Goal: Task Accomplishment & Management: Complete application form

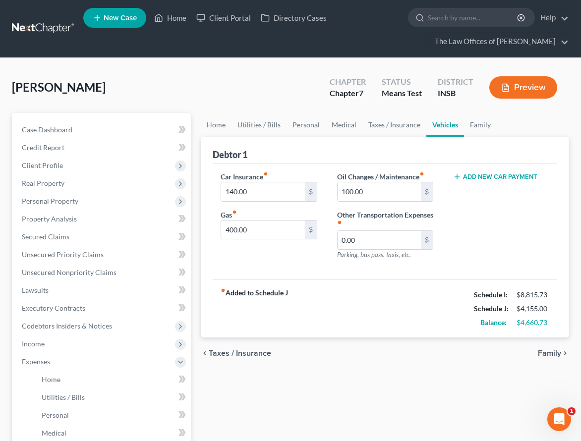
click at [48, 26] on link at bounding box center [43, 29] width 63 height 18
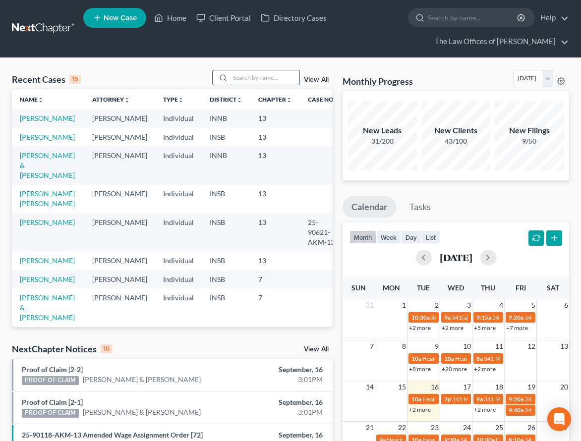
click at [247, 76] on input "search" at bounding box center [264, 77] width 69 height 14
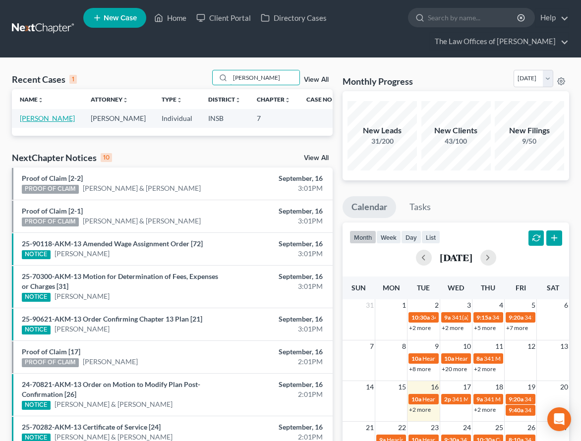
type input "kinch"
click at [23, 119] on link "Kinchel, Jeremy" at bounding box center [47, 118] width 55 height 8
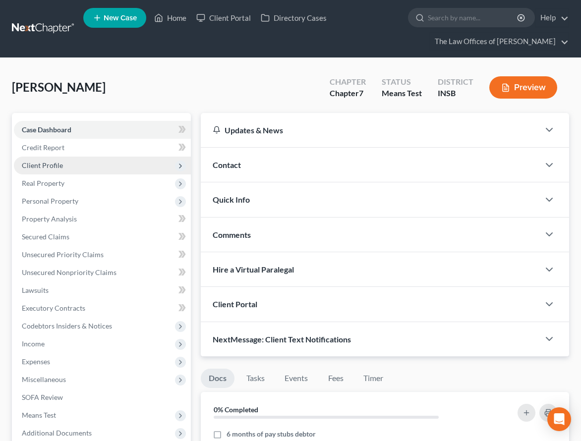
click at [56, 161] on span "Client Profile" at bounding box center [42, 165] width 41 height 8
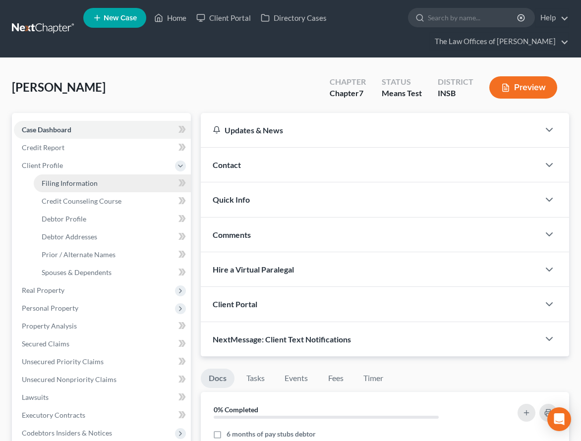
click at [60, 183] on span "Filing Information" at bounding box center [70, 183] width 56 height 8
select select "1"
select select "0"
select select "15"
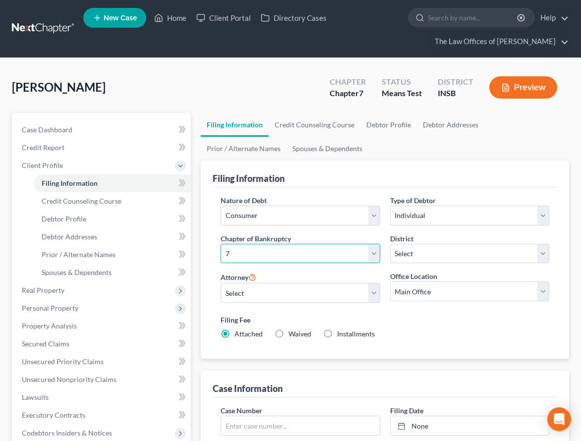
click at [296, 251] on select "Select 7 11 12 13" at bounding box center [300, 254] width 159 height 20
select select "3"
click at [221, 244] on select "Select 7 11 12 13" at bounding box center [300, 254] width 159 height 20
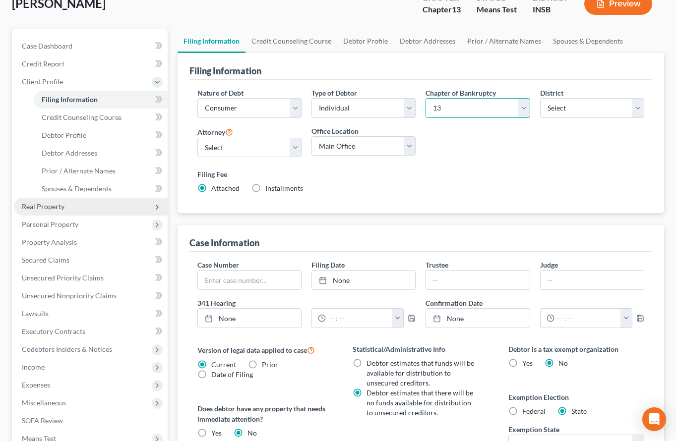
scroll to position [99, 0]
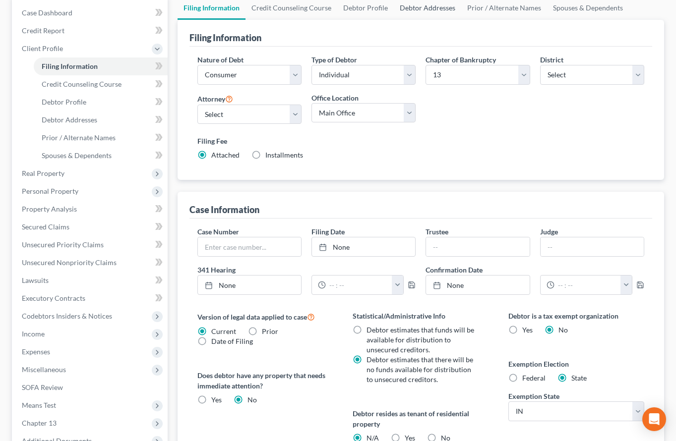
drag, startPoint x: 425, startPoint y: 8, endPoint x: 427, endPoint y: 13, distance: 5.8
click at [425, 8] on link "Debtor Addresses" at bounding box center [427, 8] width 67 height 24
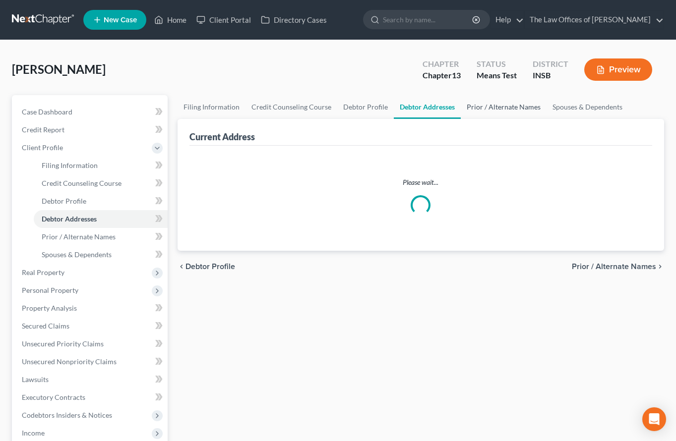
select select "0"
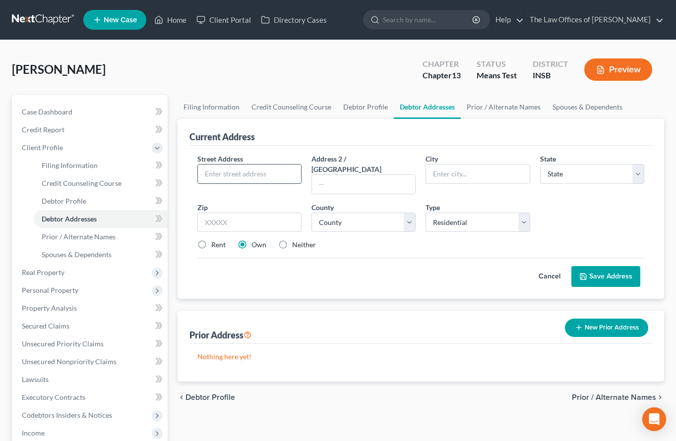
click at [230, 170] on input "text" at bounding box center [249, 174] width 103 height 19
type input "1718 N Ruston Ave"
type input "47711"
type input "Evansville"
select select "15"
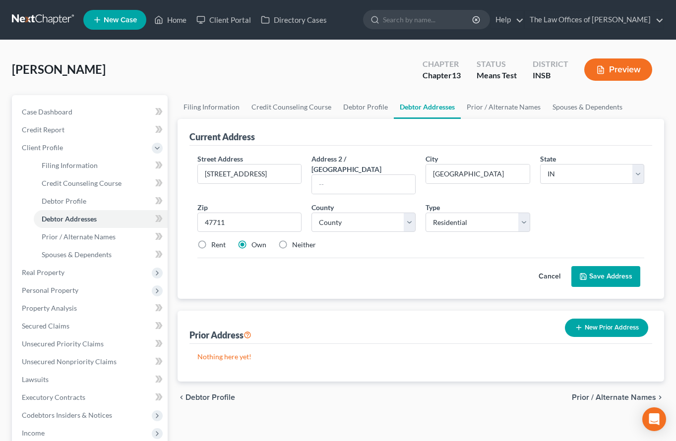
click at [365, 240] on div "Rent Own Neither" at bounding box center [420, 245] width 457 height 10
click at [358, 214] on select "County" at bounding box center [363, 223] width 104 height 20
select select "81"
click at [311, 213] on select "County Adams County Allen County Bartholomew County Benton County Blackford Cou…" at bounding box center [363, 223] width 104 height 20
click at [352, 258] on div "Cancel Save Address" at bounding box center [420, 272] width 447 height 29
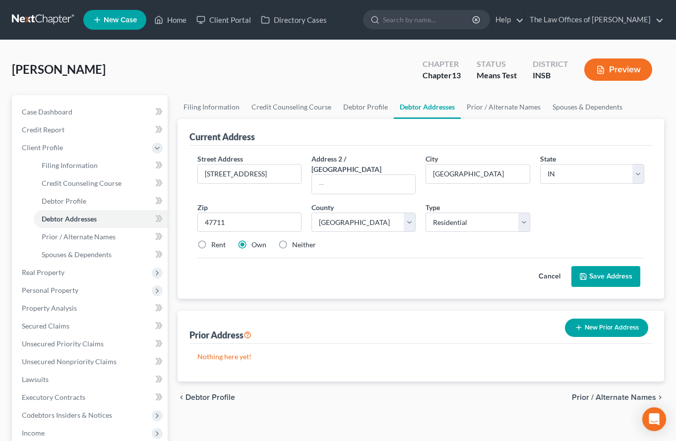
click at [588, 270] on button "Save Address" at bounding box center [605, 276] width 69 height 21
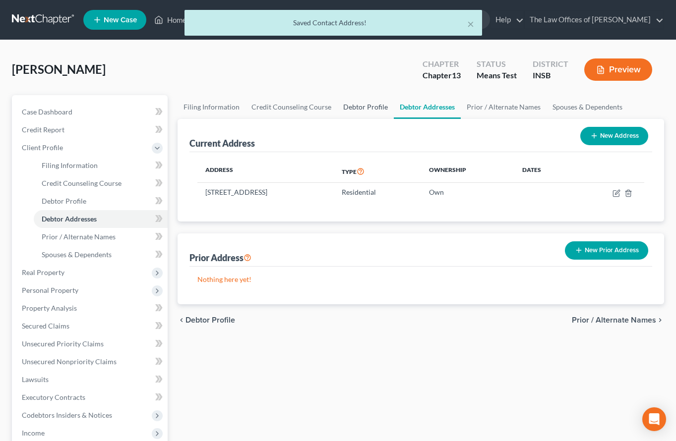
click at [366, 111] on link "Debtor Profile" at bounding box center [365, 107] width 57 height 24
select select "0"
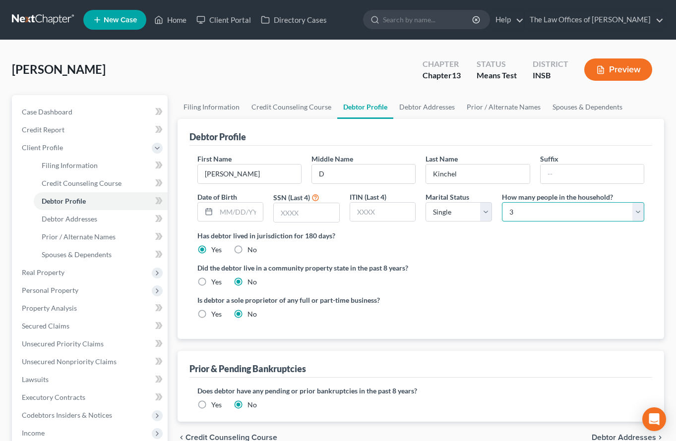
click at [508, 209] on select "Select 1 2 3 4 5 6 7 8 9 10 11 12 13 14 15 16 17 18 19 20" at bounding box center [573, 212] width 142 height 20
select select "3"
click at [502, 202] on select "Select 1 2 3 4 5 6 7 8 9 10 11 12 13 14 15 16 17 18 19 20" at bounding box center [573, 212] width 142 height 20
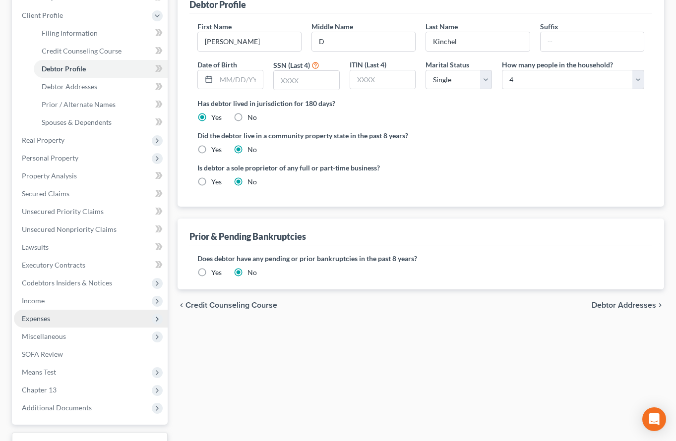
click at [38, 320] on span "Expenses" at bounding box center [36, 318] width 28 height 8
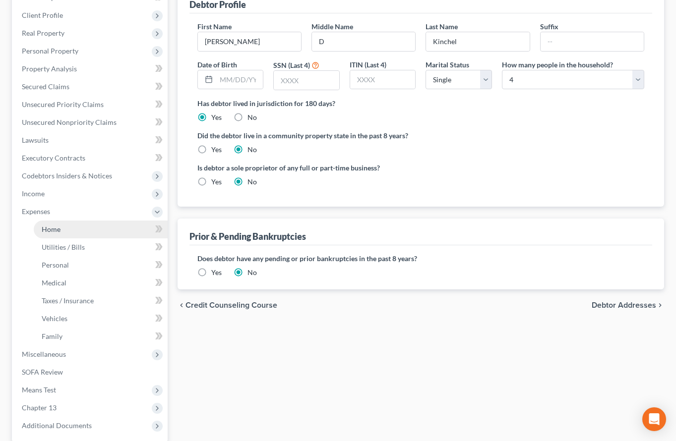
click at [59, 233] on span "Home" at bounding box center [51, 229] width 19 height 8
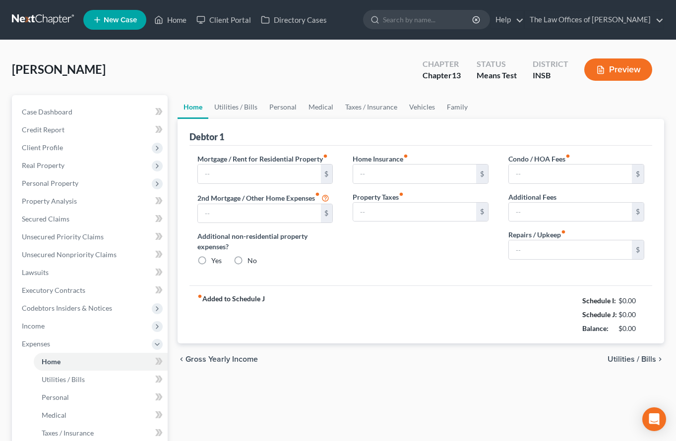
type input "0.00"
radio input "true"
type input "0.00"
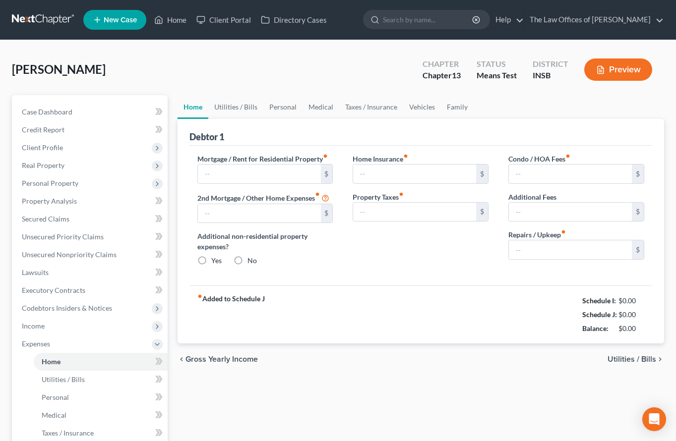
type input "0.00"
click at [264, 175] on input "text" at bounding box center [259, 174] width 123 height 19
click at [204, 171] on input "text" at bounding box center [259, 174] width 123 height 19
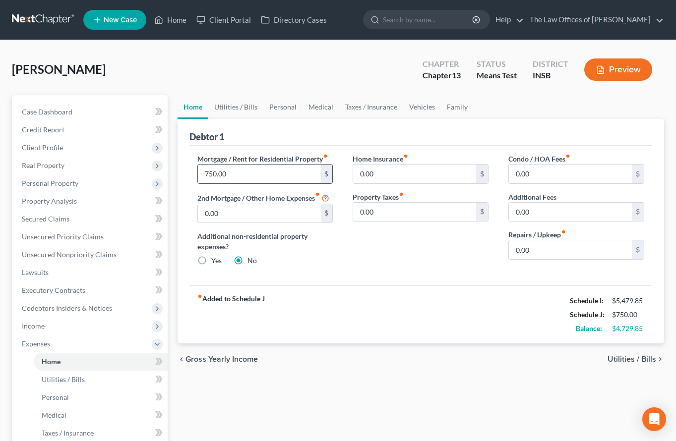
type input "750.00"
type input "270.00"
click at [549, 258] on input "0.00" at bounding box center [570, 249] width 123 height 19
type input "100.00"
click at [248, 113] on link "Utilities / Bills" at bounding box center [235, 107] width 55 height 24
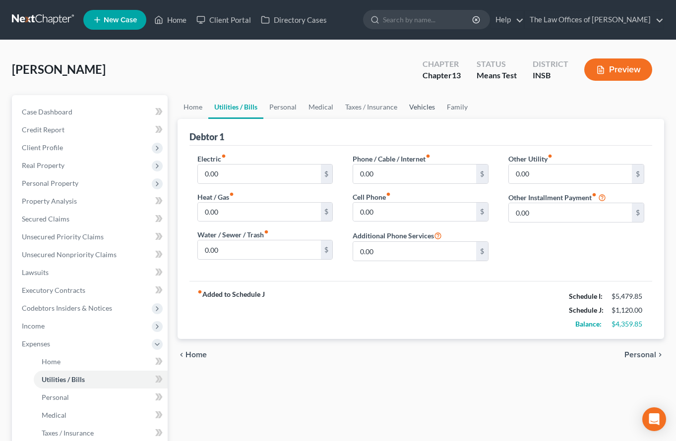
click at [429, 110] on link "Vehicles" at bounding box center [422, 107] width 38 height 24
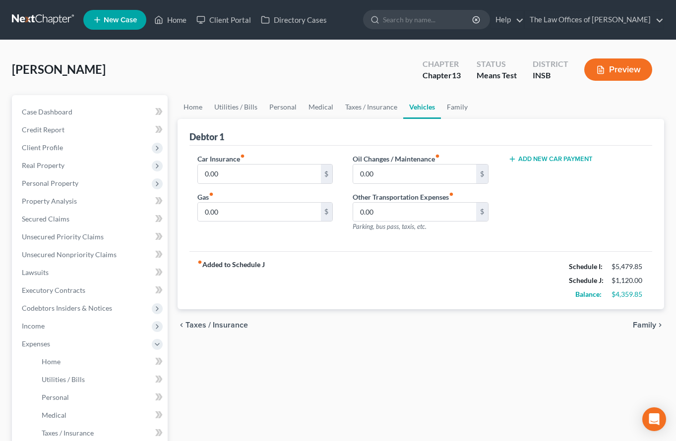
click at [536, 161] on button "Add New Car Payment" at bounding box center [550, 159] width 84 height 8
click at [540, 182] on input "text" at bounding box center [564, 174] width 111 height 19
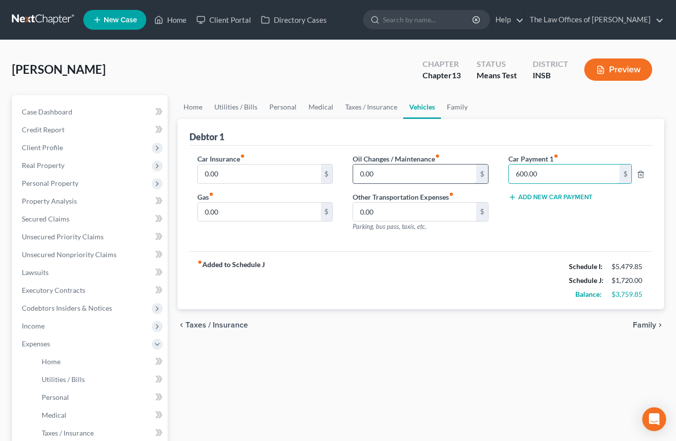
type input "600.00"
click at [369, 176] on input "0.00" at bounding box center [414, 174] width 123 height 19
type input "75.00"
click at [273, 170] on input "0.00" at bounding box center [259, 174] width 123 height 19
click at [286, 110] on link "Personal" at bounding box center [282, 107] width 39 height 24
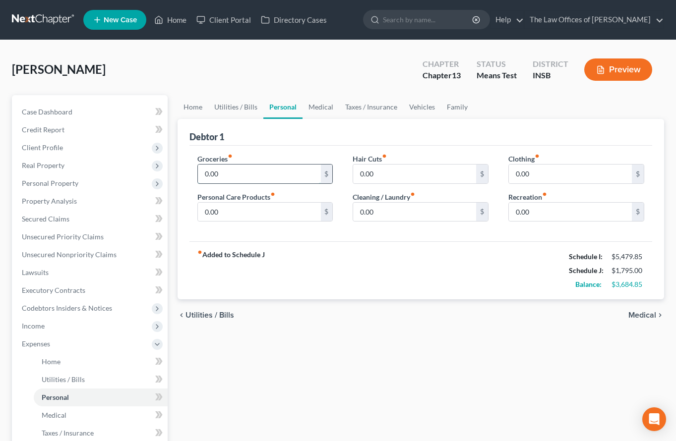
click at [245, 175] on input "0.00" at bounding box center [259, 174] width 123 height 19
type input "800.00"
type input "150.00"
type input "100.00"
type input "150.00"
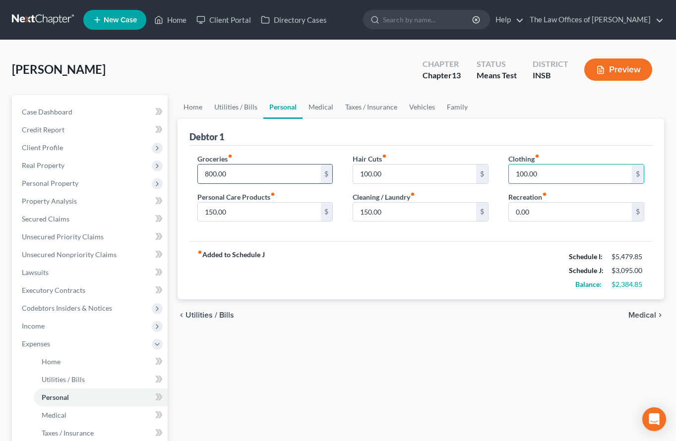
type input "100.00"
click at [311, 110] on link "Medical" at bounding box center [320, 107] width 37 height 24
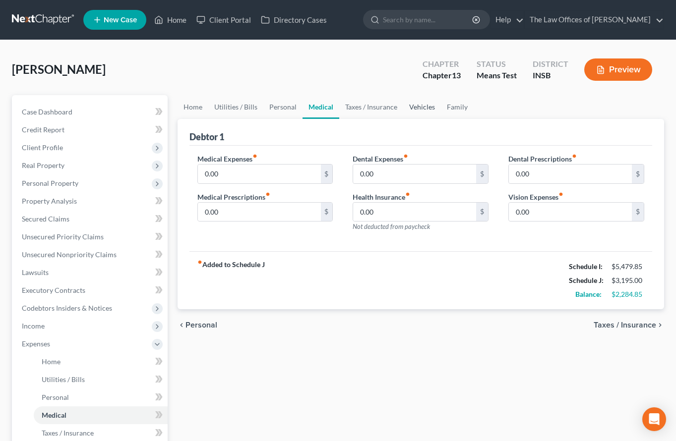
click at [416, 109] on link "Vehicles" at bounding box center [422, 107] width 38 height 24
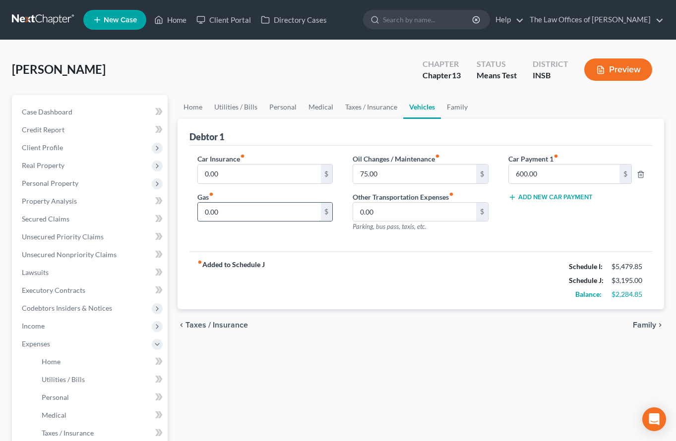
click at [231, 216] on input "0.00" at bounding box center [259, 212] width 123 height 19
type input "400.00"
click at [459, 109] on link "Family" at bounding box center [457, 107] width 33 height 24
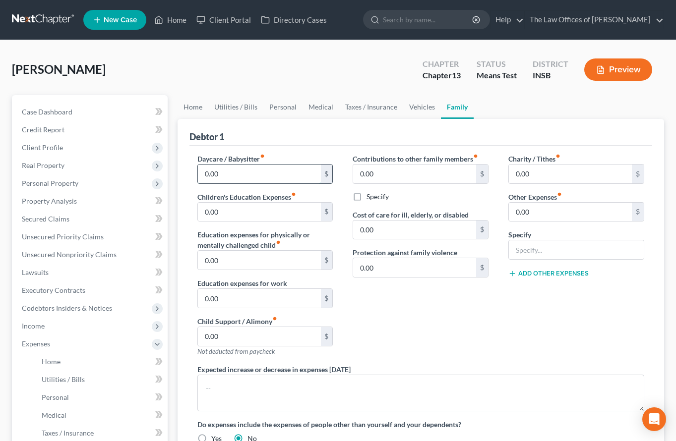
click at [267, 182] on input "0.00" at bounding box center [259, 174] width 123 height 19
click at [546, 213] on input "0.00" at bounding box center [570, 212] width 123 height 19
click at [312, 111] on link "Medical" at bounding box center [320, 107] width 37 height 24
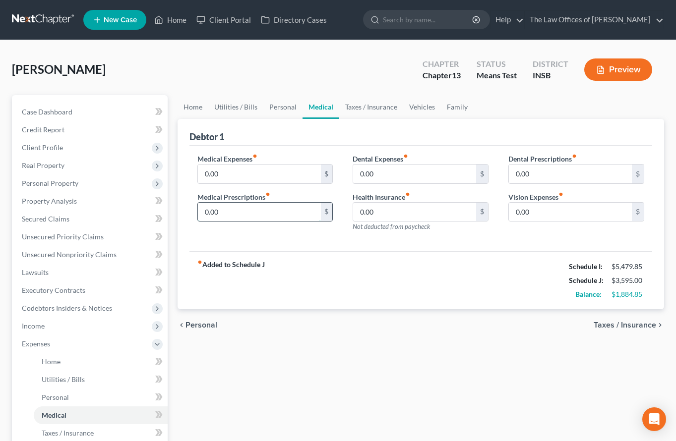
click at [240, 219] on input "0.00" at bounding box center [259, 212] width 123 height 19
click at [249, 210] on input "0.00" at bounding box center [259, 212] width 123 height 19
type input "140.00"
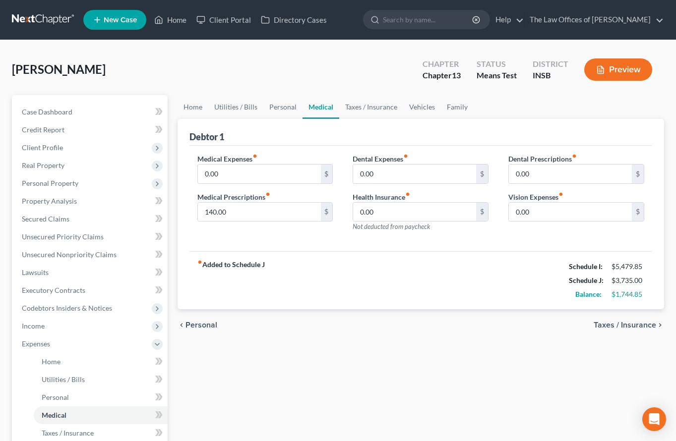
drag, startPoint x: 340, startPoint y: 122, endPoint x: 320, endPoint y: 131, distance: 22.0
click at [320, 131] on div "Debtor 1" at bounding box center [420, 132] width 463 height 27
click at [349, 112] on link "Taxes / Insurance" at bounding box center [371, 107] width 64 height 24
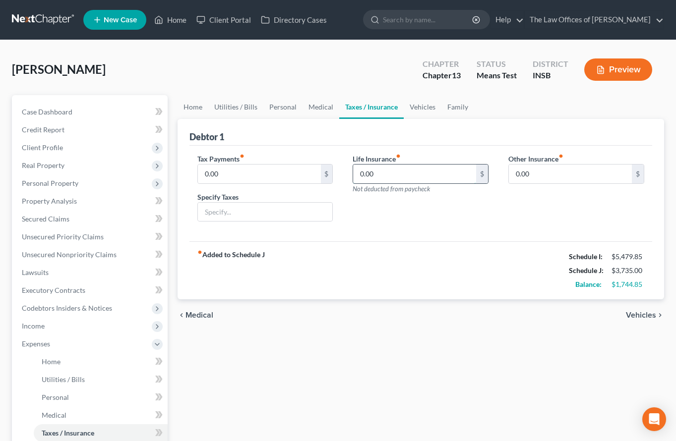
click at [377, 175] on input "0.00" at bounding box center [414, 174] width 123 height 19
type input "50.00"
click at [320, 108] on link "Medical" at bounding box center [320, 107] width 37 height 24
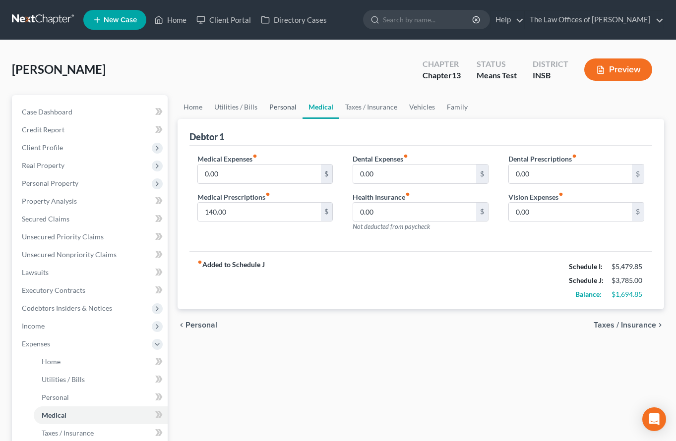
click at [281, 111] on link "Personal" at bounding box center [282, 107] width 39 height 24
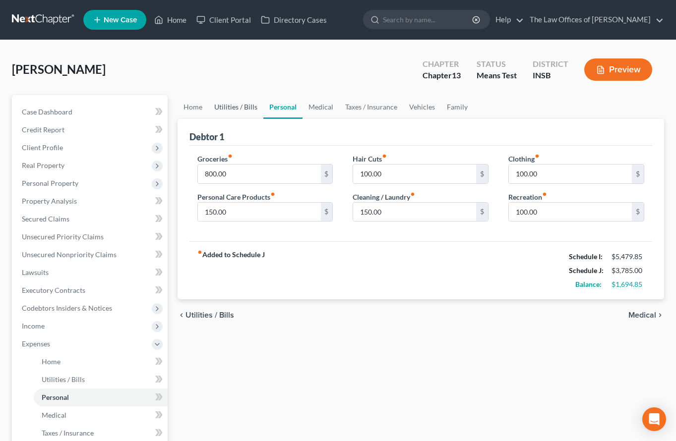
click at [245, 110] on link "Utilities / Bills" at bounding box center [235, 107] width 55 height 24
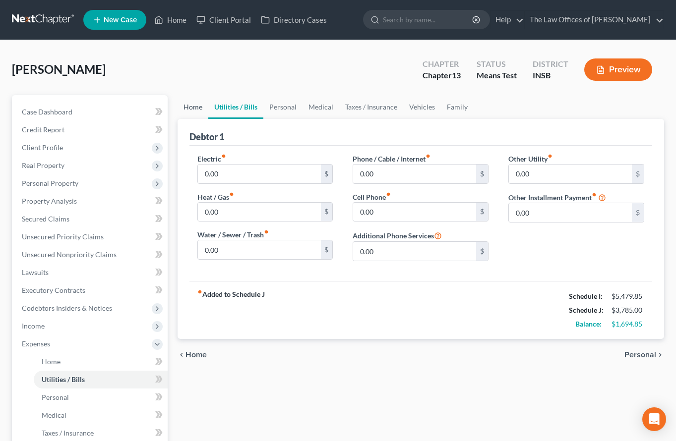
click at [194, 115] on link "Home" at bounding box center [193, 107] width 31 height 24
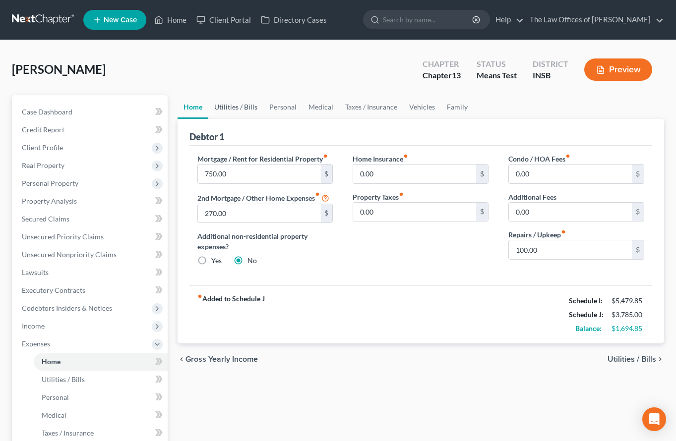
click at [223, 108] on link "Utilities / Bills" at bounding box center [235, 107] width 55 height 24
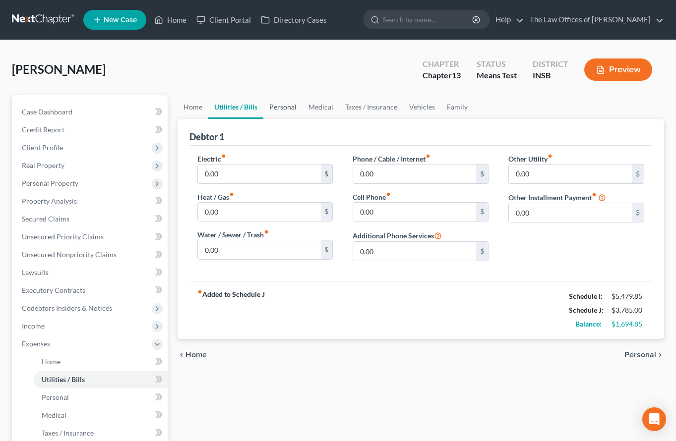
click at [288, 104] on link "Personal" at bounding box center [282, 107] width 39 height 24
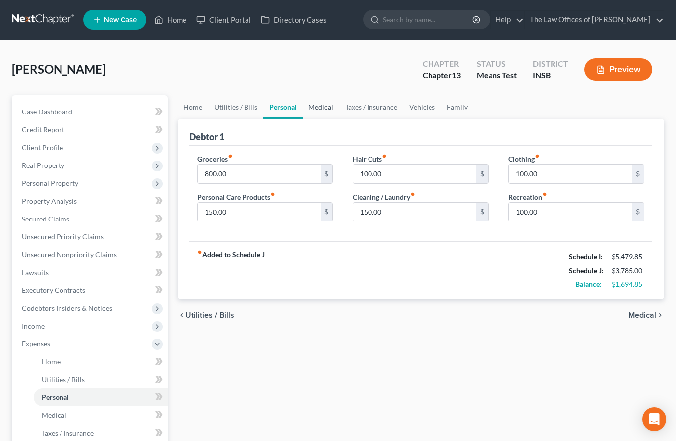
click at [319, 107] on link "Medical" at bounding box center [320, 107] width 37 height 24
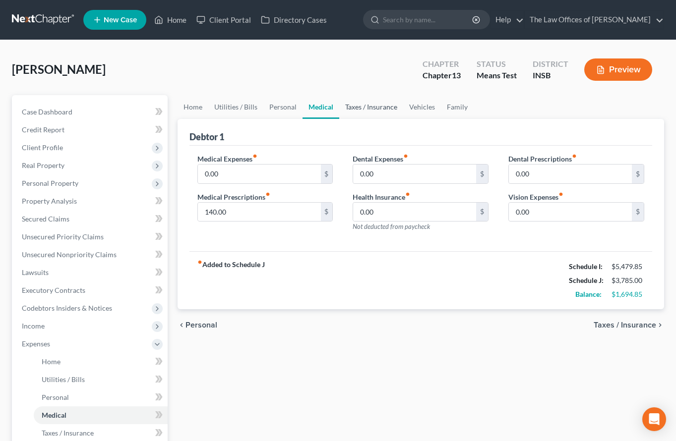
click at [356, 107] on link "Taxes / Insurance" at bounding box center [371, 107] width 64 height 24
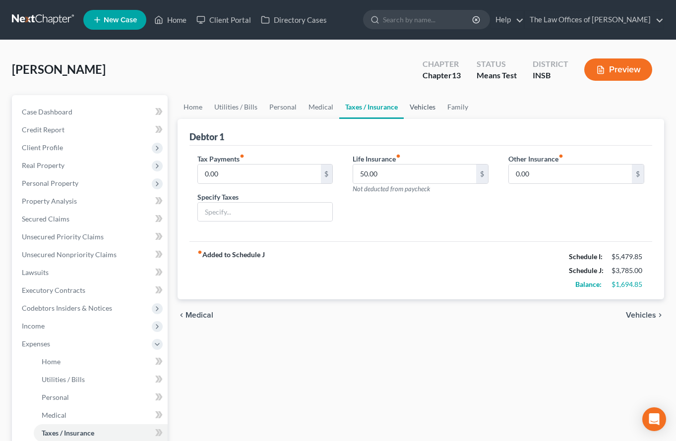
click at [412, 110] on link "Vehicles" at bounding box center [423, 107] width 38 height 24
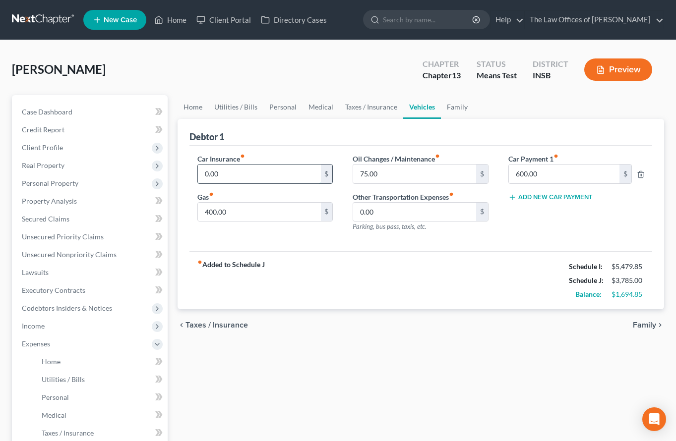
click at [280, 170] on input "0.00" at bounding box center [259, 174] width 123 height 19
type input "140.00"
click at [448, 112] on link "Family" at bounding box center [457, 107] width 33 height 24
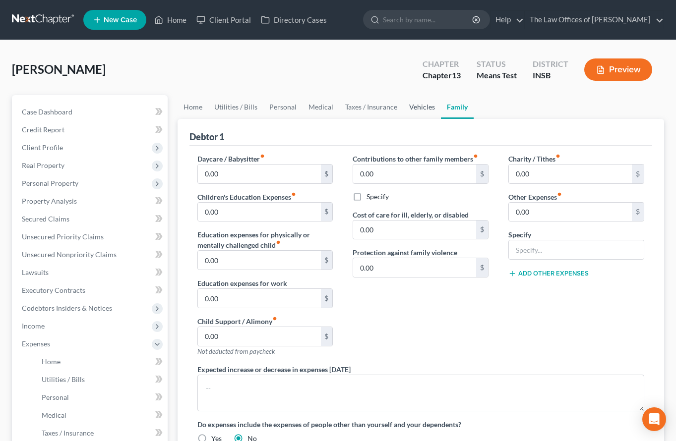
click at [415, 112] on link "Vehicles" at bounding box center [422, 107] width 38 height 24
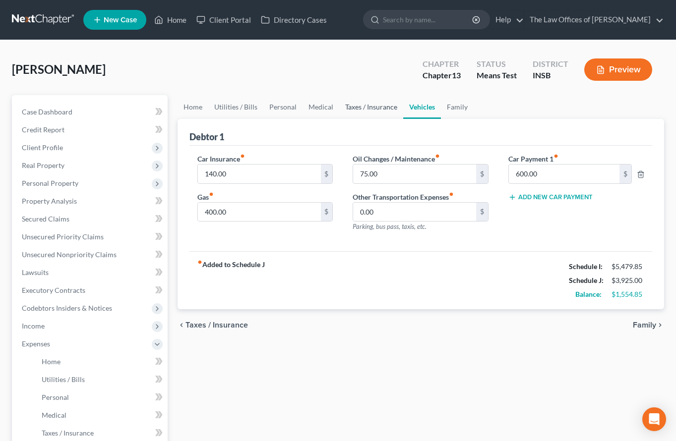
click at [379, 106] on link "Taxes / Insurance" at bounding box center [371, 107] width 64 height 24
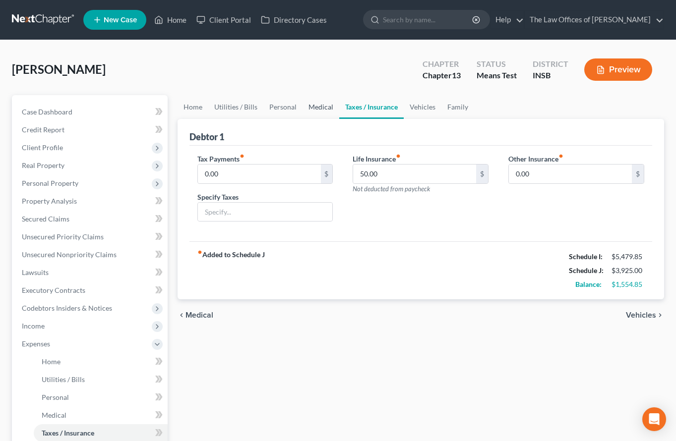
click at [318, 111] on link "Medical" at bounding box center [320, 107] width 37 height 24
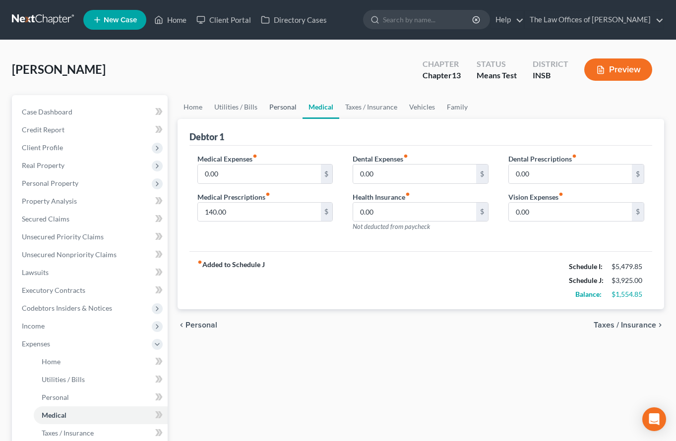
click at [271, 112] on link "Personal" at bounding box center [282, 107] width 39 height 24
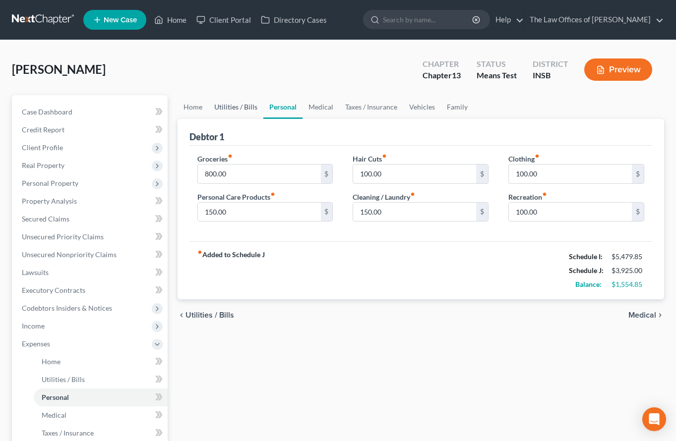
click at [230, 116] on link "Utilities / Bills" at bounding box center [235, 107] width 55 height 24
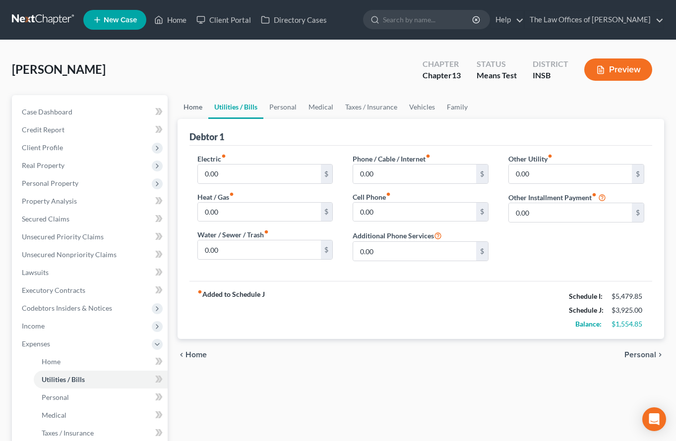
click at [198, 109] on link "Home" at bounding box center [193, 107] width 31 height 24
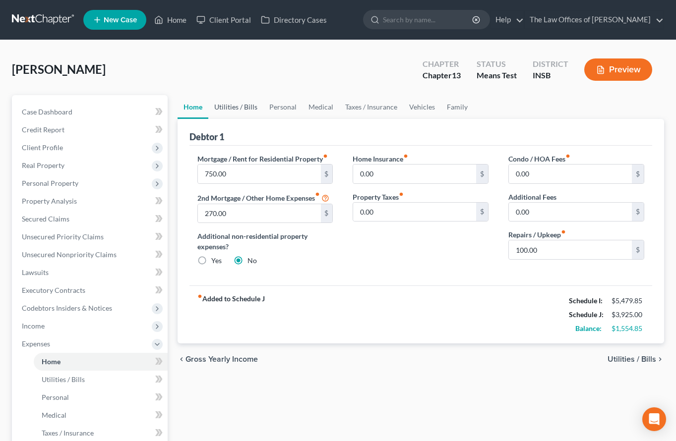
click at [234, 105] on link "Utilities / Bills" at bounding box center [235, 107] width 55 height 24
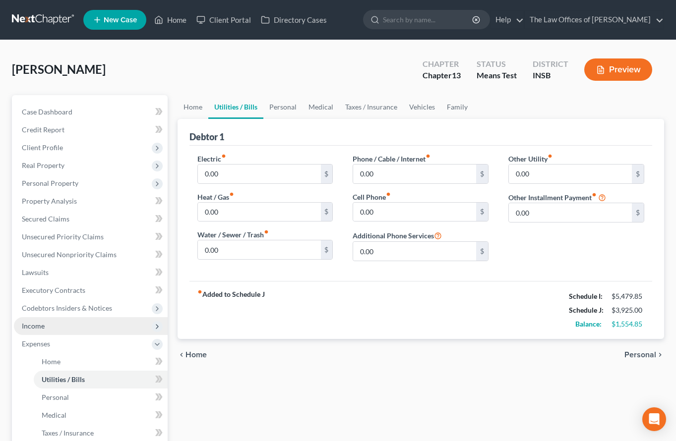
click at [47, 320] on span "Income" at bounding box center [91, 326] width 154 height 18
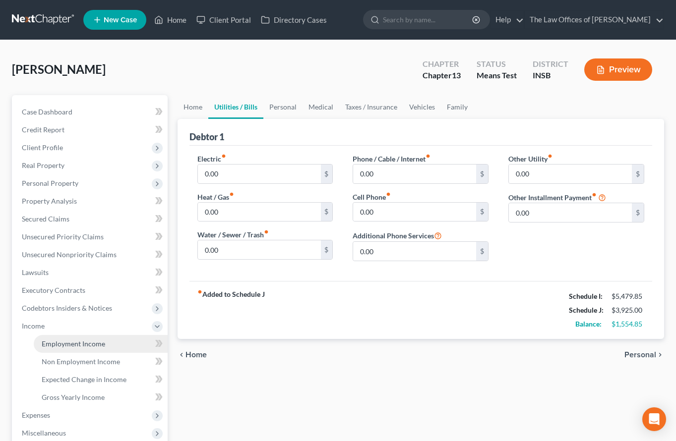
click at [60, 340] on span "Employment Income" at bounding box center [73, 344] width 63 height 8
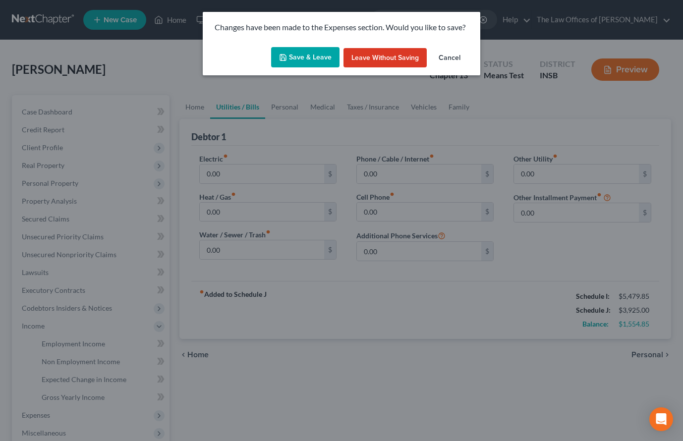
click at [296, 59] on button "Save & Leave" at bounding box center [305, 57] width 68 height 21
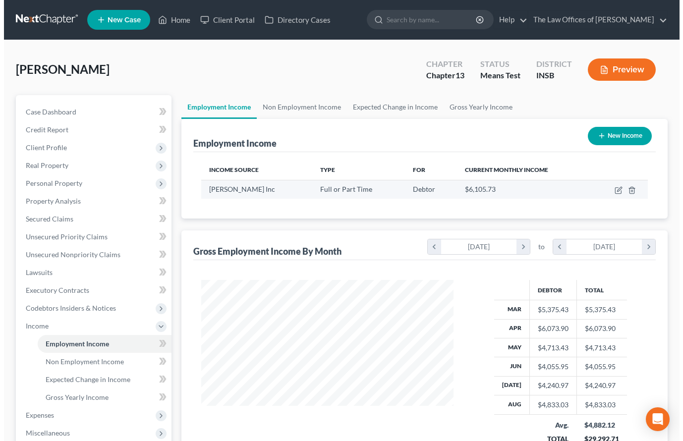
scroll to position [178, 272]
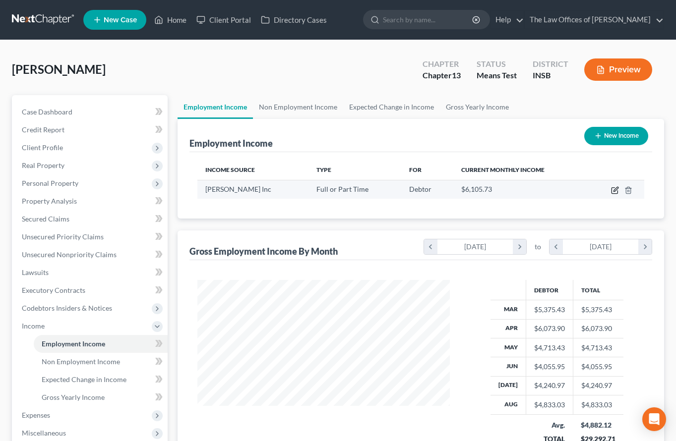
click at [588, 189] on icon "button" at bounding box center [614, 191] width 6 height 6
select select "0"
select select "48"
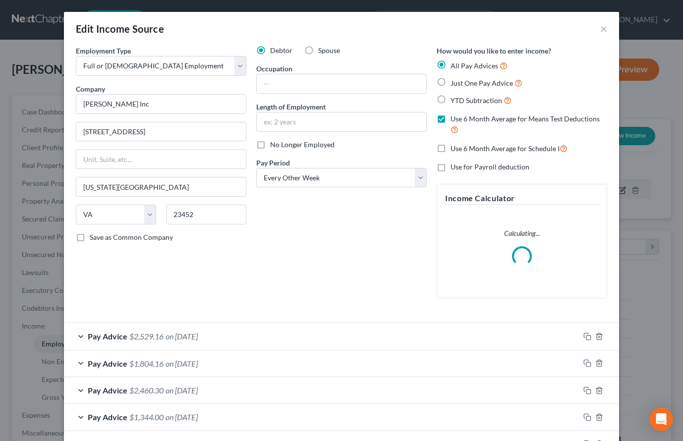
scroll to position [178, 275]
click at [309, 180] on select "Select Monthly Twice Monthly Every Other Week Weekly" at bounding box center [341, 178] width 171 height 20
select select "1"
click at [256, 168] on select "Select Monthly Twice Monthly Every Other Week Weekly" at bounding box center [341, 178] width 171 height 20
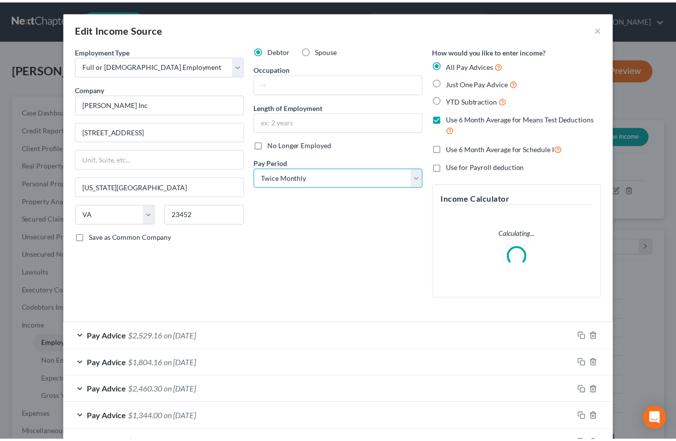
scroll to position [260, 0]
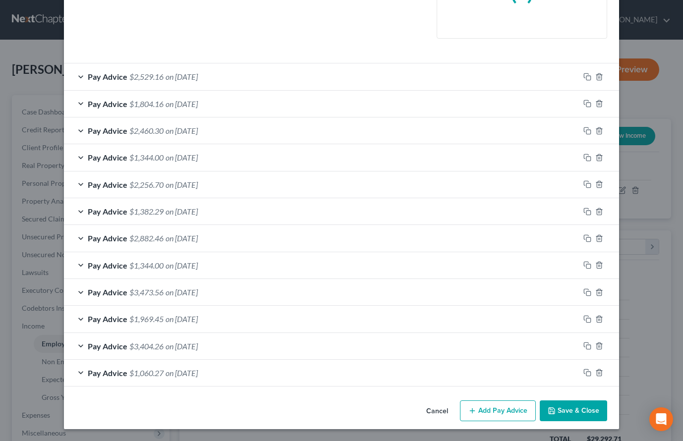
click at [577, 413] on button "Save & Close" at bounding box center [573, 411] width 67 height 21
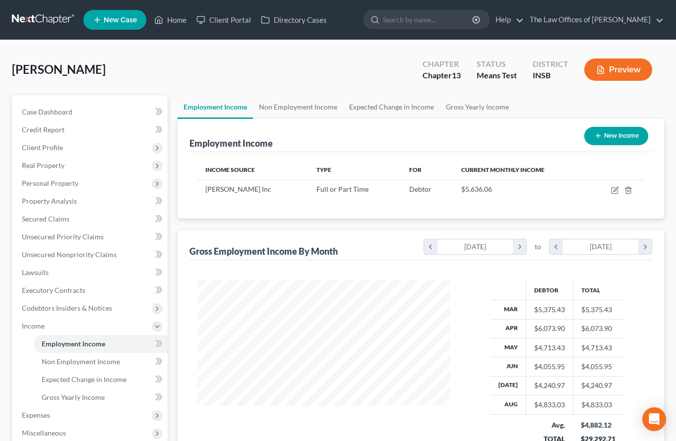
scroll to position [99, 0]
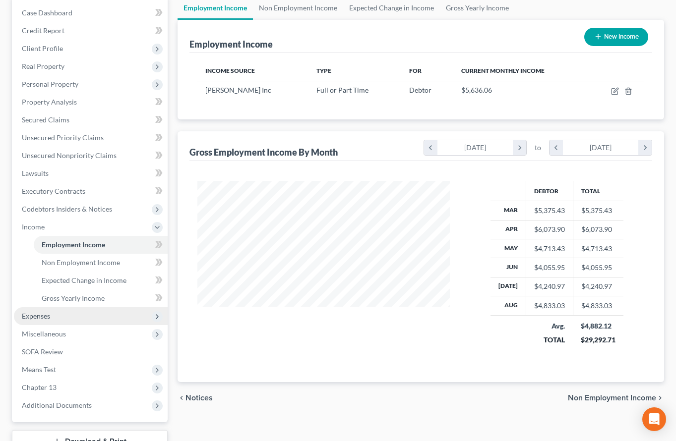
click at [48, 318] on span "Expenses" at bounding box center [36, 316] width 28 height 8
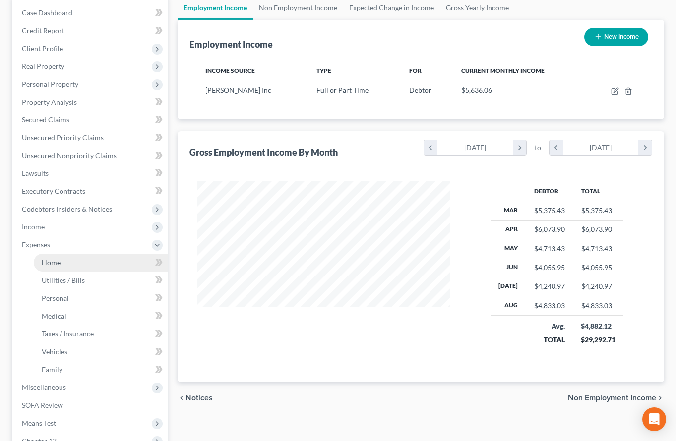
click at [55, 263] on span "Home" at bounding box center [51, 262] width 19 height 8
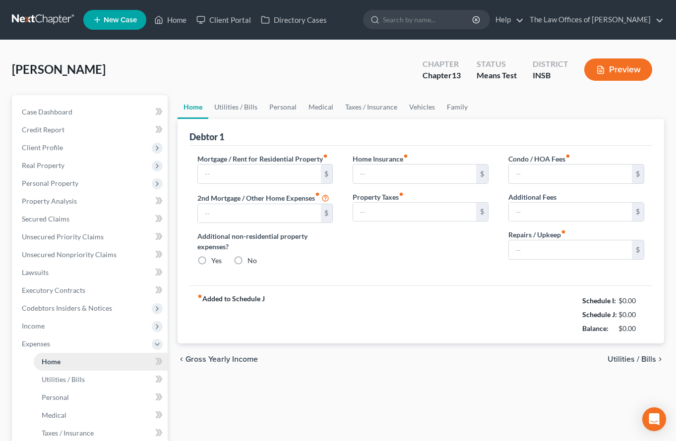
type input "750.00"
type input "270.00"
radio input "true"
type input "0.00"
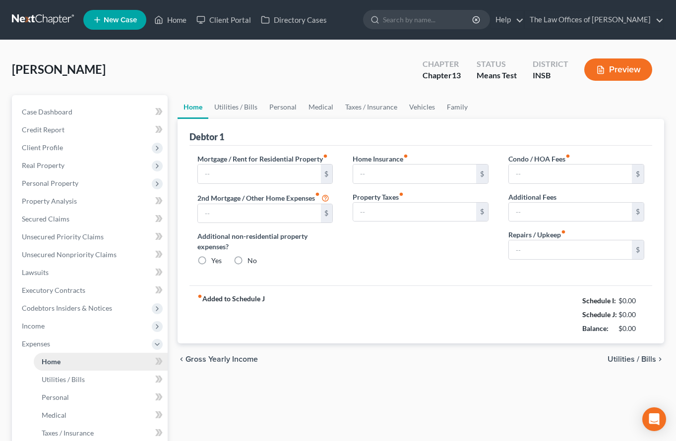
type input "0.00"
type input "100.00"
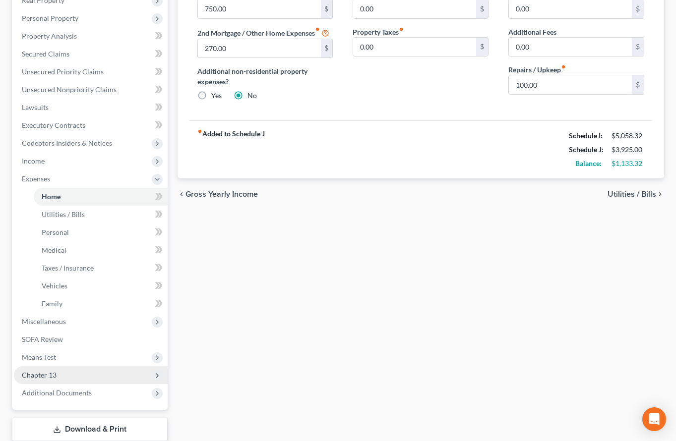
click at [52, 379] on span "Chapter 13" at bounding box center [91, 375] width 154 height 18
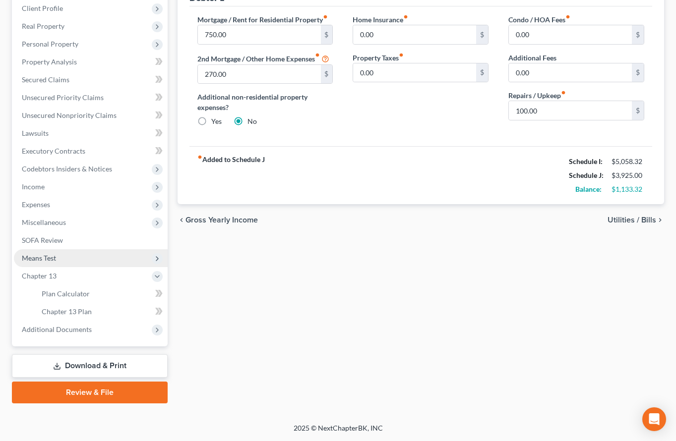
click at [52, 255] on span "Means Test" at bounding box center [39, 258] width 34 height 8
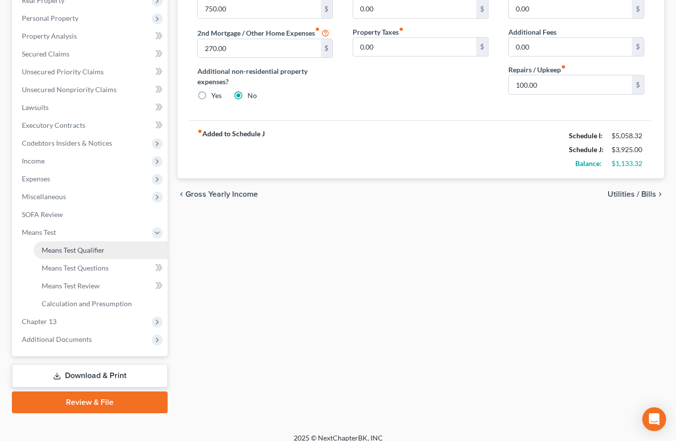
click at [56, 252] on span "Means Test Qualifier" at bounding box center [73, 250] width 63 height 8
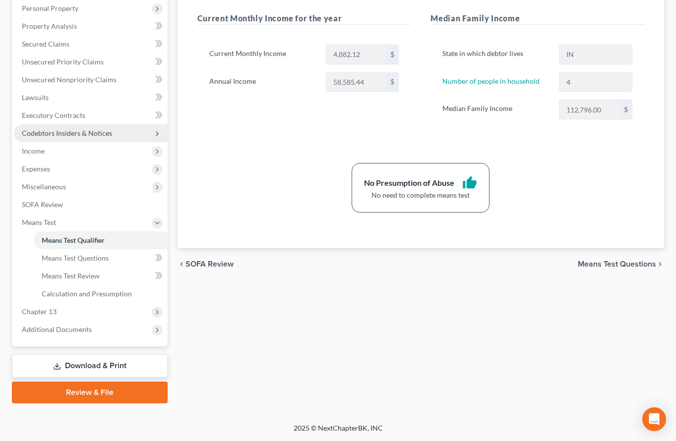
scroll to position [10, 0]
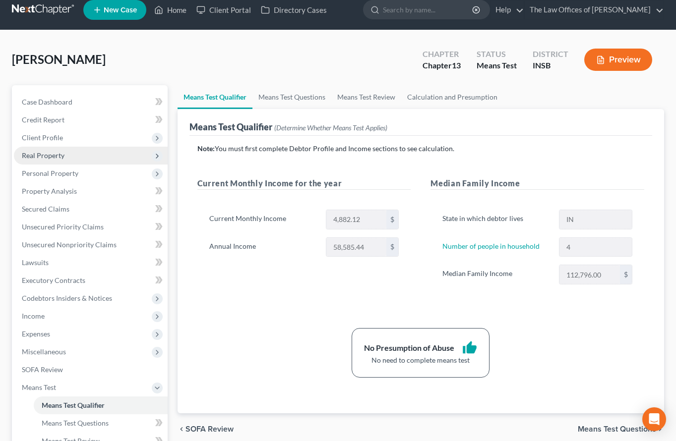
click at [38, 150] on span "Real Property" at bounding box center [91, 156] width 154 height 18
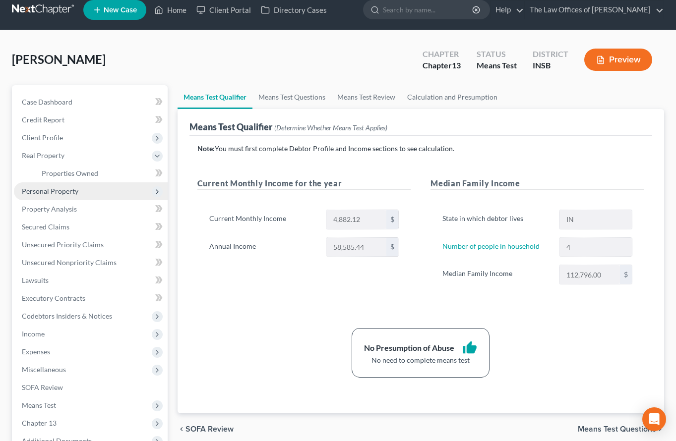
click at [54, 198] on span "Personal Property" at bounding box center [91, 191] width 154 height 18
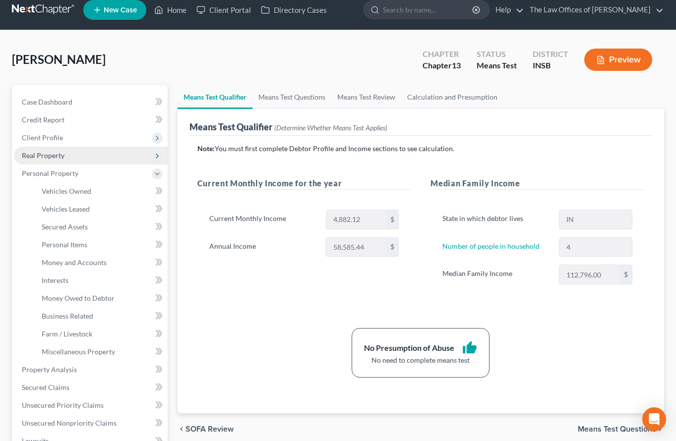
click at [47, 154] on span "Real Property" at bounding box center [43, 155] width 43 height 8
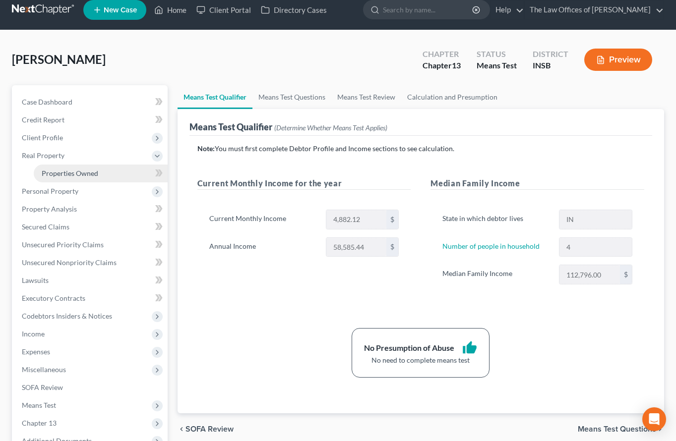
click at [64, 176] on span "Properties Owned" at bounding box center [70, 173] width 57 height 8
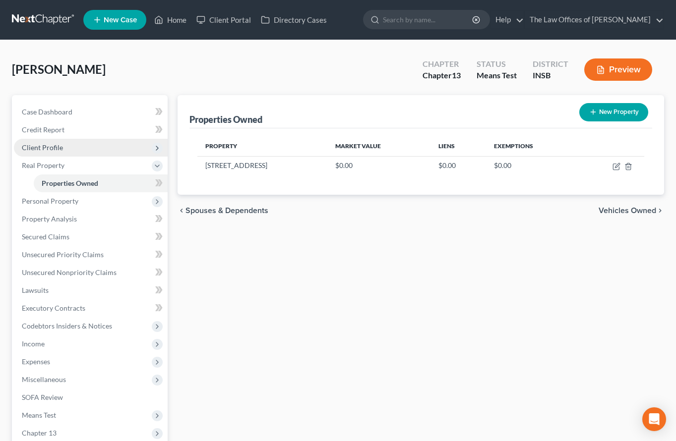
click at [60, 150] on span "Client Profile" at bounding box center [42, 147] width 41 height 8
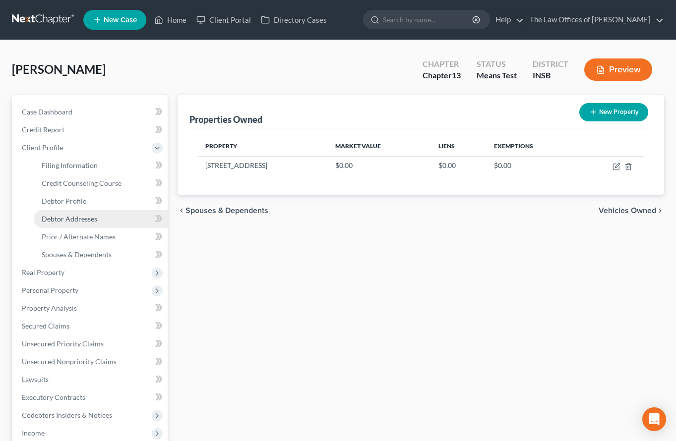
click at [78, 213] on link "Debtor Addresses" at bounding box center [101, 219] width 134 height 18
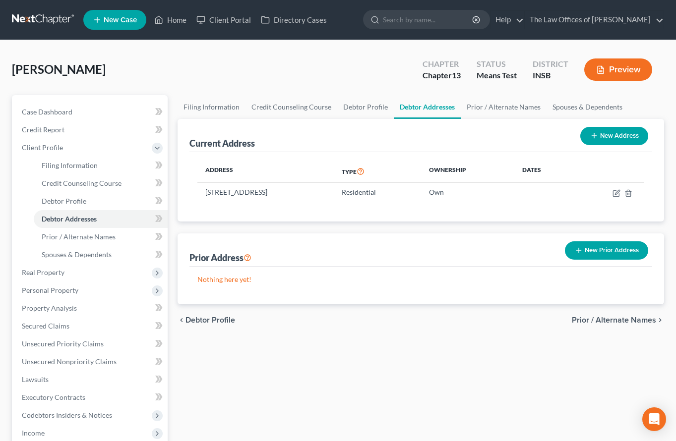
click at [262, 379] on div "Filing Information Credit Counseling Course Debtor Profile Debtor Addresses Pri…" at bounding box center [421, 354] width 496 height 519
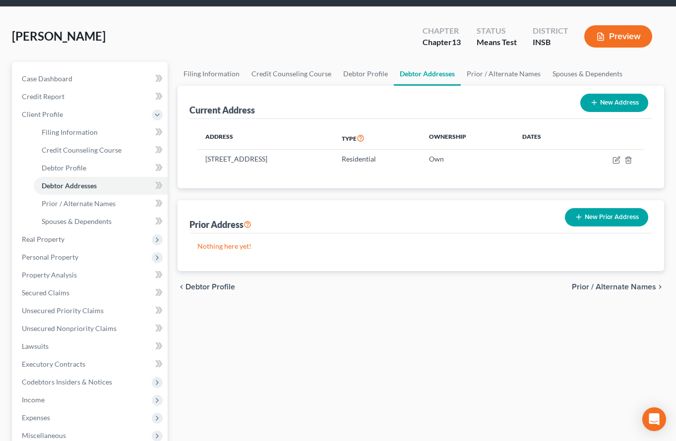
scroll to position [165, 0]
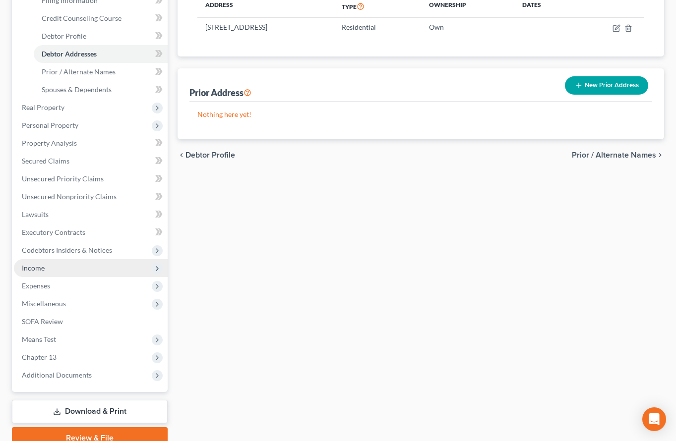
click at [39, 272] on span "Income" at bounding box center [33, 268] width 23 height 8
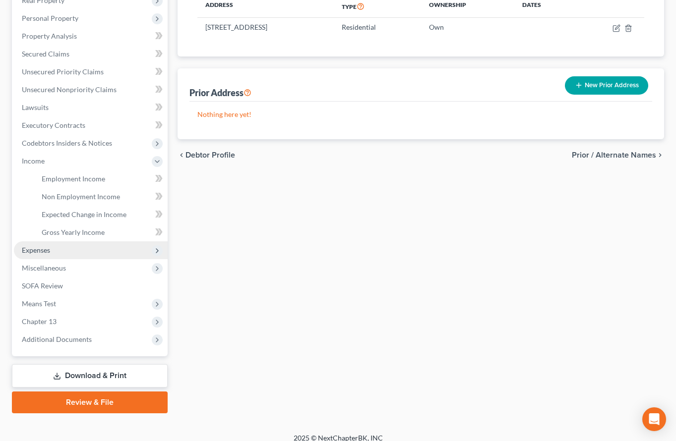
click at [41, 248] on span "Expenses" at bounding box center [36, 250] width 28 height 8
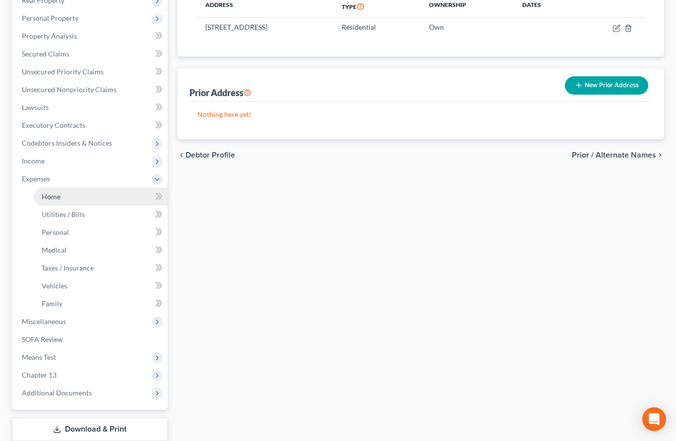
click at [45, 201] on link "Home" at bounding box center [101, 197] width 134 height 18
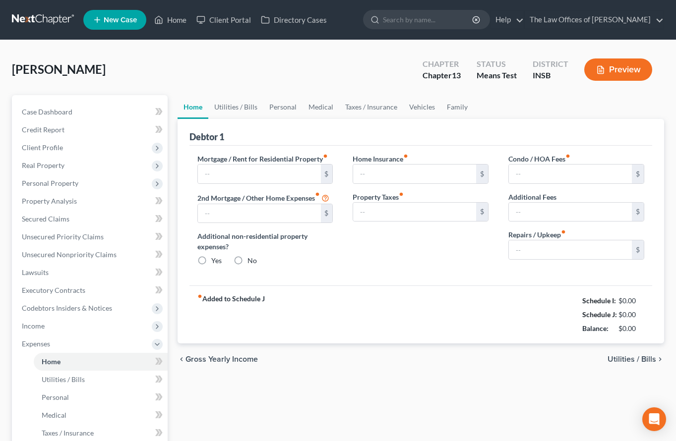
type input "750.00"
type input "270.00"
radio input "true"
type input "0.00"
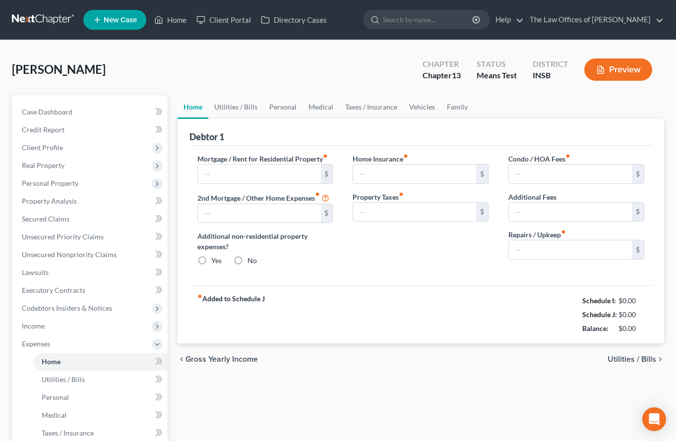
type input "0.00"
type input "100.00"
click at [229, 107] on link "Utilities / Bills" at bounding box center [235, 107] width 55 height 24
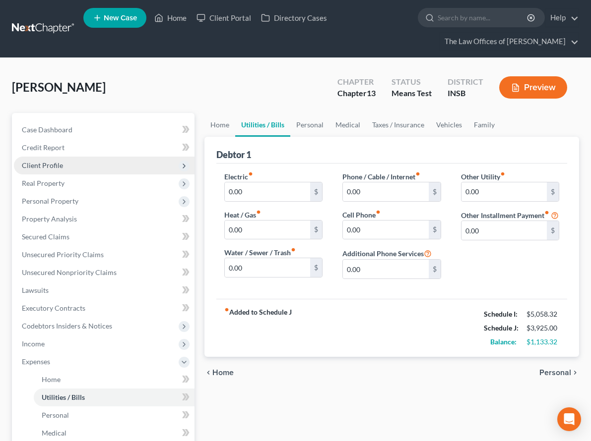
click at [56, 168] on span "Client Profile" at bounding box center [42, 165] width 41 height 8
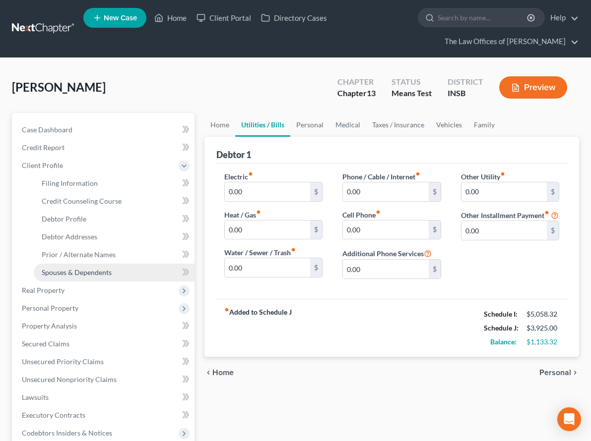
click at [58, 276] on span "Spouses & Dependents" at bounding box center [77, 272] width 70 height 8
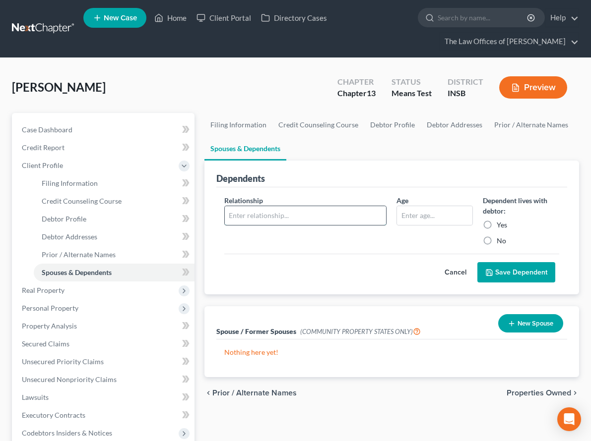
click at [245, 221] on input "text" at bounding box center [306, 215] width 162 height 19
type input "Daughter"
click at [397, 215] on input "text" at bounding box center [434, 215] width 75 height 19
type input "7"
click at [496, 228] on label "Yes" at bounding box center [501, 225] width 10 height 10
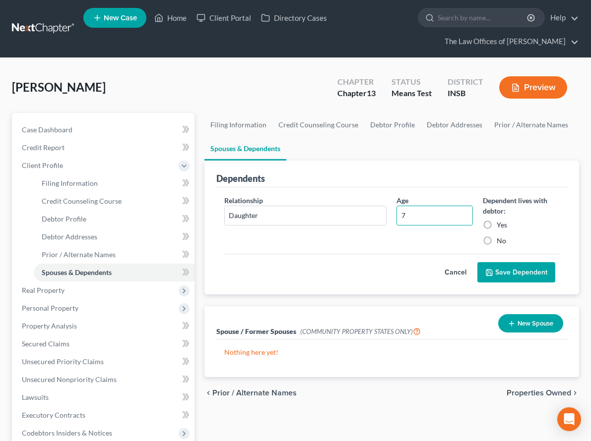
click at [500, 227] on input "Yes" at bounding box center [503, 223] width 6 height 6
radio input "true"
click at [498, 273] on button "Save Dependent" at bounding box center [516, 272] width 78 height 21
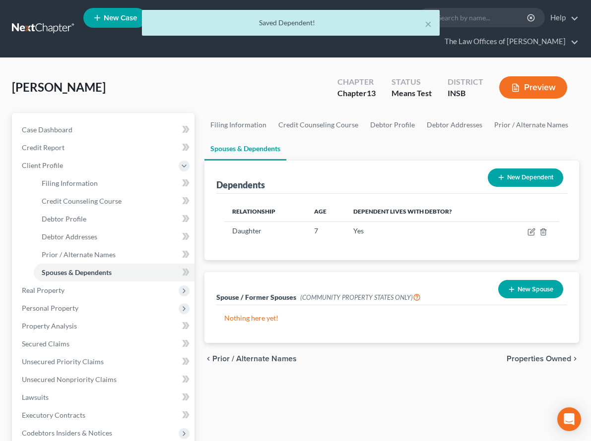
click at [509, 181] on button "New Dependent" at bounding box center [524, 178] width 75 height 18
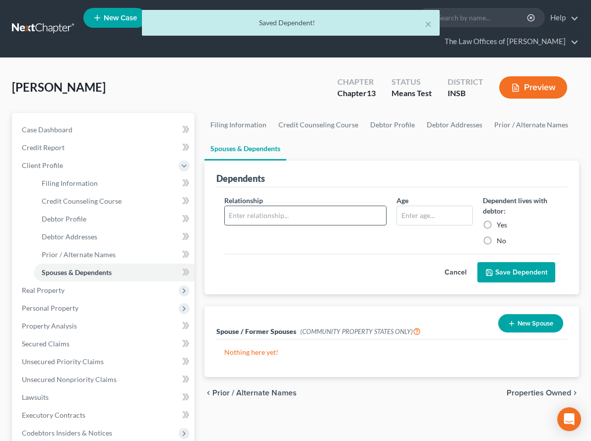
click at [225, 212] on input "text" at bounding box center [306, 215] width 162 height 19
click at [415, 218] on input "text" at bounding box center [434, 215] width 75 height 19
type input "12"
click at [496, 223] on label "Yes" at bounding box center [501, 225] width 10 height 10
click at [500, 223] on input "Yes" at bounding box center [503, 223] width 6 height 6
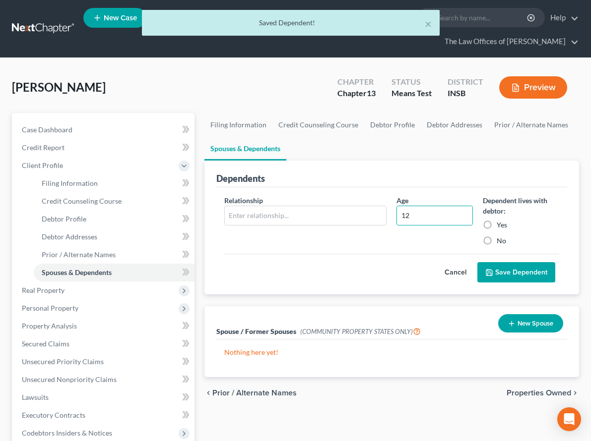
radio input "true"
click at [274, 216] on input "text" at bounding box center [306, 215] width 162 height 19
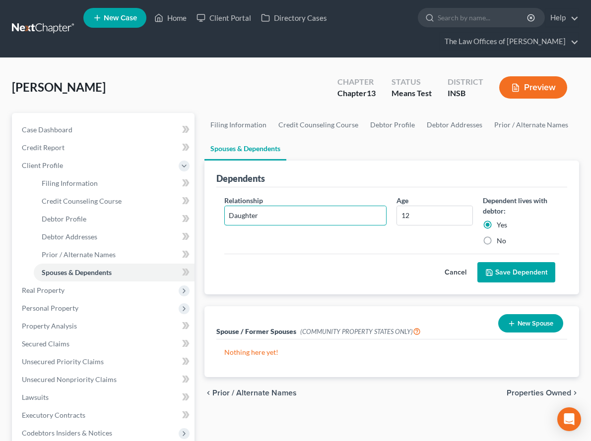
type input "Daughter"
click at [501, 273] on button "Save Dependent" at bounding box center [516, 272] width 78 height 21
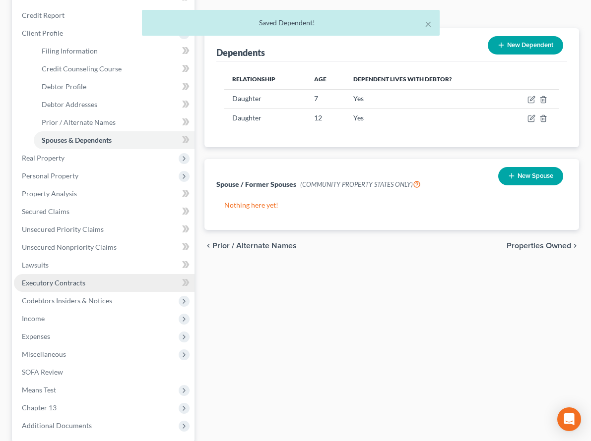
scroll to position [229, 0]
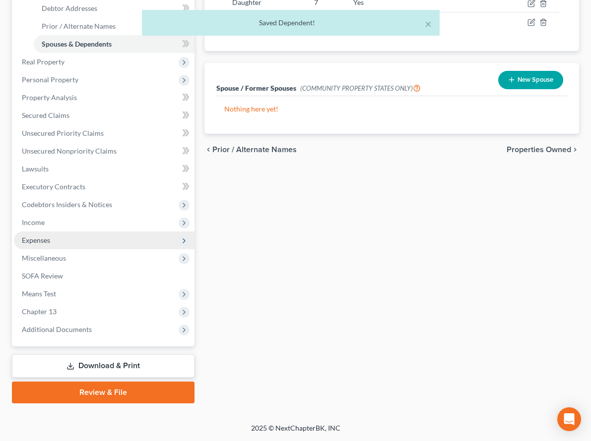
click at [51, 236] on span "Expenses" at bounding box center [104, 241] width 180 height 18
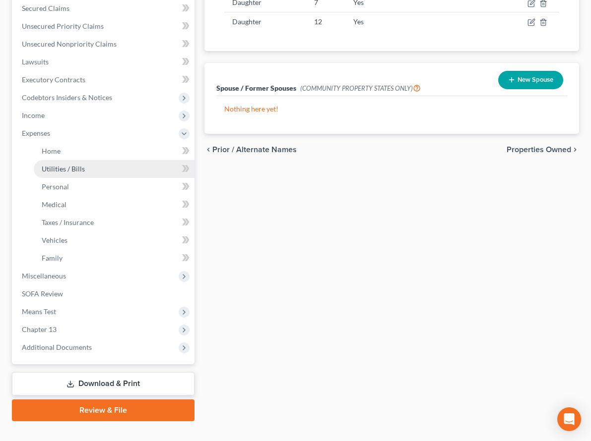
click at [57, 168] on span "Utilities / Bills" at bounding box center [63, 169] width 43 height 8
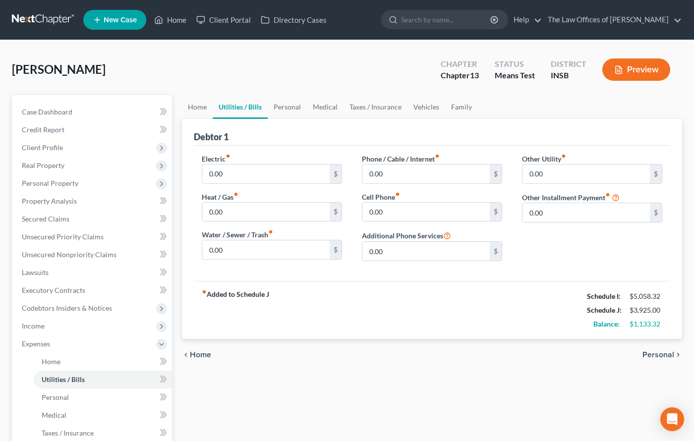
click at [362, 297] on div "fiber_manual_record Added to Schedule J Schedule I: $5,058.32 Schedule J: $3,92…" at bounding box center [432, 310] width 477 height 58
click at [253, 178] on input "0.00" at bounding box center [265, 174] width 127 height 19
click at [269, 252] on input "0.00" at bounding box center [265, 249] width 127 height 19
type input "110.00"
click at [223, 171] on input "0.00" at bounding box center [265, 174] width 127 height 19
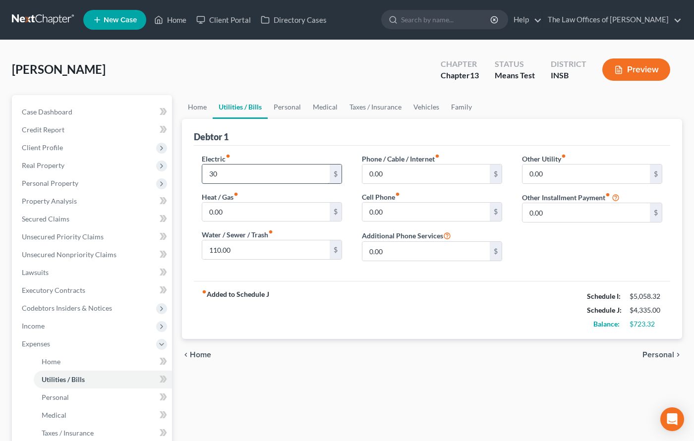
type input "3"
click at [216, 172] on input "text" at bounding box center [265, 174] width 127 height 19
type input "300.00"
click at [405, 170] on input "0.00" at bounding box center [425, 174] width 127 height 19
click at [389, 215] on input "0.00" at bounding box center [425, 212] width 127 height 19
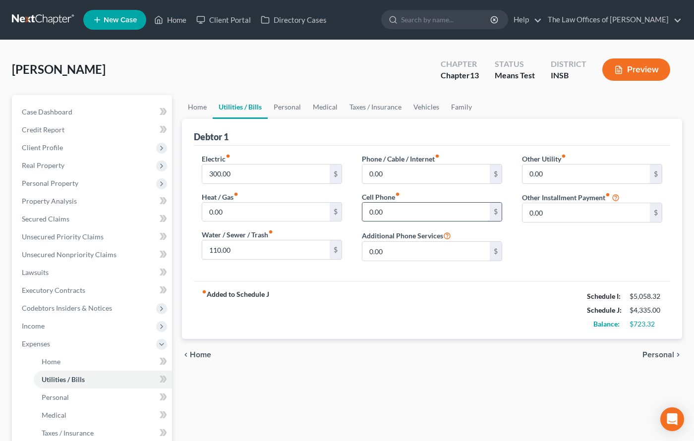
click at [389, 215] on input "0.00" at bounding box center [425, 212] width 127 height 19
type input "4"
type input "480.00"
click at [390, 172] on input "0.00" at bounding box center [425, 174] width 127 height 19
type input "85.00"
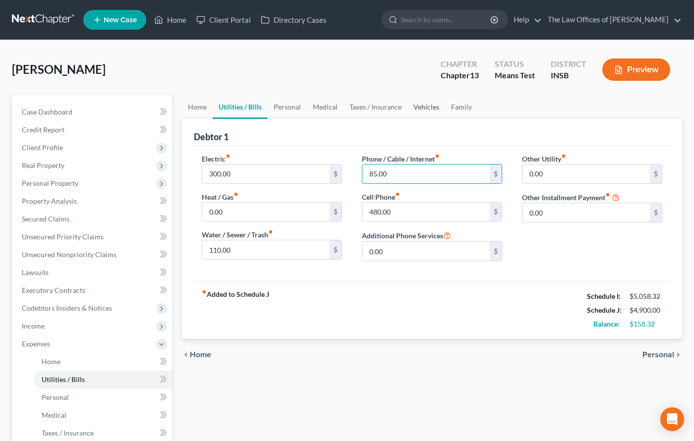
click at [430, 113] on link "Vehicles" at bounding box center [427, 107] width 38 height 24
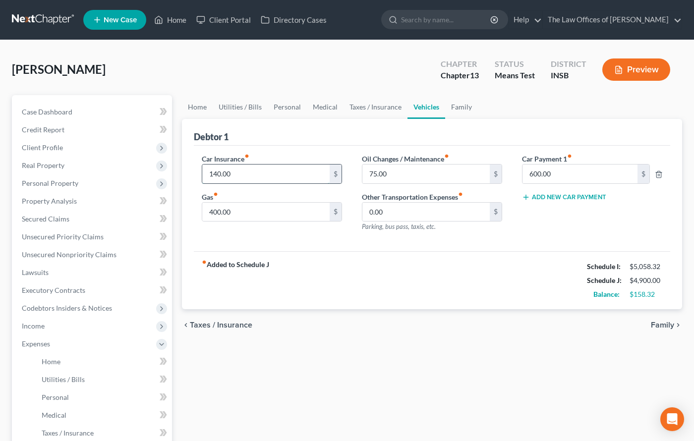
click at [246, 170] on input "140.00" at bounding box center [265, 174] width 127 height 19
click at [241, 178] on input "140.00" at bounding box center [265, 174] width 127 height 19
click at [239, 173] on input "140.00" at bounding box center [265, 174] width 127 height 19
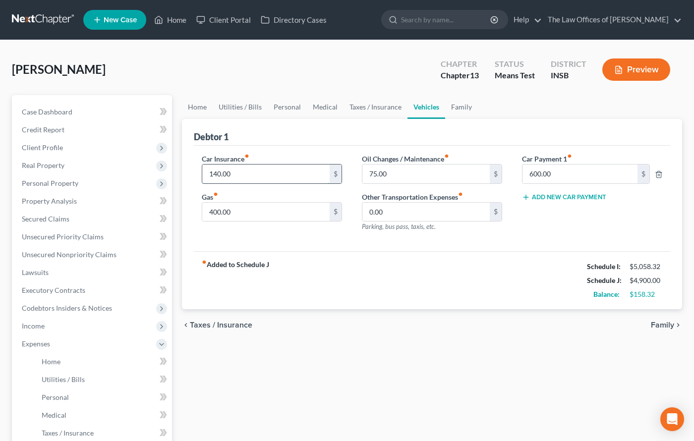
click at [239, 173] on input "140.00" at bounding box center [265, 174] width 127 height 19
type input "165.00"
click at [239, 107] on link "Utilities / Bills" at bounding box center [240, 107] width 55 height 24
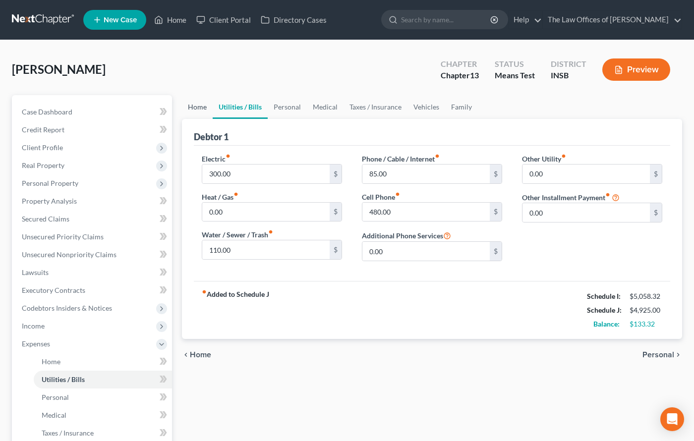
click at [196, 107] on link "Home" at bounding box center [197, 107] width 31 height 24
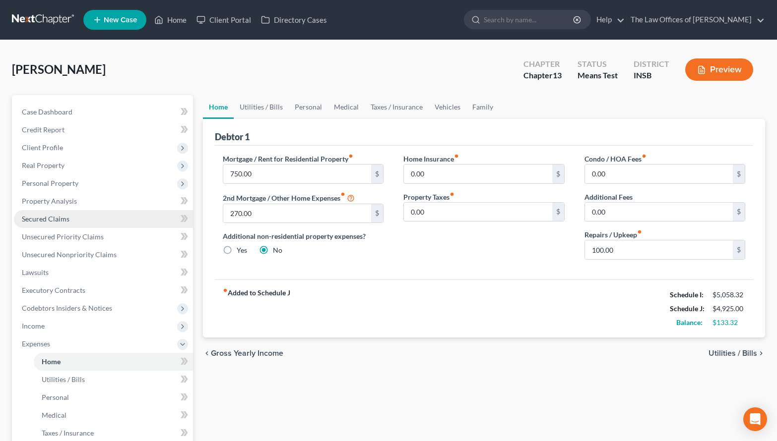
click at [87, 221] on link "Secured Claims" at bounding box center [103, 219] width 179 height 18
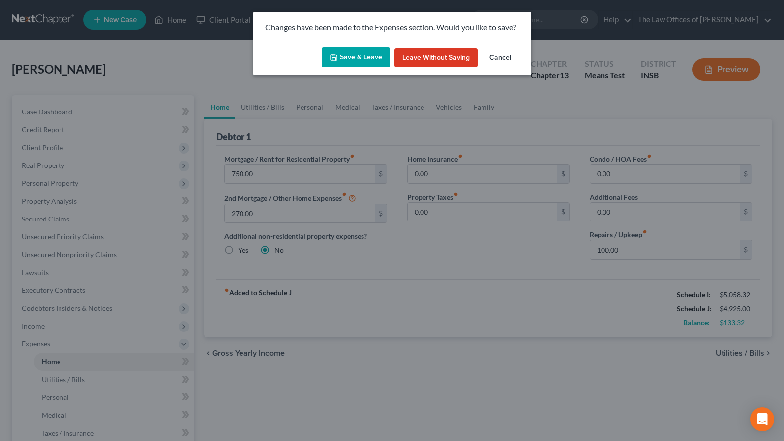
click at [342, 54] on button "Save & Leave" at bounding box center [356, 57] width 68 height 21
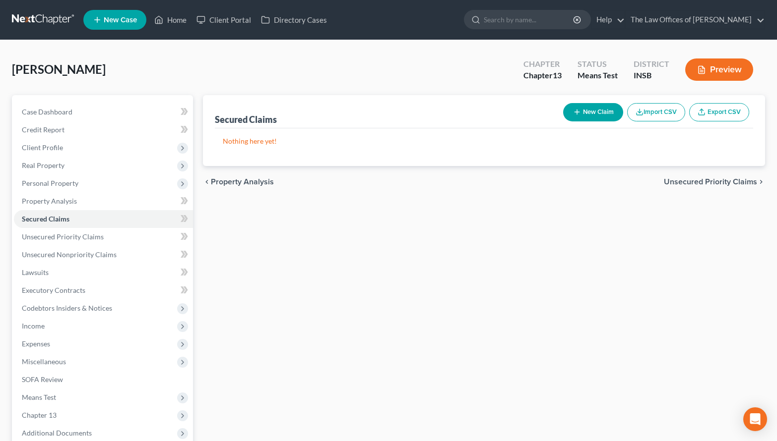
click at [37, 20] on link at bounding box center [43, 20] width 63 height 18
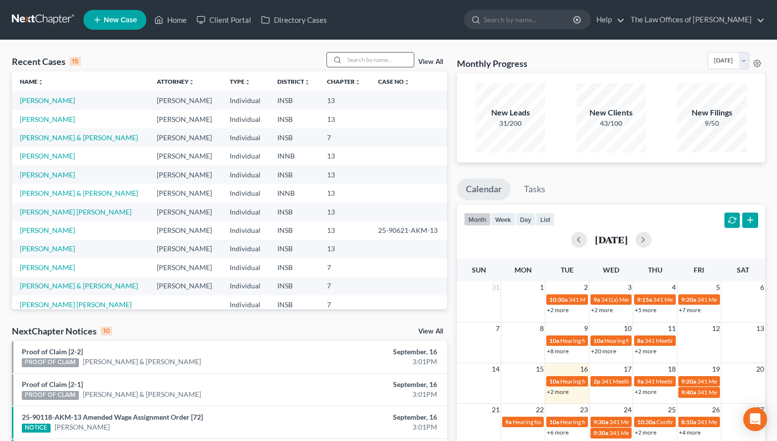
click at [361, 62] on input "search" at bounding box center [378, 60] width 69 height 14
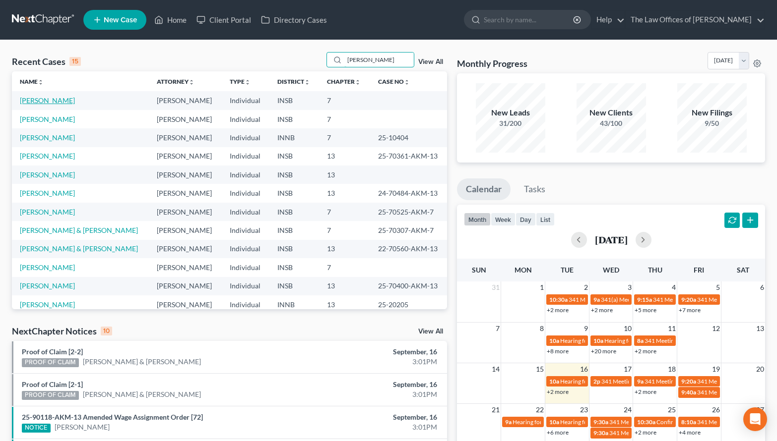
type input "williams"
click at [51, 105] on link "Williams, Monica" at bounding box center [47, 100] width 55 height 8
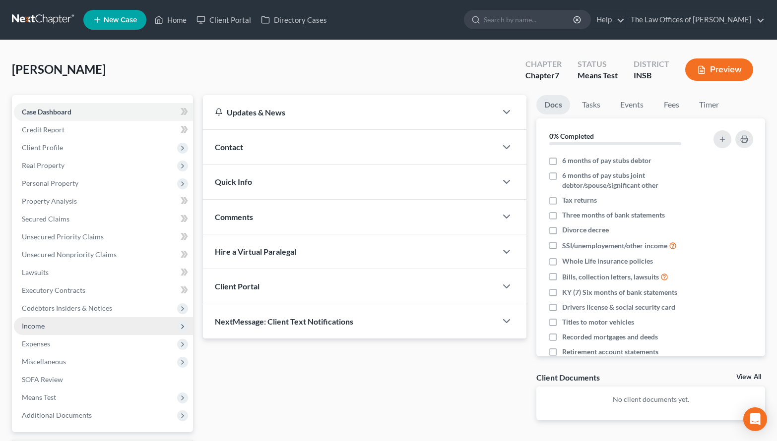
click at [41, 328] on span "Income" at bounding box center [33, 326] width 23 height 8
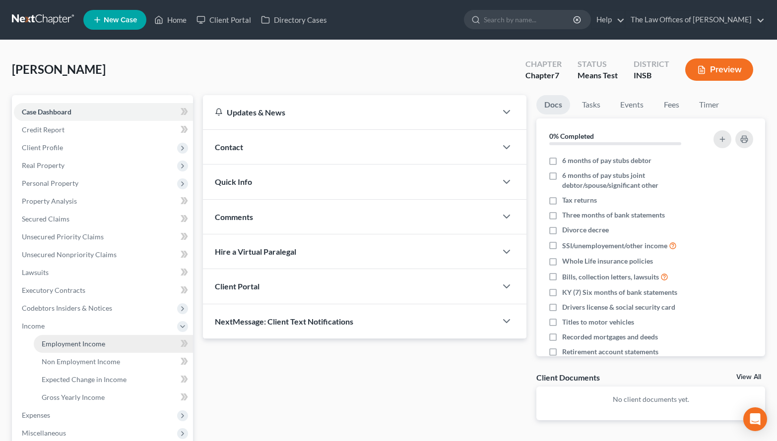
click at [46, 341] on span "Employment Income" at bounding box center [73, 344] width 63 height 8
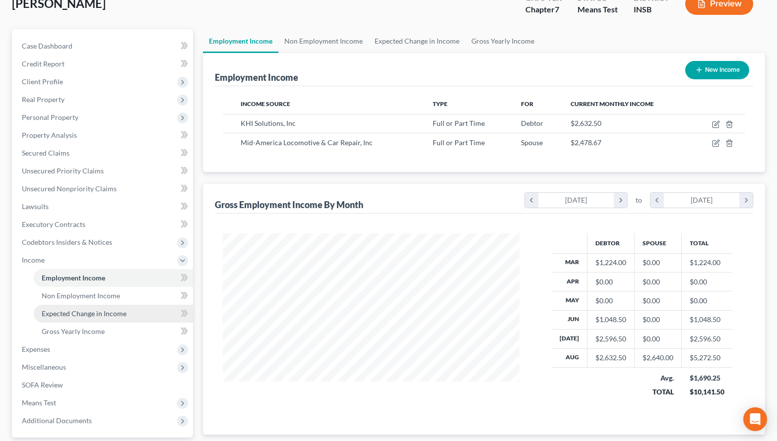
scroll to position [99, 0]
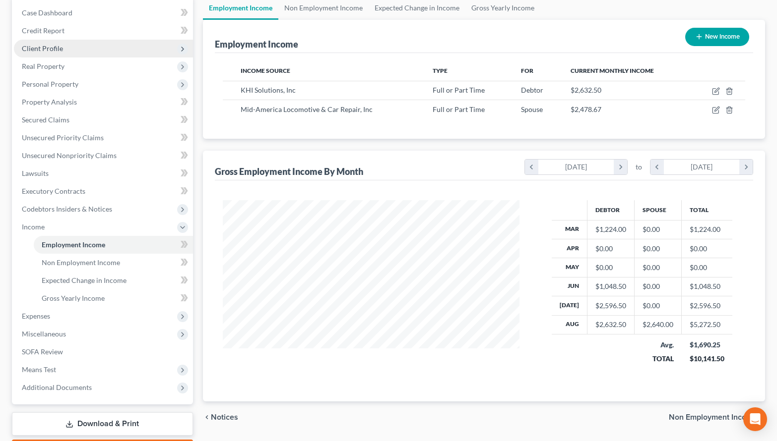
click at [60, 54] on span "Client Profile" at bounding box center [103, 49] width 179 height 18
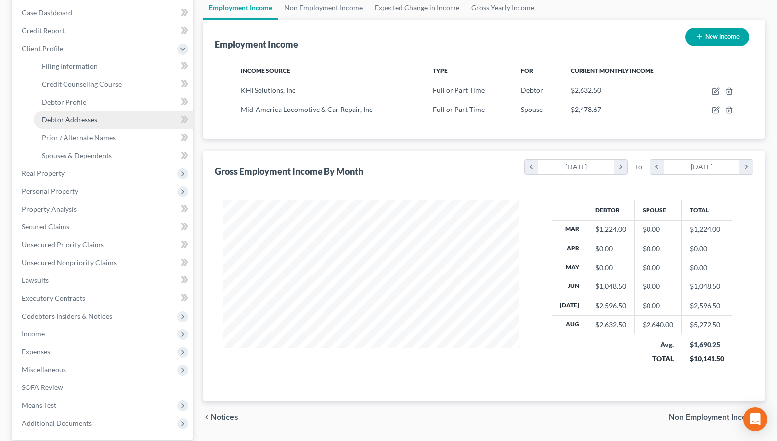
click at [69, 118] on span "Debtor Addresses" at bounding box center [70, 120] width 56 height 8
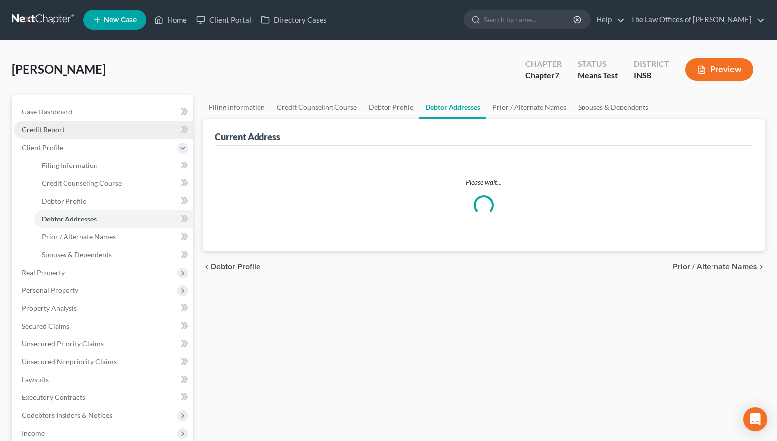
select select "0"
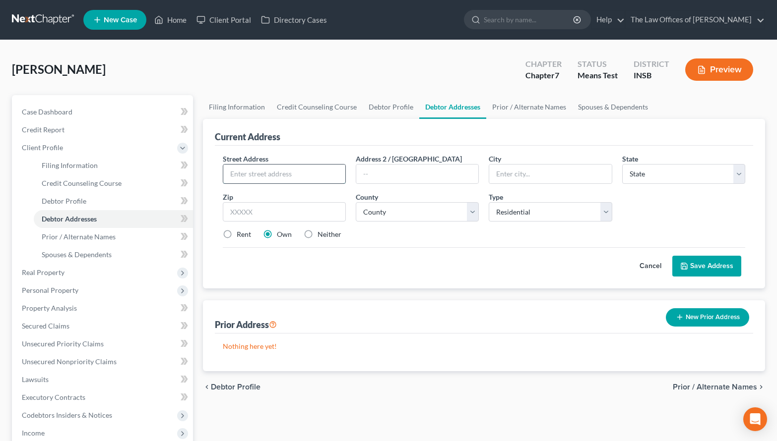
click at [258, 173] on input "text" at bounding box center [284, 174] width 122 height 19
click at [258, 172] on input "text" at bounding box center [284, 174] width 122 height 19
type input "6406 Kratzville Rd"
click at [252, 209] on input "text" at bounding box center [284, 212] width 123 height 20
type input "47710"
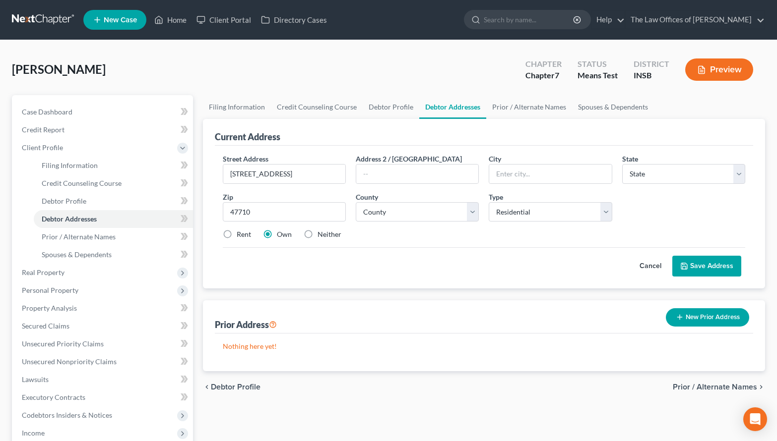
click at [427, 244] on div "Street Address * 6406 Kratzville Rd Address 2 / PO Box City * State * State AL …" at bounding box center [484, 201] width 533 height 94
type input "Evansville"
select select "15"
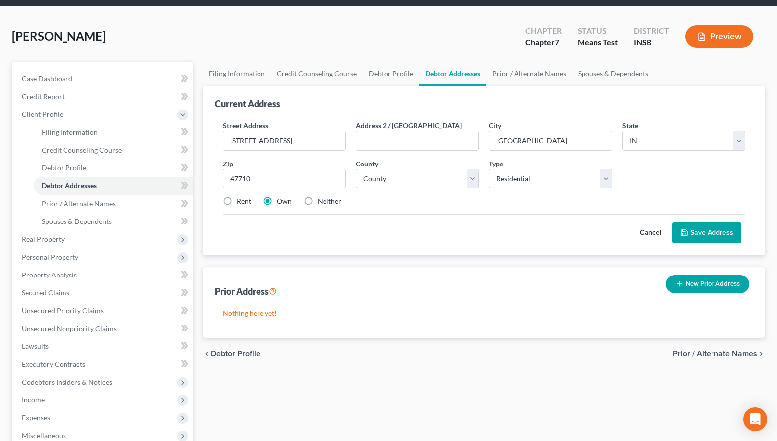
click at [708, 235] on button "Save Address" at bounding box center [706, 233] width 69 height 21
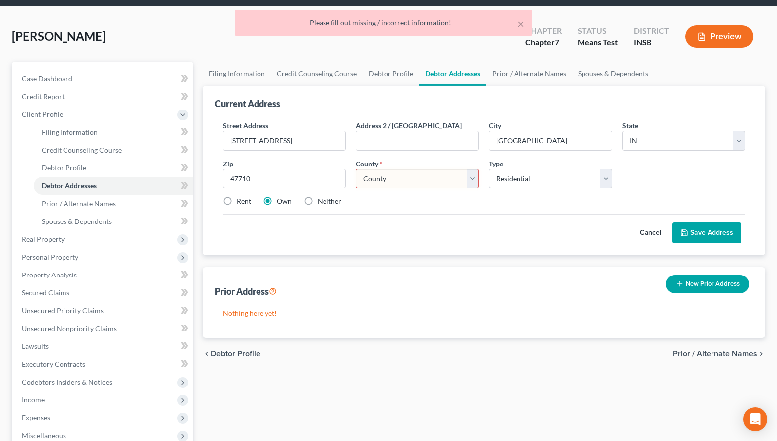
click at [364, 169] on select "County Adams County Allen County Bartholomew County Benton County Blackford Cou…" at bounding box center [417, 179] width 123 height 20
select select "81"
click at [356, 169] on select "County Adams County Allen County Bartholomew County Benton County Blackford Cou…" at bounding box center [417, 179] width 123 height 20
click at [719, 234] on button "Save Address" at bounding box center [706, 233] width 69 height 21
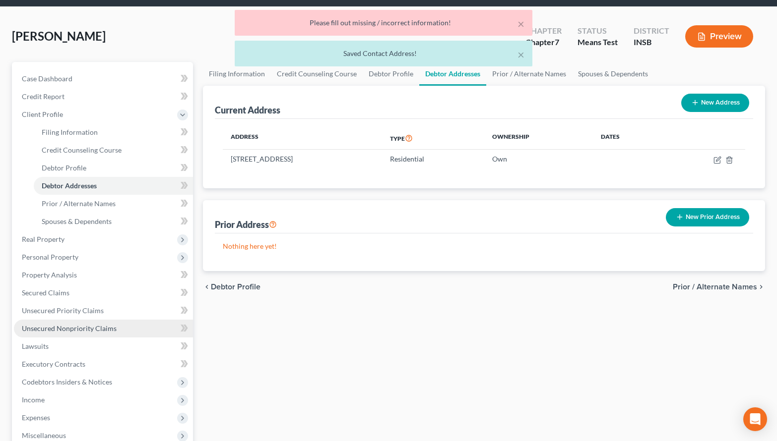
scroll to position [99, 0]
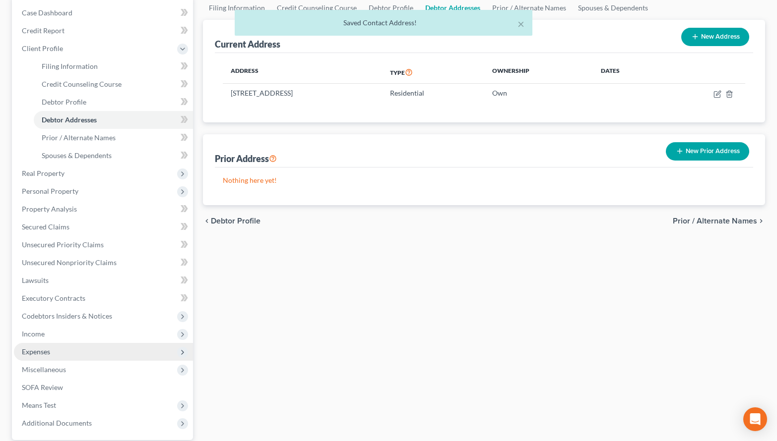
click at [37, 355] on span "Expenses" at bounding box center [36, 352] width 28 height 8
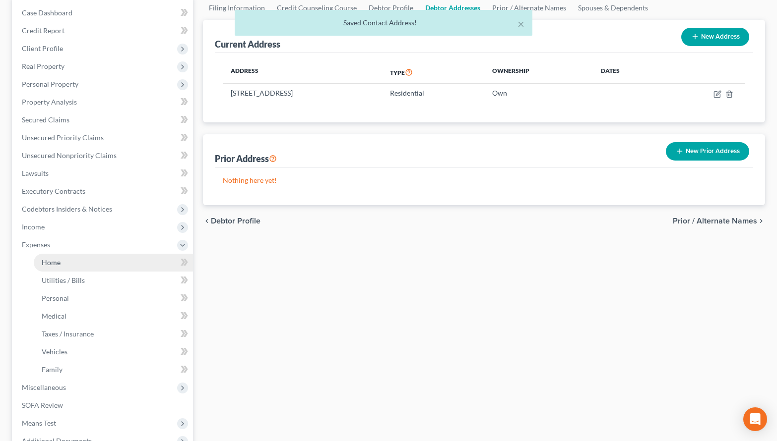
click at [73, 264] on link "Home" at bounding box center [113, 263] width 159 height 18
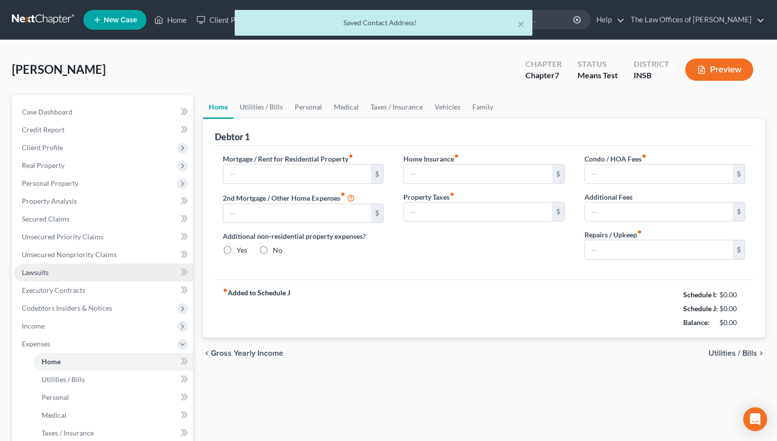
type input "0.00"
radio input "true"
type input "0.00"
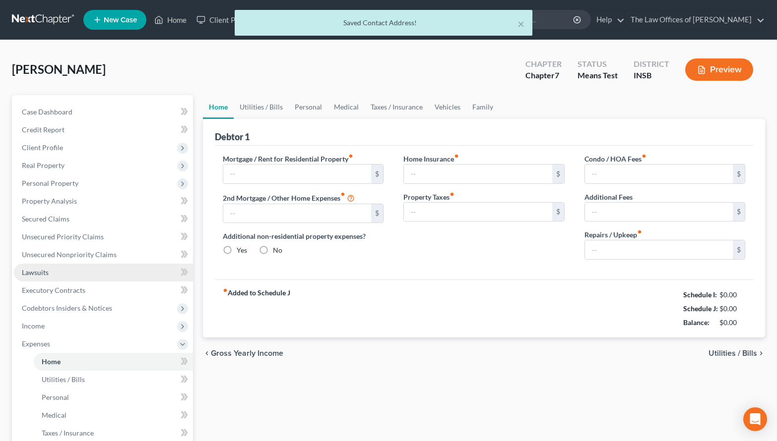
type input "0.00"
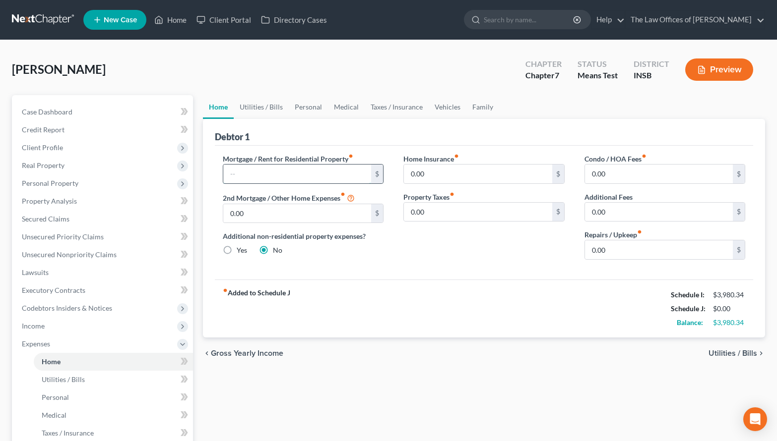
click at [282, 181] on input "text" at bounding box center [297, 174] width 148 height 19
type input "1,100.00"
click at [628, 252] on input "0.00" at bounding box center [659, 249] width 148 height 19
type input "100.00"
click at [259, 107] on link "Utilities / Bills" at bounding box center [261, 107] width 55 height 24
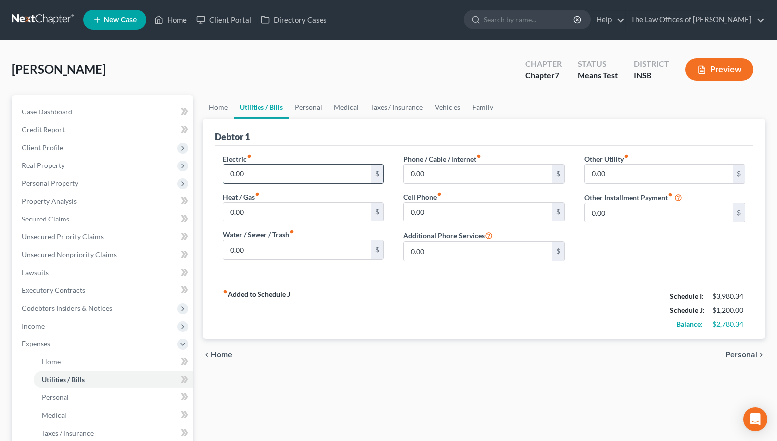
click at [258, 174] on input "0.00" at bounding box center [297, 174] width 148 height 19
type input "300.00"
click at [252, 215] on input "0.00" at bounding box center [297, 212] width 148 height 19
type input "100.00"
click at [243, 254] on input "0.00" at bounding box center [297, 249] width 148 height 19
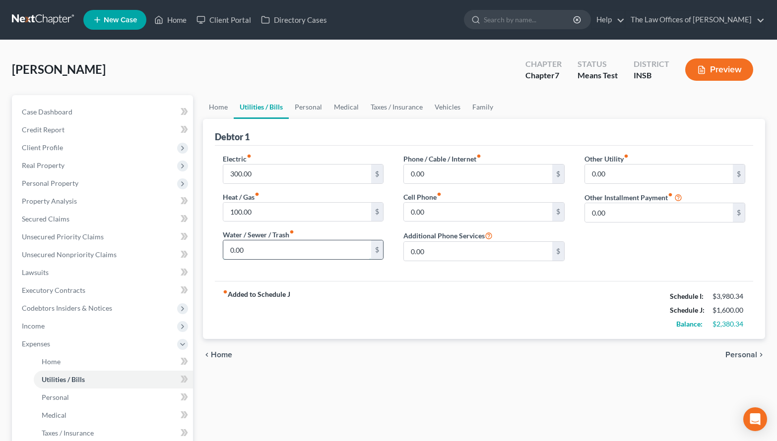
click at [283, 255] on input "0.00" at bounding box center [297, 249] width 148 height 19
type input "100.00"
click at [470, 205] on input "0.00" at bounding box center [478, 212] width 148 height 19
type input "100.00"
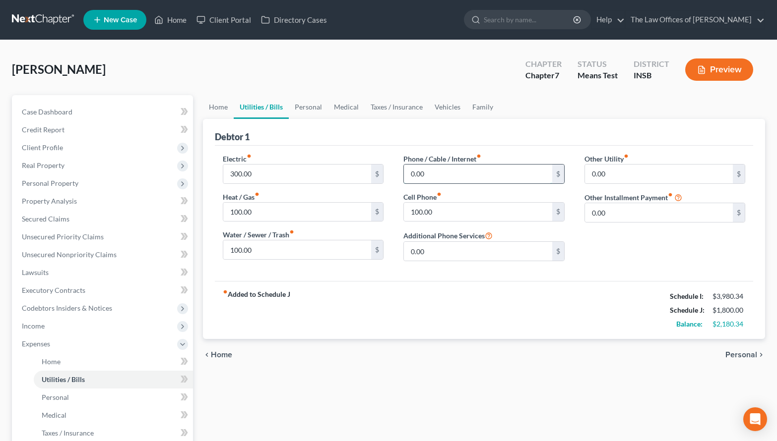
click at [443, 172] on input "0.00" at bounding box center [478, 174] width 148 height 19
click at [308, 112] on link "Personal" at bounding box center [308, 107] width 39 height 24
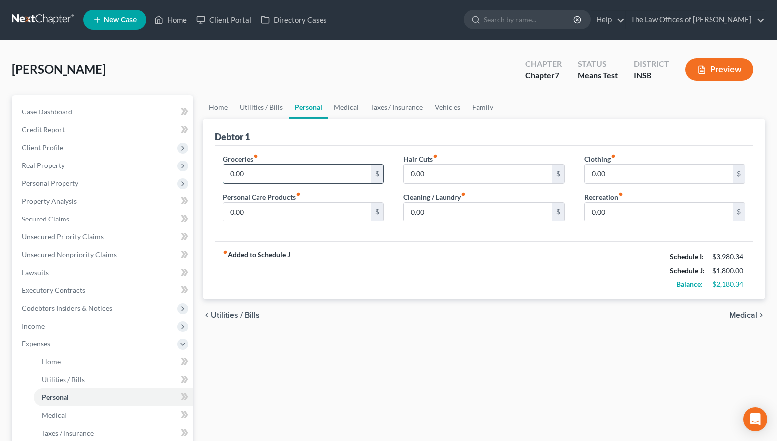
click at [266, 173] on input "0.00" at bounding box center [297, 174] width 148 height 19
type input "600.00"
type input "100.00"
type input "50.00"
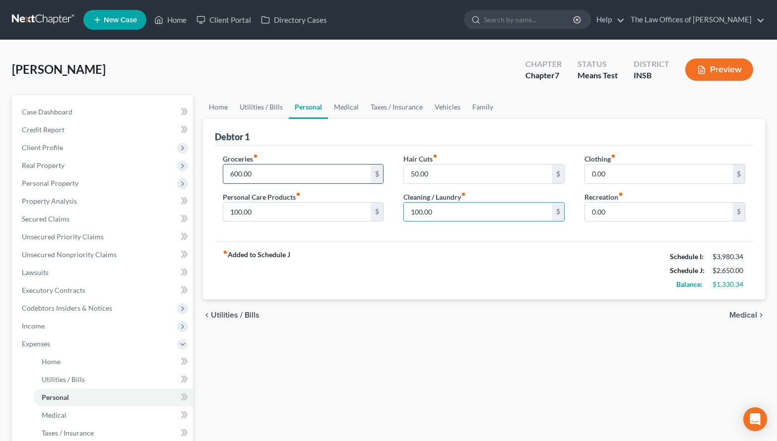
type input "100.00"
type input "50.00"
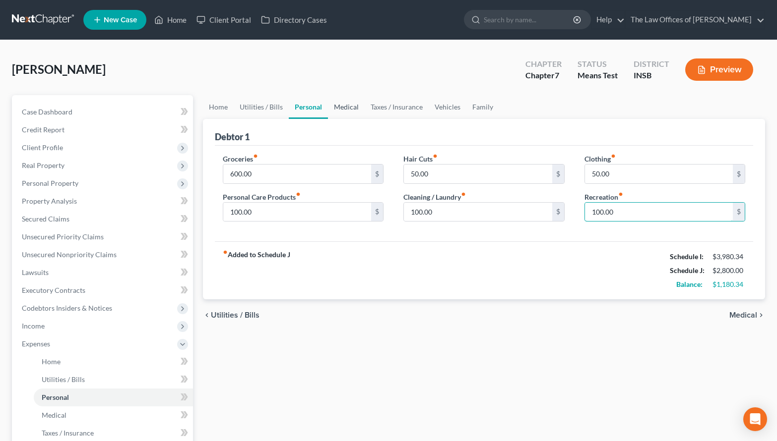
type input "100.00"
click at [348, 108] on link "Medical" at bounding box center [346, 107] width 37 height 24
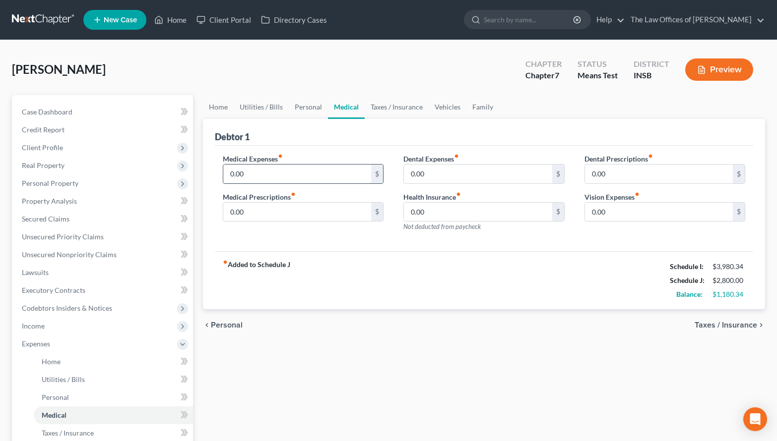
click at [288, 169] on input "0.00" at bounding box center [297, 174] width 148 height 19
type input "62.00"
click at [255, 213] on input "0.00" at bounding box center [297, 212] width 148 height 19
click at [254, 214] on input "0.00" at bounding box center [297, 212] width 148 height 19
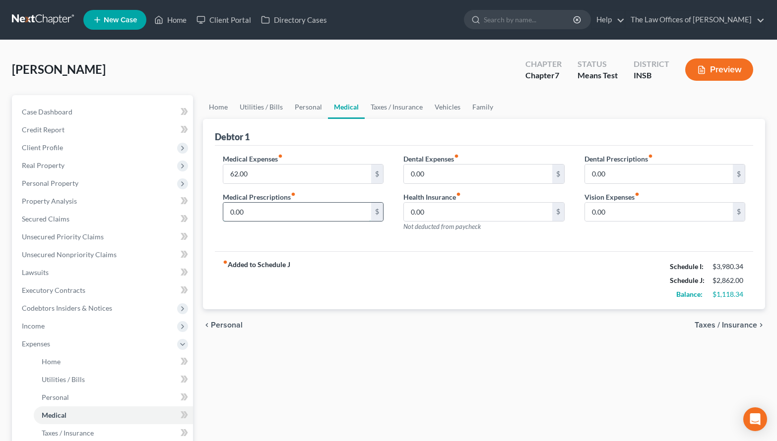
click at [254, 214] on input "0.00" at bounding box center [297, 212] width 148 height 19
type input "255.00"
click at [601, 211] on input "0.00" at bounding box center [659, 212] width 148 height 19
type input "25.00"
click at [428, 110] on link "Vehicles" at bounding box center [447, 107] width 38 height 24
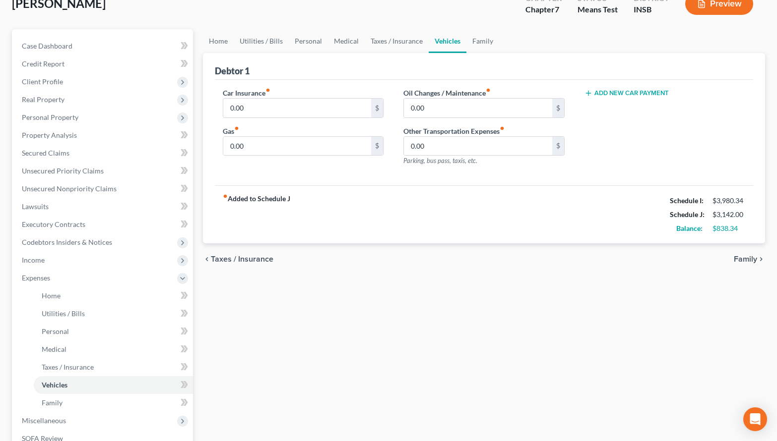
scroll to position [33, 0]
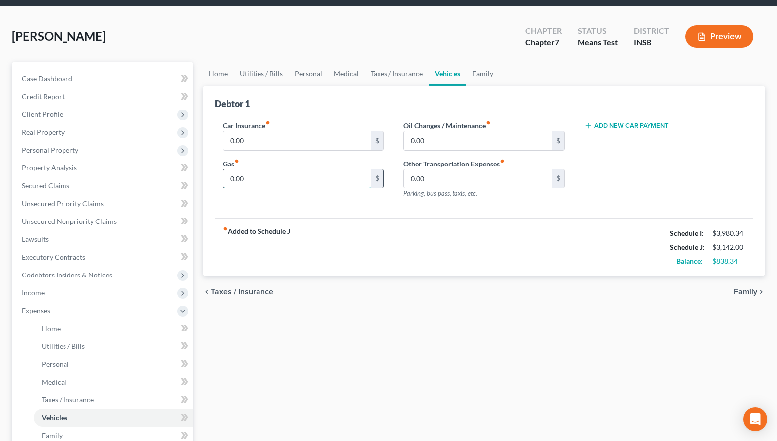
click at [259, 184] on input "0.00" at bounding box center [297, 179] width 148 height 19
click at [256, 184] on input "0.00" at bounding box center [297, 179] width 148 height 19
type input "400.00"
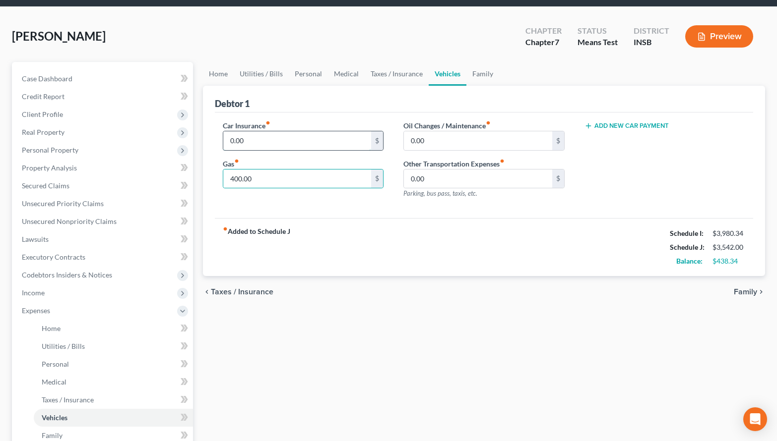
click at [242, 138] on input "0.00" at bounding box center [297, 140] width 148 height 19
type input "87.00"
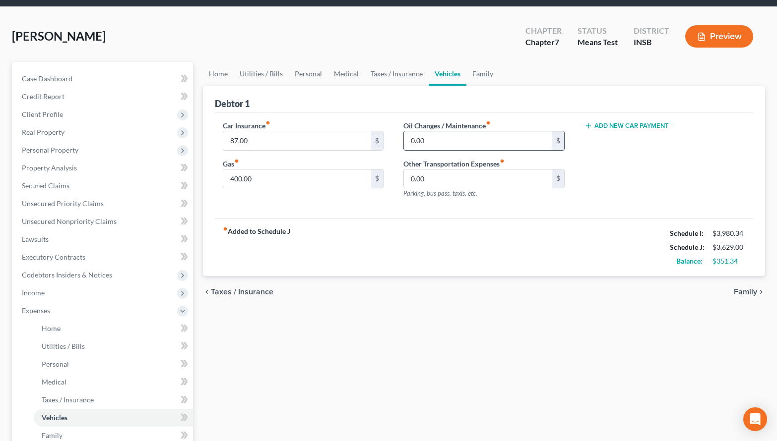
click at [425, 137] on input "0.00" at bounding box center [478, 140] width 148 height 19
type input "50.00"
click at [473, 73] on link "Family" at bounding box center [482, 74] width 33 height 24
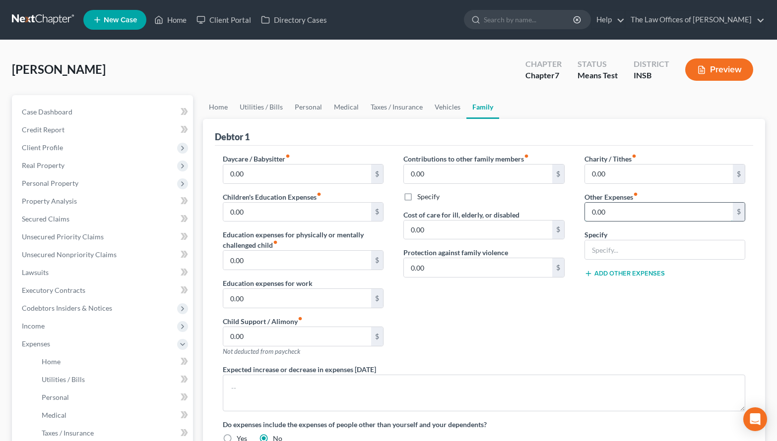
click at [614, 213] on input "0.00" at bounding box center [659, 212] width 148 height 19
type input "100.00"
click at [609, 251] on input "text" at bounding box center [665, 249] width 160 height 19
type input "Pet Expenses"
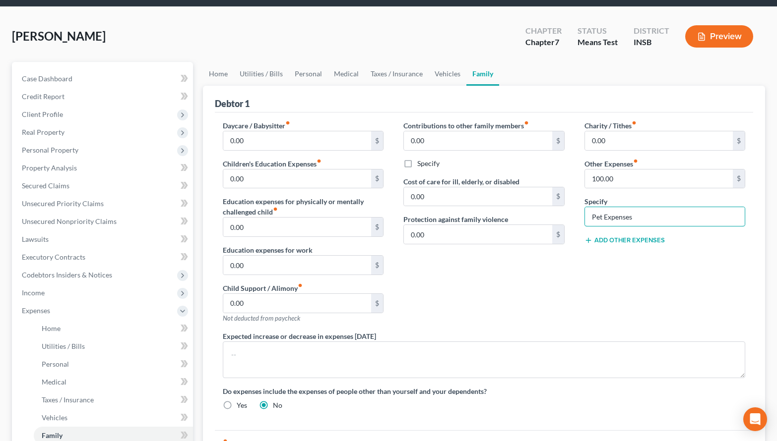
scroll to position [66, 0]
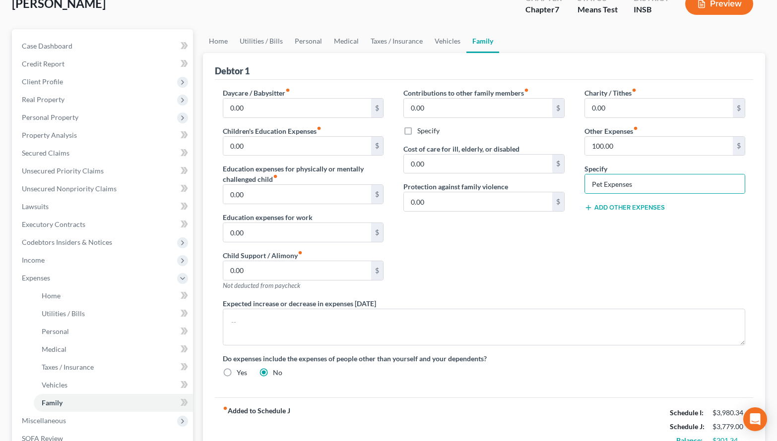
click at [492, 267] on div "Contributions to other family members fiber_manual_record 0.00 $ Specify Cost o…" at bounding box center [483, 193] width 181 height 211
click at [270, 107] on input "0.00" at bounding box center [297, 108] width 148 height 19
click at [258, 152] on input "0.00" at bounding box center [297, 146] width 148 height 19
click at [257, 196] on input "0.00" at bounding box center [297, 194] width 148 height 19
click at [256, 234] on input "0.00" at bounding box center [297, 232] width 148 height 19
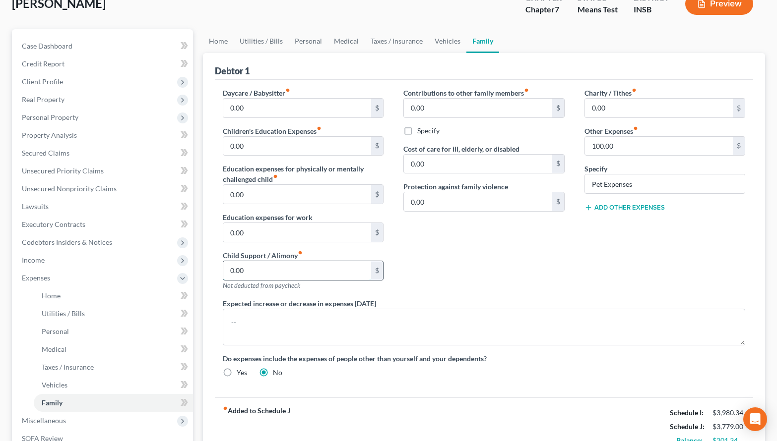
click at [247, 276] on input "0.00" at bounding box center [297, 270] width 148 height 19
click at [263, 110] on input "0.00" at bounding box center [297, 108] width 148 height 19
click at [258, 273] on input "0.00" at bounding box center [297, 270] width 148 height 19
click at [263, 147] on input "0.00" at bounding box center [297, 146] width 148 height 19
click at [447, 263] on div "Contributions to other family members fiber_manual_record 0.00 $ Specify Cost o…" at bounding box center [483, 193] width 181 height 211
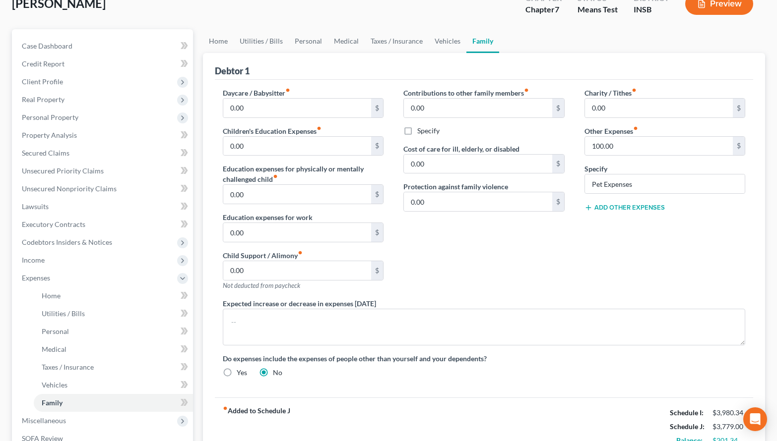
click at [485, 376] on div "Do expenses include the expenses of people other than yourself and your depende…" at bounding box center [484, 366] width 542 height 24
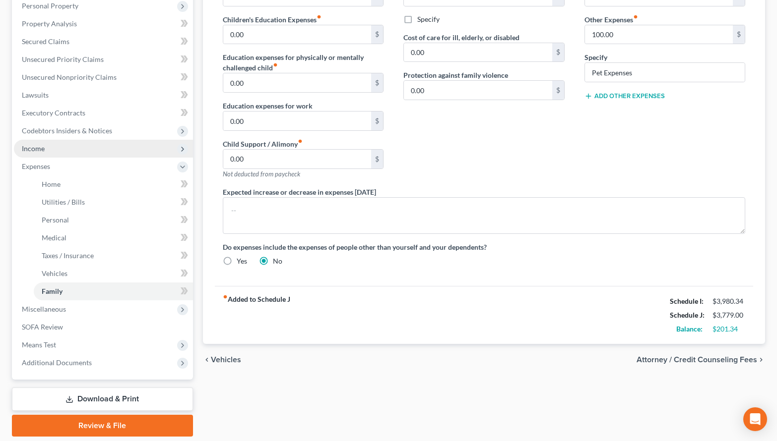
click at [48, 145] on span "Income" at bounding box center [103, 149] width 179 height 18
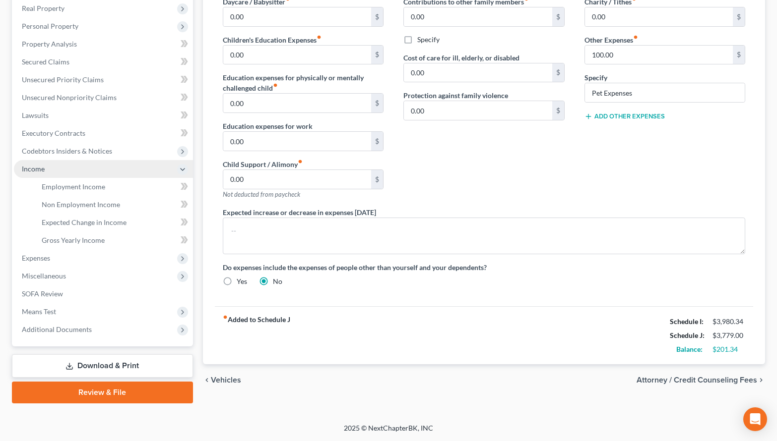
scroll to position [157, 0]
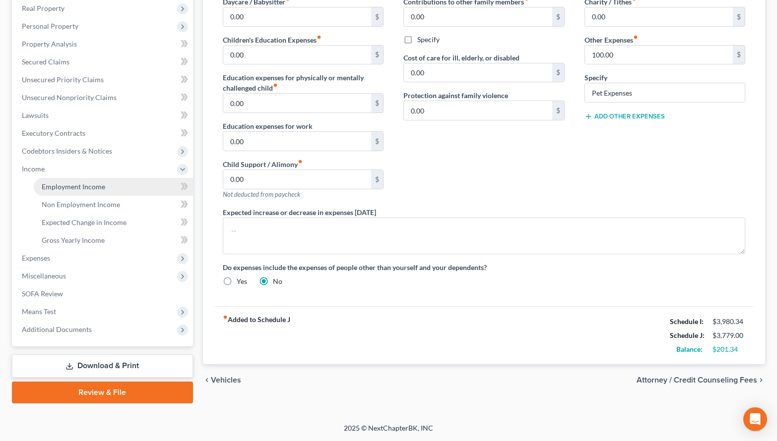
click at [56, 186] on span "Employment Income" at bounding box center [73, 186] width 63 height 8
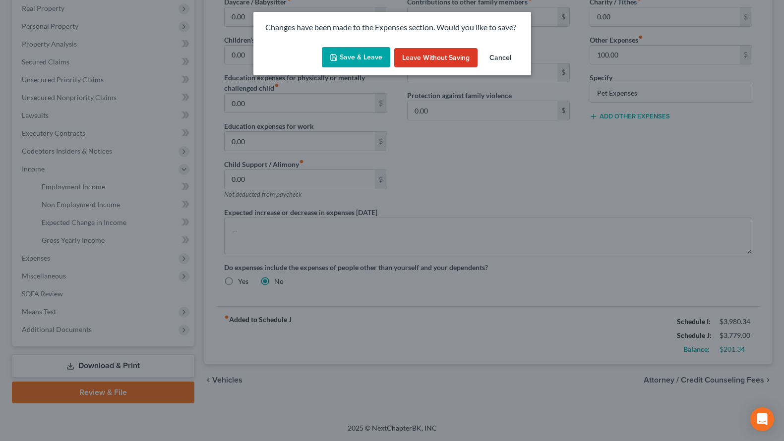
click at [373, 59] on button "Save & Leave" at bounding box center [356, 57] width 68 height 21
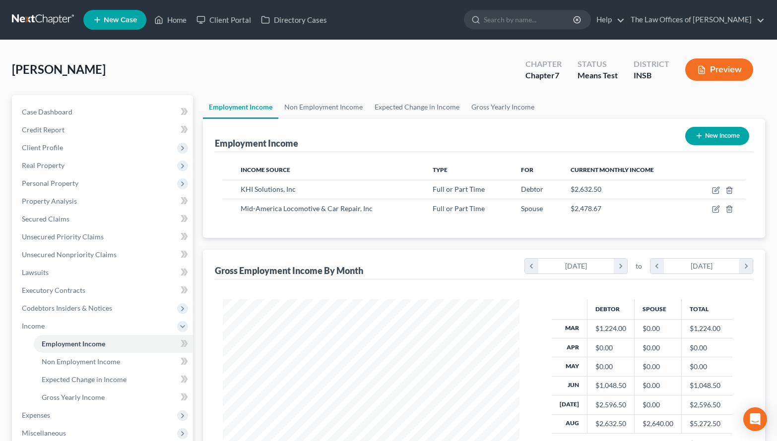
click at [196, 86] on div "Williams, Monica Upgraded Chapter Chapter 7 Status Means Test District INSB Pre…" at bounding box center [388, 73] width 753 height 43
click at [44, 20] on link at bounding box center [43, 20] width 63 height 18
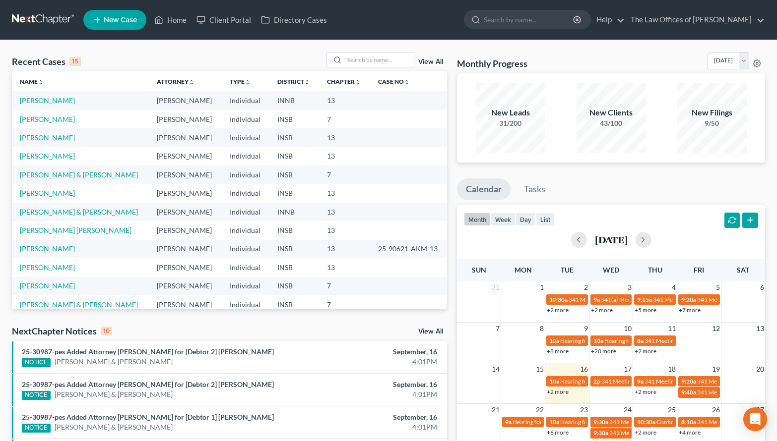
click at [61, 139] on link "[PERSON_NAME]" at bounding box center [47, 137] width 55 height 8
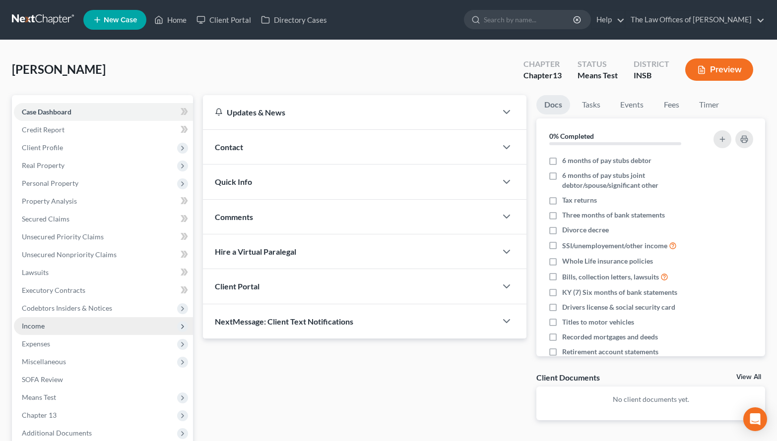
scroll to position [104, 0]
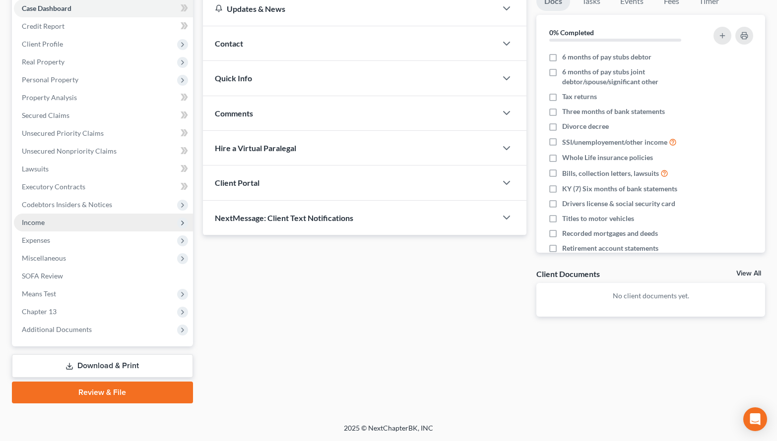
click at [39, 224] on span "Income" at bounding box center [33, 222] width 23 height 8
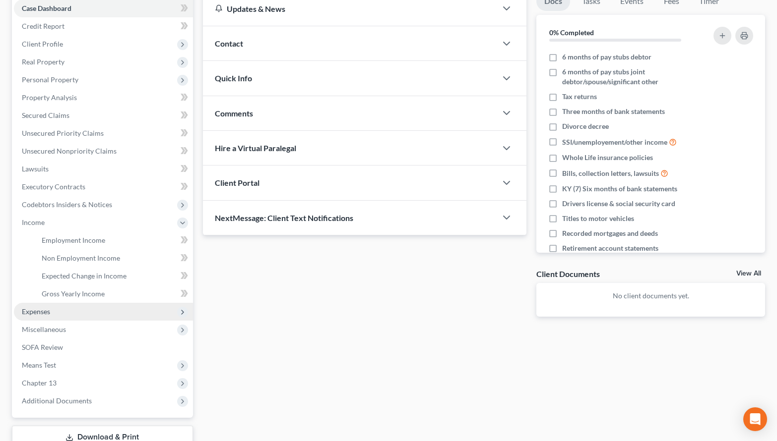
click at [49, 311] on span "Expenses" at bounding box center [36, 311] width 28 height 8
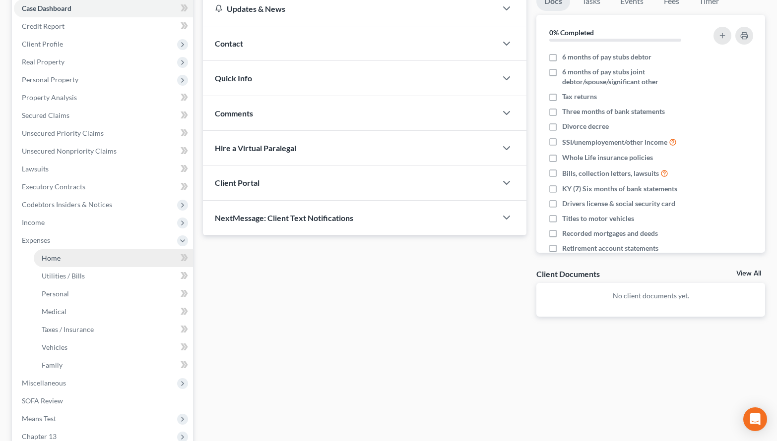
click at [58, 258] on span "Home" at bounding box center [51, 258] width 19 height 8
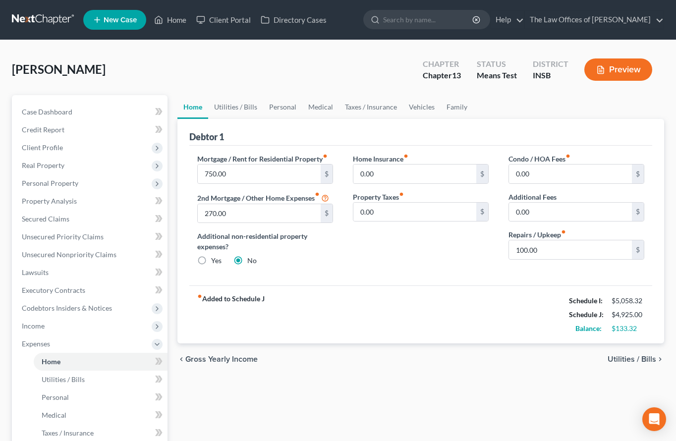
click at [456, 272] on div "Home Insurance fiber_manual_record 0.00 $ Property Taxes fiber_manual_record 0.…" at bounding box center [421, 214] width 156 height 120
click at [532, 252] on input "100.00" at bounding box center [570, 249] width 123 height 19
type input "50.00"
click at [231, 175] on input "750.00" at bounding box center [259, 174] width 123 height 19
click at [240, 178] on input "750.00" at bounding box center [259, 174] width 123 height 19
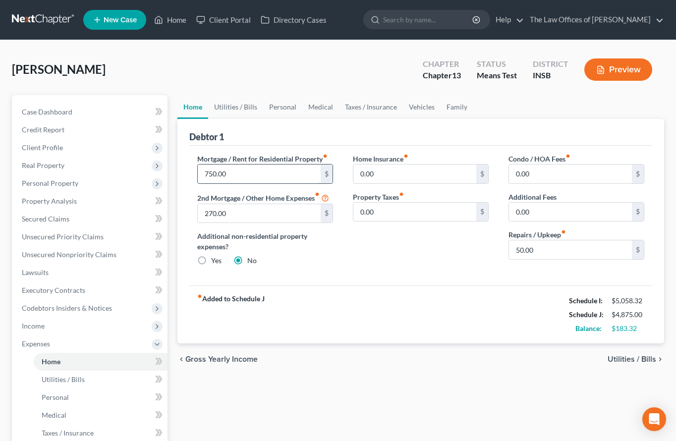
click at [240, 178] on input "750.00" at bounding box center [259, 174] width 123 height 19
click at [236, 212] on input "270.00" at bounding box center [259, 213] width 123 height 19
click at [412, 107] on link "Vehicles" at bounding box center [422, 107] width 38 height 24
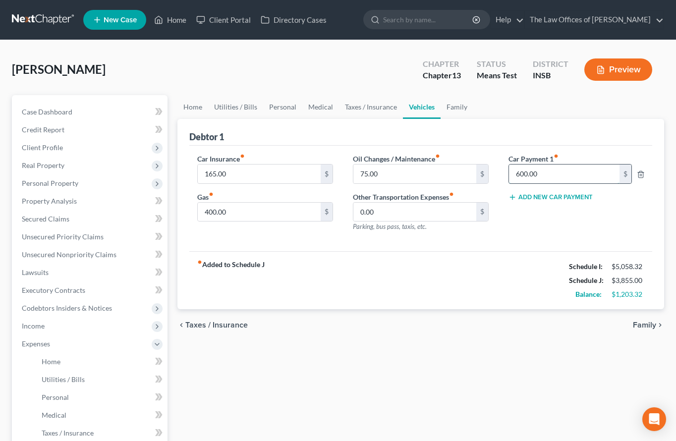
click at [529, 175] on input "600.00" at bounding box center [564, 174] width 111 height 19
click at [519, 244] on div "Car Insurance fiber_manual_record 165.00 $ Gas fiber_manual_record 400.00 $ Oil…" at bounding box center [420, 199] width 463 height 106
click at [266, 208] on input "400.00" at bounding box center [259, 212] width 123 height 19
type input "300.00"
click at [379, 171] on input "75.00" at bounding box center [415, 174] width 123 height 19
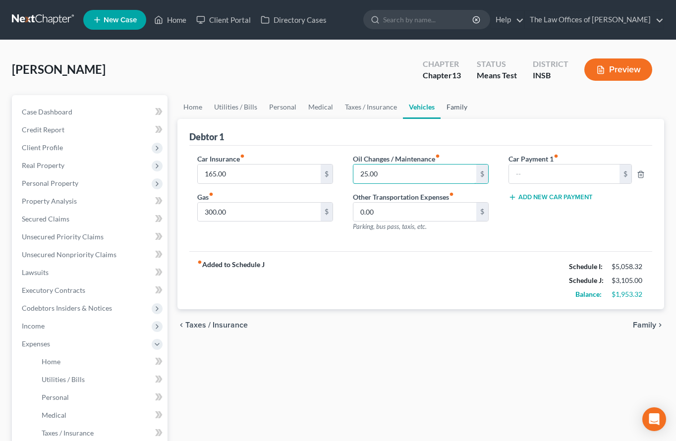
type input "25.00"
click at [445, 107] on link "Family" at bounding box center [457, 107] width 33 height 24
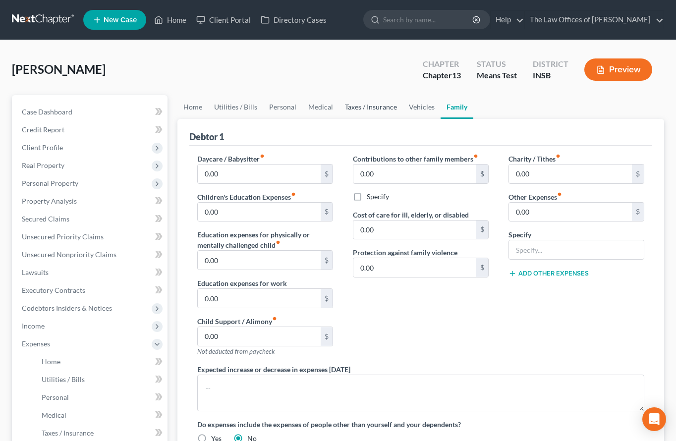
click at [366, 109] on link "Taxes / Insurance" at bounding box center [371, 107] width 64 height 24
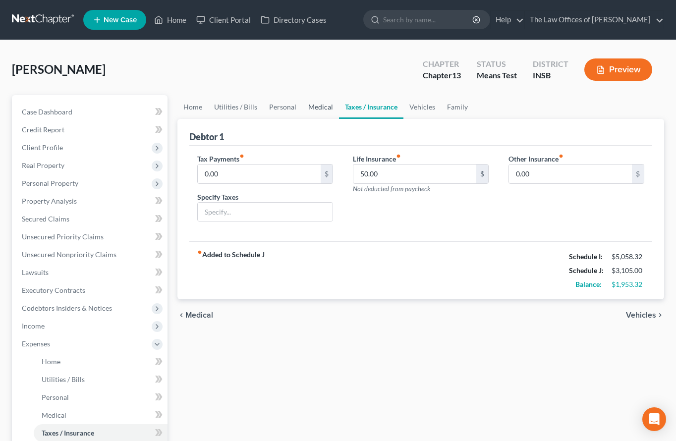
click at [319, 111] on link "Medical" at bounding box center [320, 107] width 37 height 24
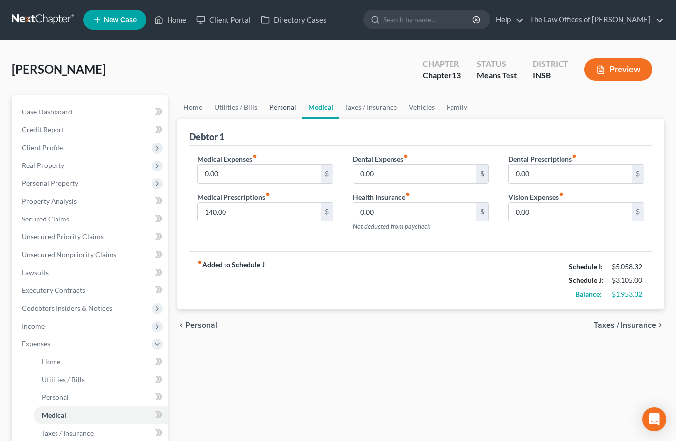
click at [286, 108] on link "Personal" at bounding box center [282, 107] width 39 height 24
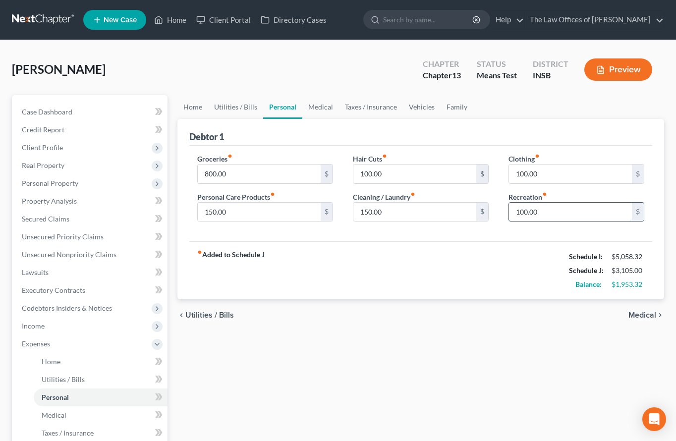
click at [549, 215] on input "100.00" at bounding box center [570, 212] width 123 height 19
click at [393, 168] on input "100.00" at bounding box center [415, 174] width 123 height 19
type input "50.00"
click at [386, 211] on input "150.00" at bounding box center [415, 212] width 123 height 19
type input "100.00"
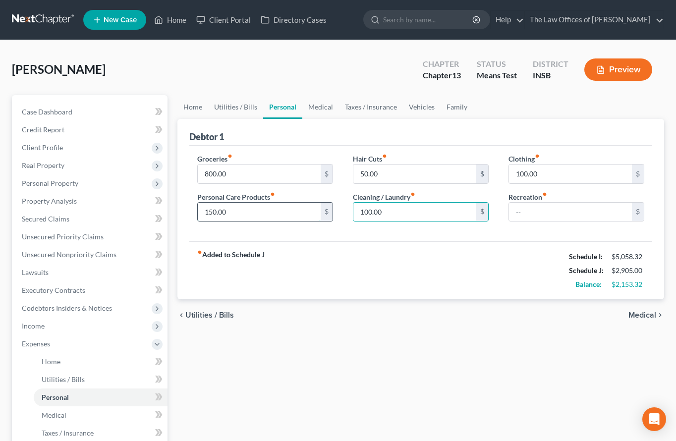
click at [256, 220] on input "150.00" at bounding box center [259, 212] width 123 height 19
click at [246, 106] on link "Utilities / Bills" at bounding box center [235, 107] width 55 height 24
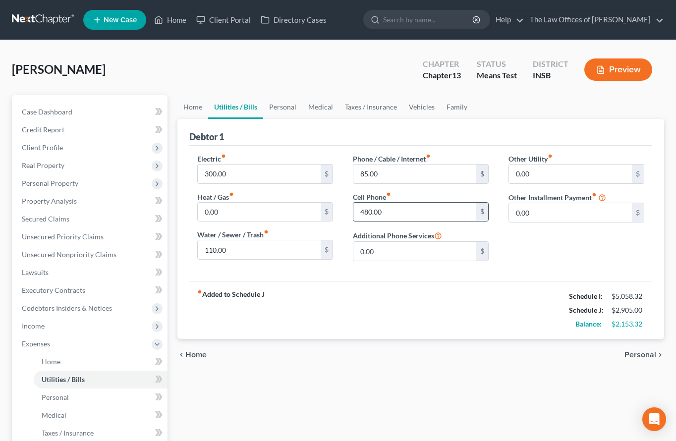
click at [404, 208] on input "480.00" at bounding box center [415, 212] width 123 height 19
type input "350.00"
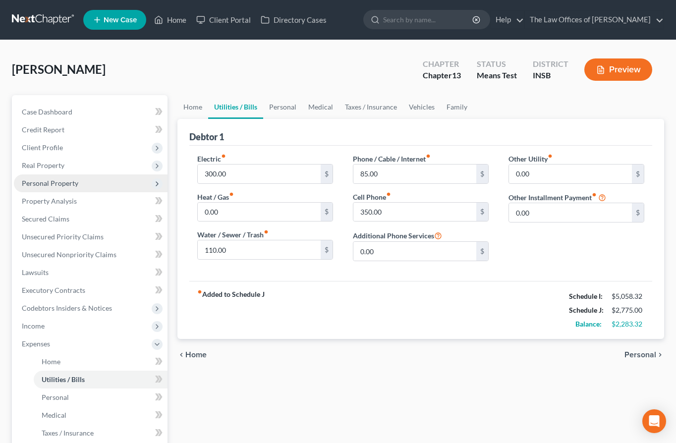
click at [41, 175] on span "Personal Property" at bounding box center [91, 184] width 154 height 18
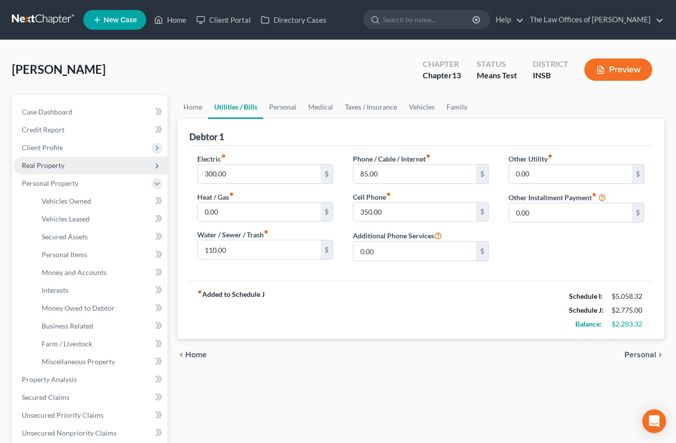
click at [42, 166] on span "Real Property" at bounding box center [43, 165] width 43 height 8
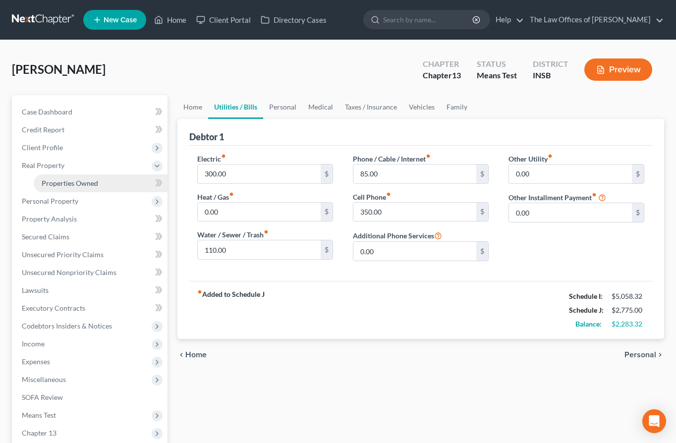
click at [74, 187] on link "Properties Owned" at bounding box center [101, 184] width 134 height 18
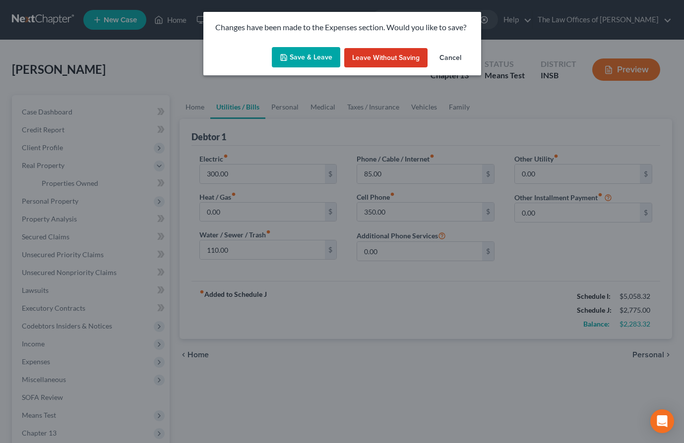
click at [311, 54] on button "Save & Leave" at bounding box center [306, 57] width 68 height 21
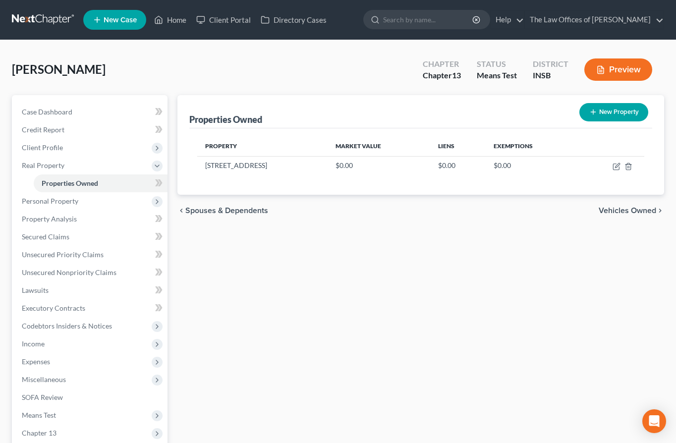
click at [31, 17] on link at bounding box center [43, 20] width 63 height 18
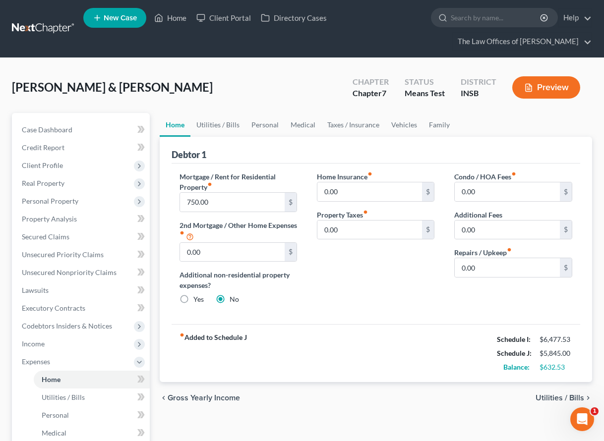
click at [40, 24] on link at bounding box center [43, 29] width 63 height 18
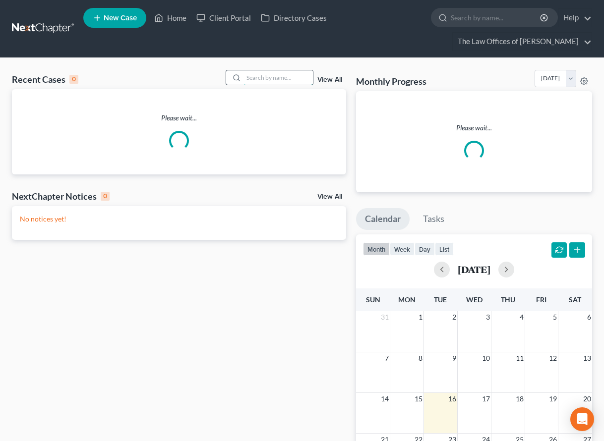
click at [279, 80] on input "search" at bounding box center [277, 77] width 69 height 14
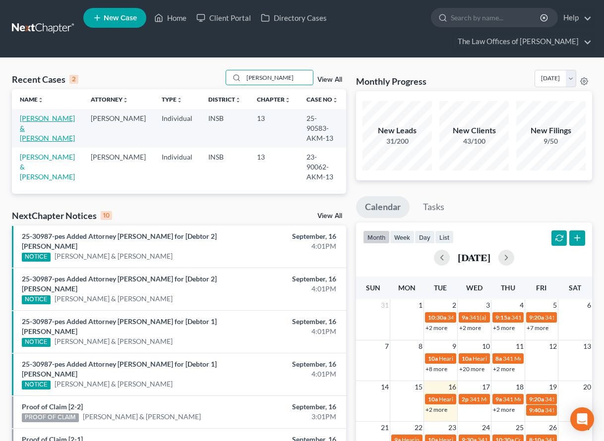
type input "[PERSON_NAME]"
click at [41, 124] on link "[PERSON_NAME] & [PERSON_NAME]" at bounding box center [47, 128] width 55 height 28
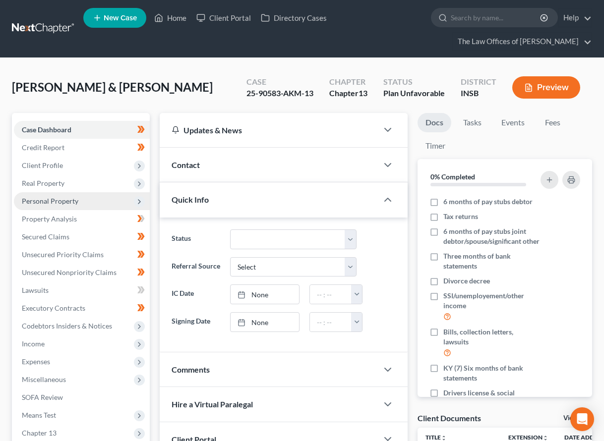
click at [41, 200] on span "Personal Property" at bounding box center [50, 201] width 57 height 8
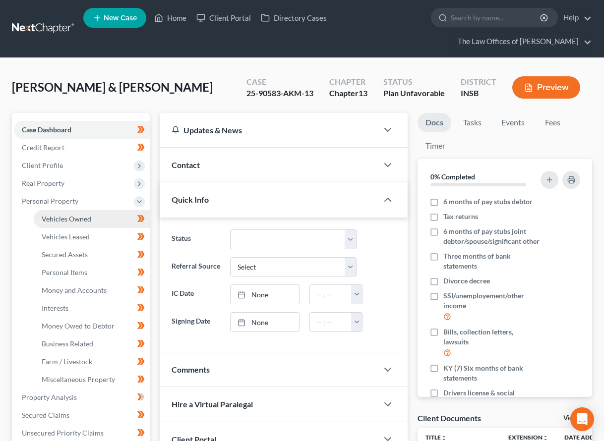
click at [46, 217] on span "Vehicles Owned" at bounding box center [67, 219] width 50 height 8
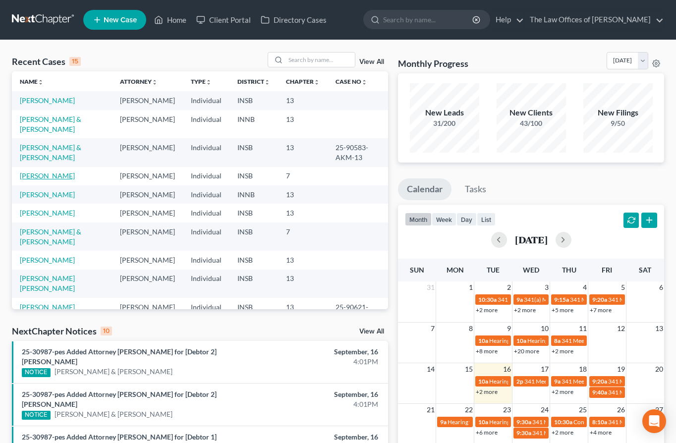
click at [35, 172] on link "[PERSON_NAME]" at bounding box center [47, 176] width 55 height 8
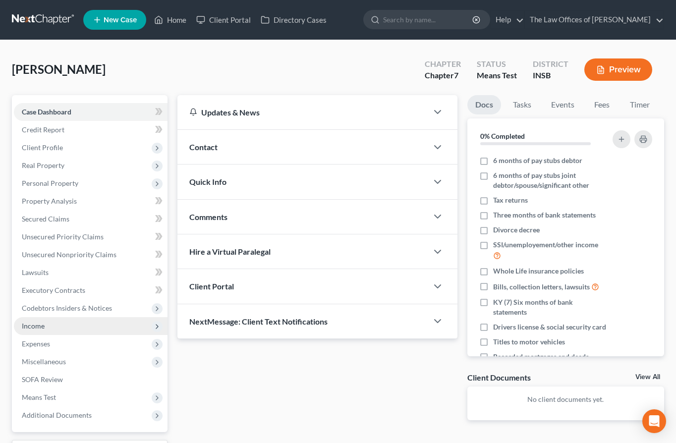
click at [44, 329] on span "Income" at bounding box center [33, 326] width 23 height 8
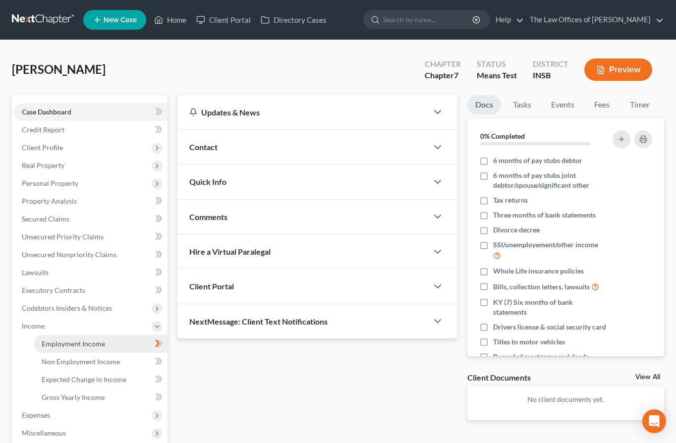
click at [80, 342] on span "Employment Income" at bounding box center [73, 344] width 63 height 8
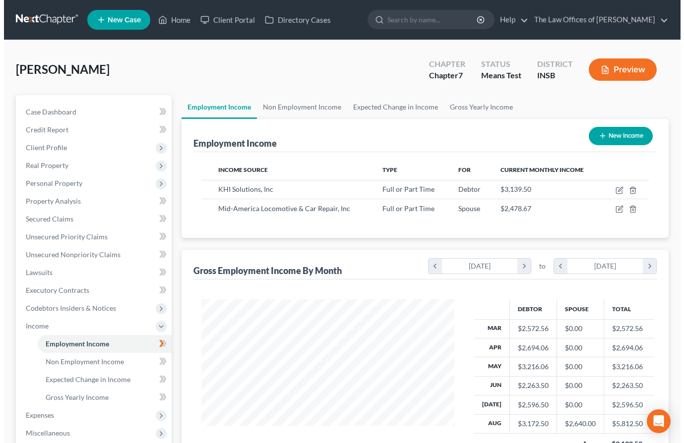
scroll to position [178, 272]
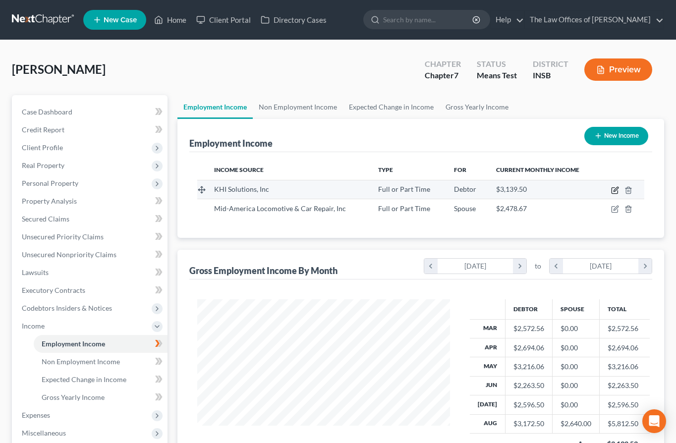
click at [612, 191] on icon "button" at bounding box center [615, 191] width 6 height 6
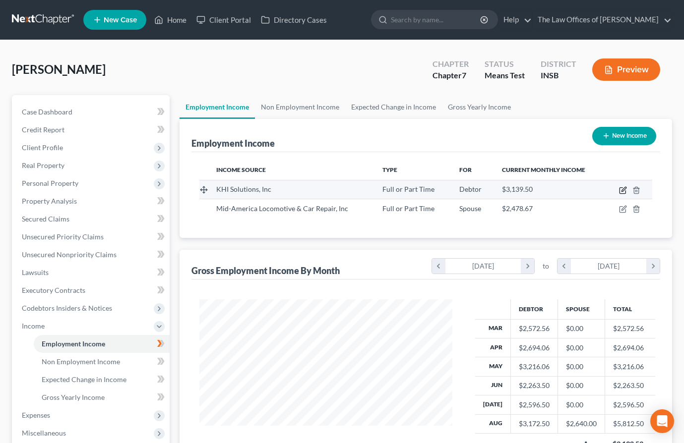
select select "0"
select select "15"
select select "3"
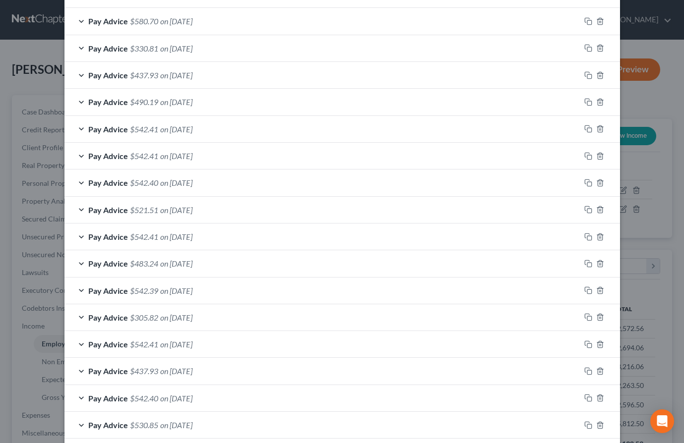
scroll to position [198, 0]
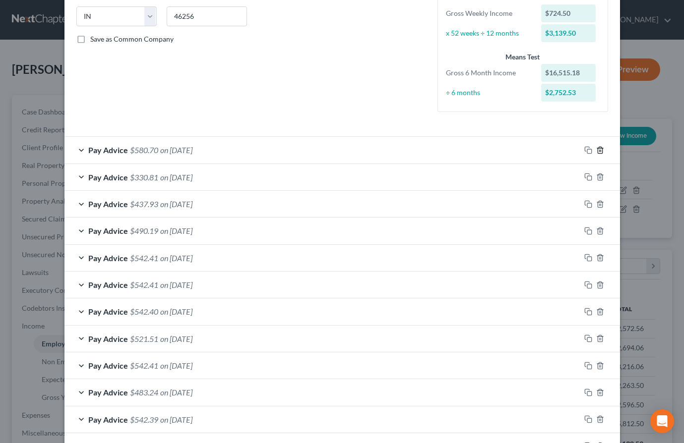
click at [596, 150] on icon "button" at bounding box center [600, 150] width 8 height 8
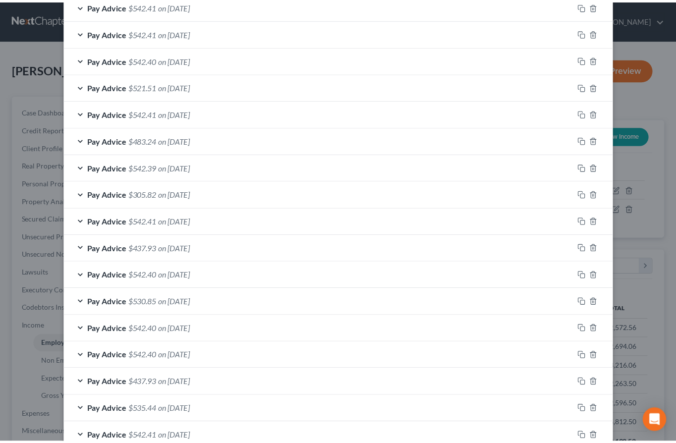
scroll to position [647, 0]
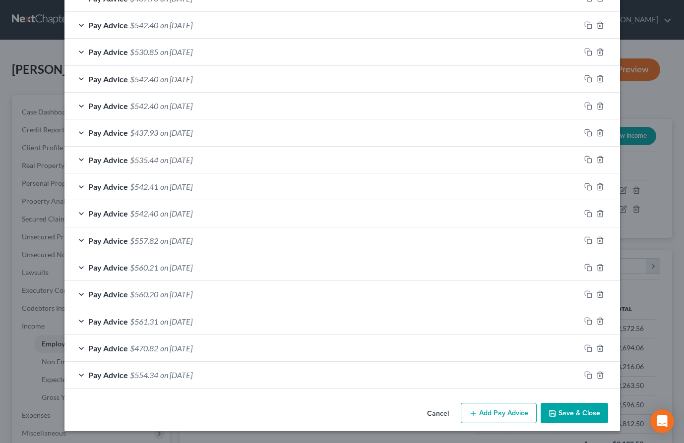
click at [579, 414] on button "Save & Close" at bounding box center [573, 413] width 67 height 21
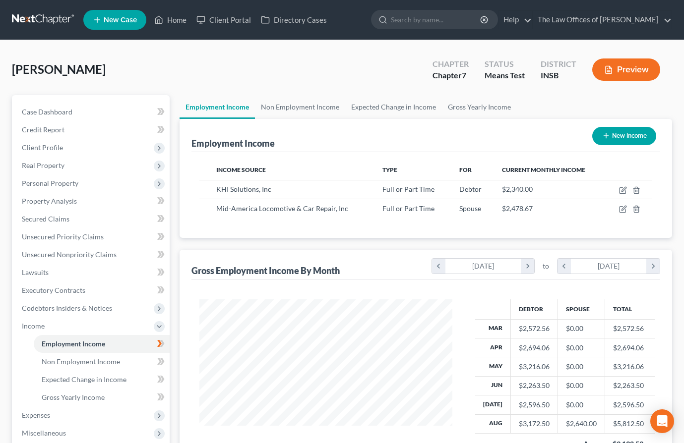
scroll to position [495694, 495599]
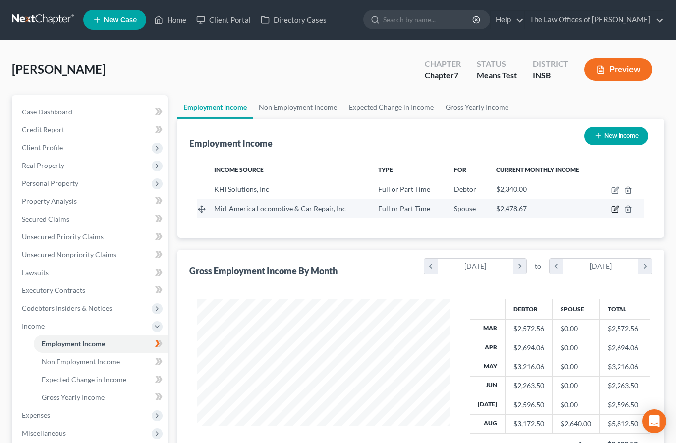
click at [616, 210] on icon "button" at bounding box center [616, 208] width 4 height 4
select select "0"
select select "15"
select select "3"
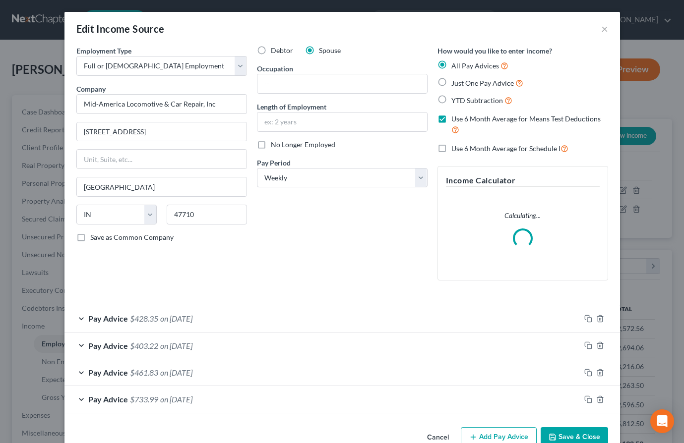
scroll to position [24, 0]
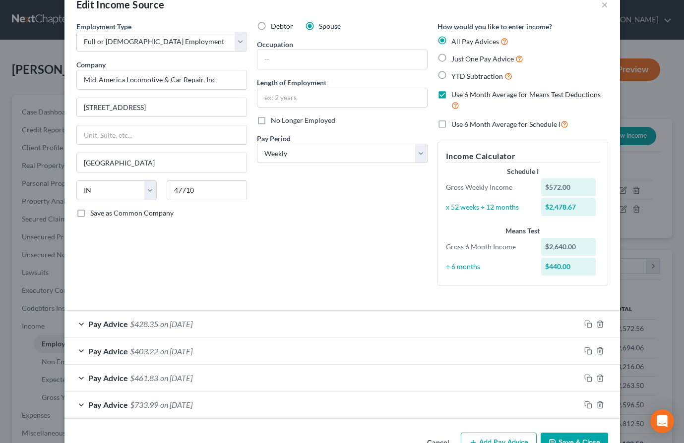
click at [451, 96] on label "Use 6 Month Average for Means Test Deductions" at bounding box center [529, 100] width 157 height 21
click at [455, 96] on input "Use 6 Month Average for Means Test Deductions" at bounding box center [458, 93] width 6 height 6
checkbox input "false"
click at [244, 279] on div "Employment Type * Select Full or Part Time Employment Self Employment Company *…" at bounding box center [161, 157] width 180 height 273
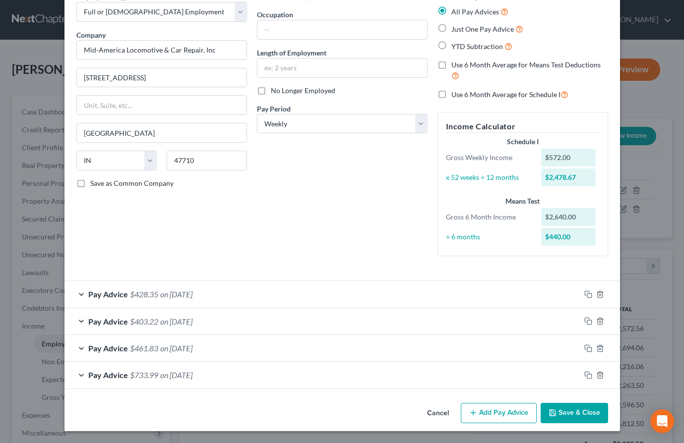
click at [497, 415] on button "Add Pay Advice" at bounding box center [499, 413] width 76 height 21
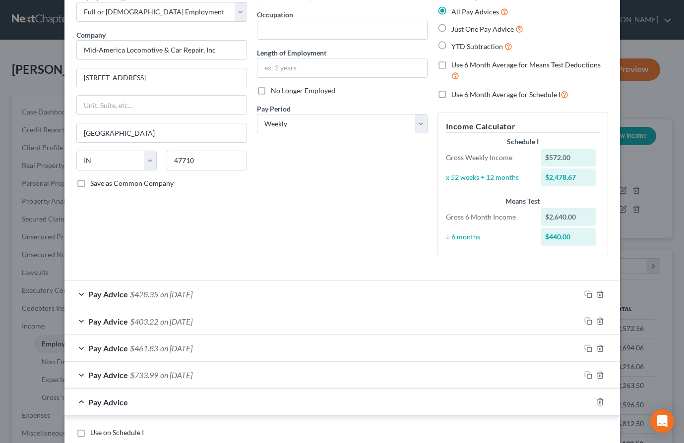
scroll to position [318, 0]
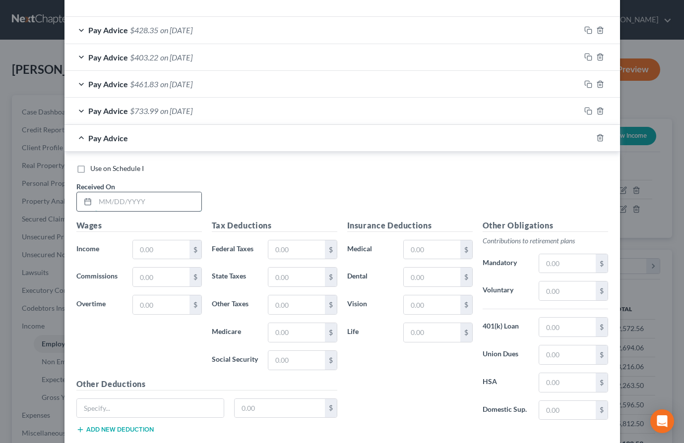
click at [123, 204] on input "text" at bounding box center [148, 201] width 106 height 19
type input "10/1/25"
click at [161, 243] on input "text" at bounding box center [161, 249] width 56 height 19
type input "506.00"
click at [90, 169] on label "Use on Schedule I" at bounding box center [117, 169] width 54 height 10
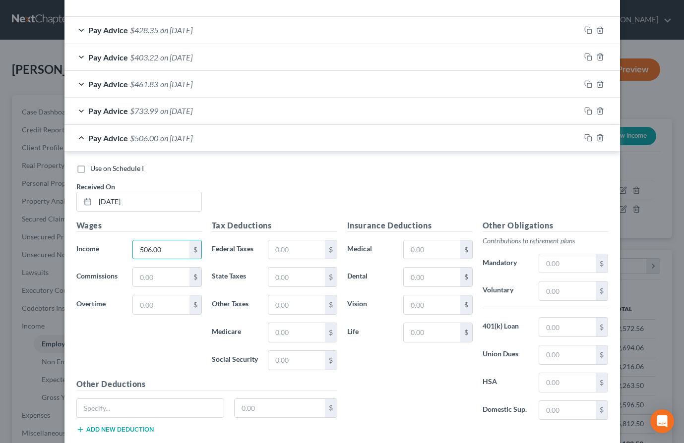
click at [94, 169] on input "Use on Schedule I" at bounding box center [97, 167] width 6 height 6
checkbox input "true"
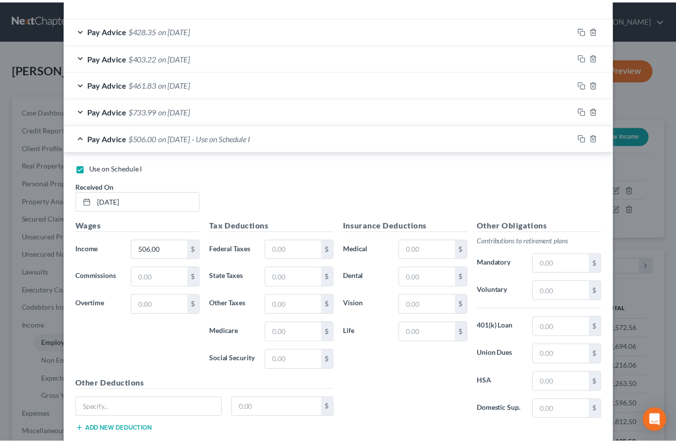
scroll to position [379, 0]
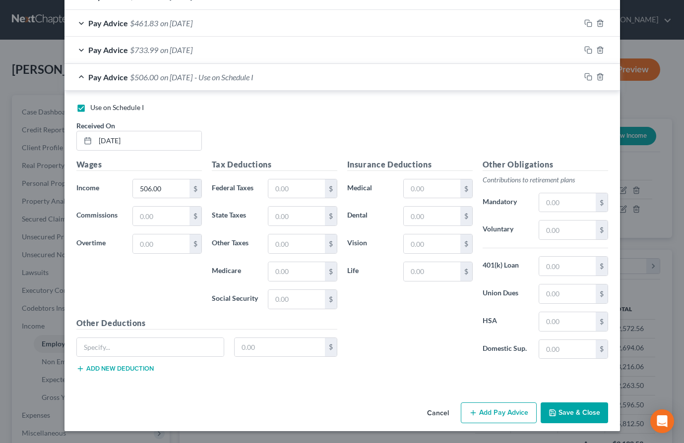
click at [562, 410] on button "Save & Close" at bounding box center [573, 413] width 67 height 21
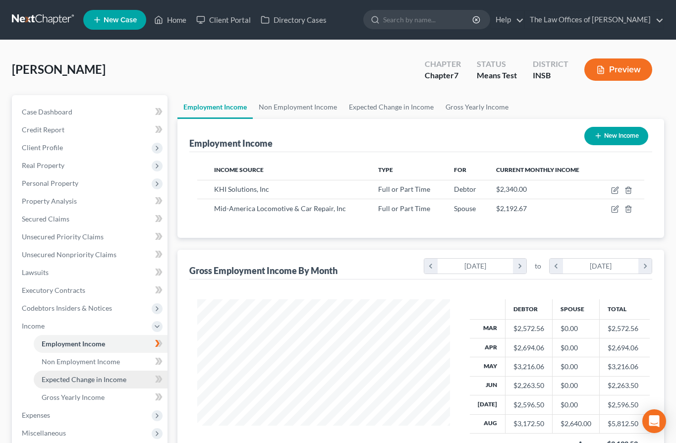
scroll to position [66, 0]
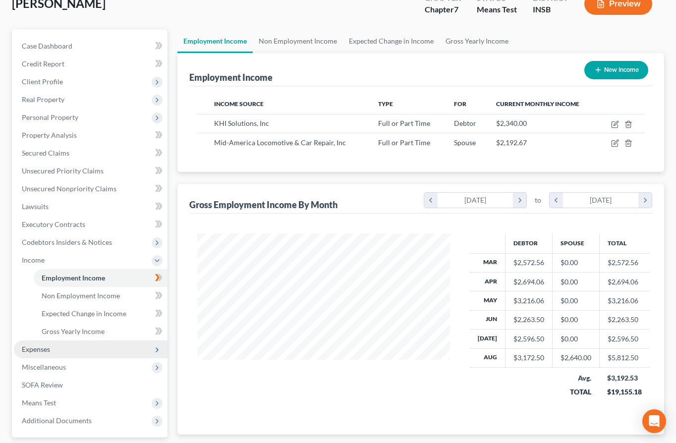
click at [42, 352] on span "Expenses" at bounding box center [36, 349] width 28 height 8
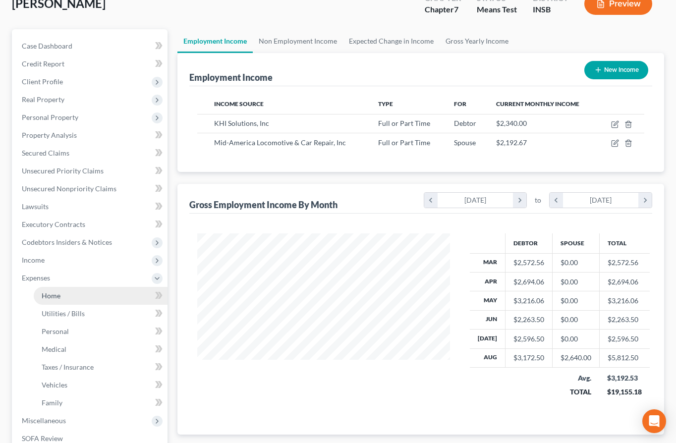
click at [61, 292] on link "Home" at bounding box center [101, 296] width 134 height 18
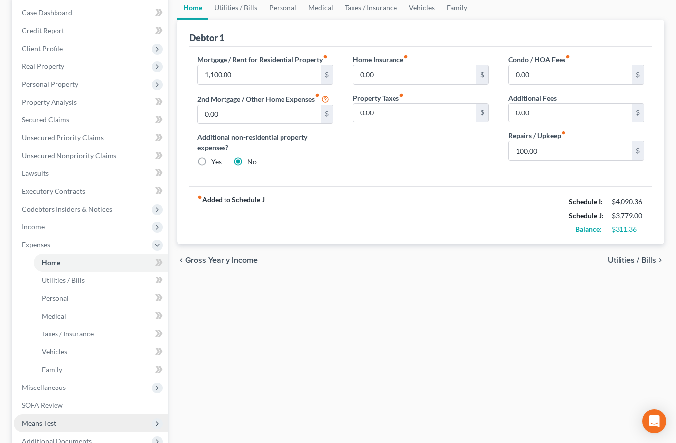
scroll to position [166, 0]
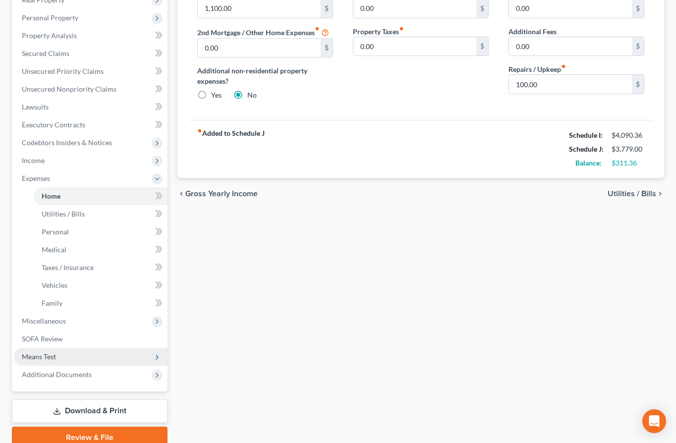
click at [57, 359] on span "Means Test" at bounding box center [91, 357] width 154 height 18
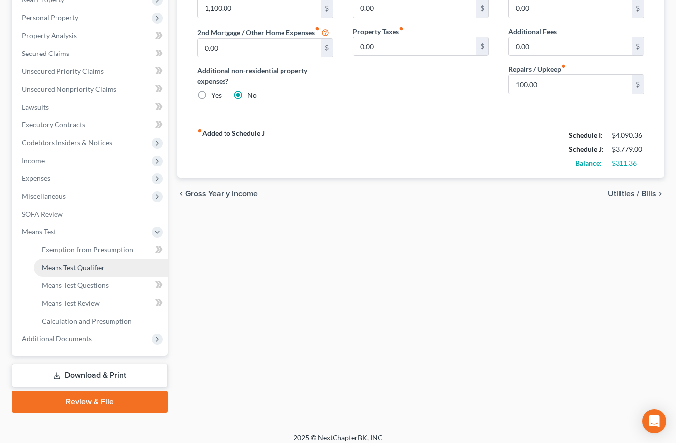
click at [78, 266] on span "Means Test Qualifier" at bounding box center [73, 267] width 63 height 8
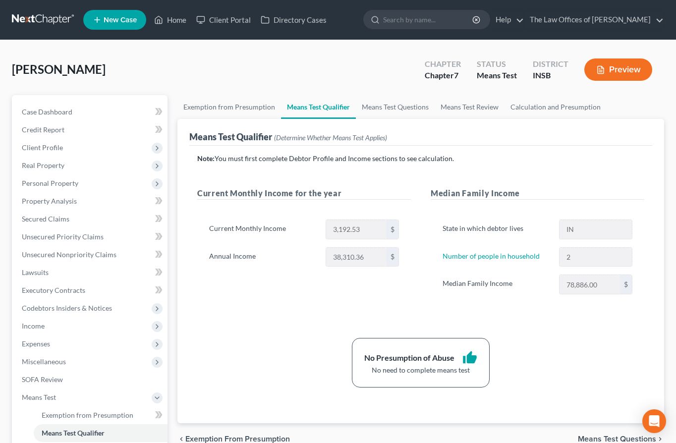
scroll to position [99, 0]
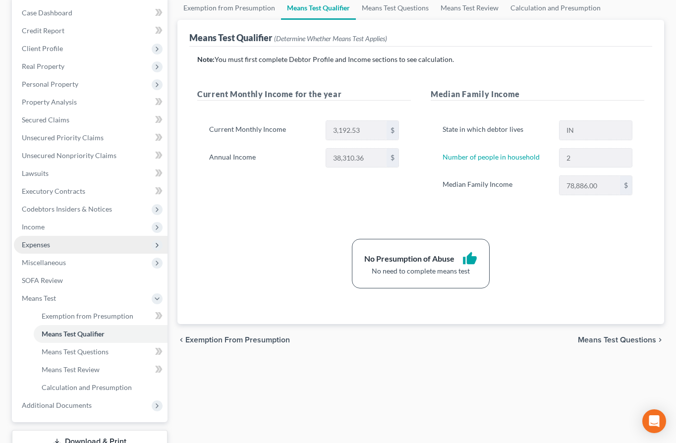
click at [43, 247] on span "Expenses" at bounding box center [36, 244] width 28 height 8
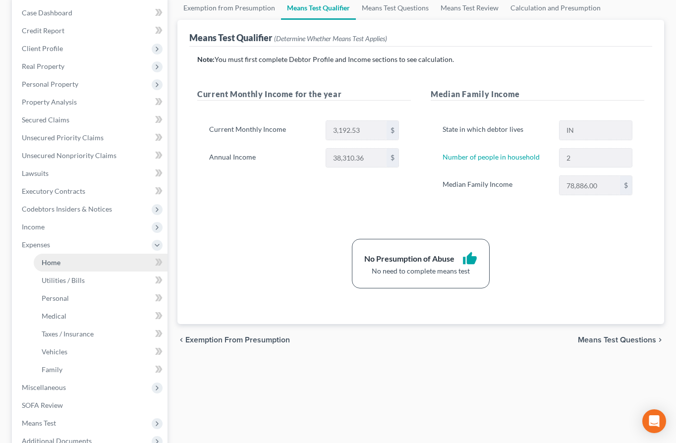
click at [51, 259] on span "Home" at bounding box center [51, 262] width 19 height 8
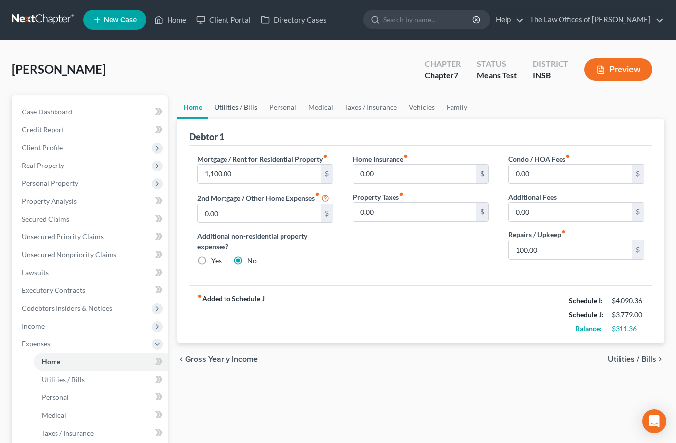
click at [241, 110] on link "Utilities / Bills" at bounding box center [235, 107] width 55 height 24
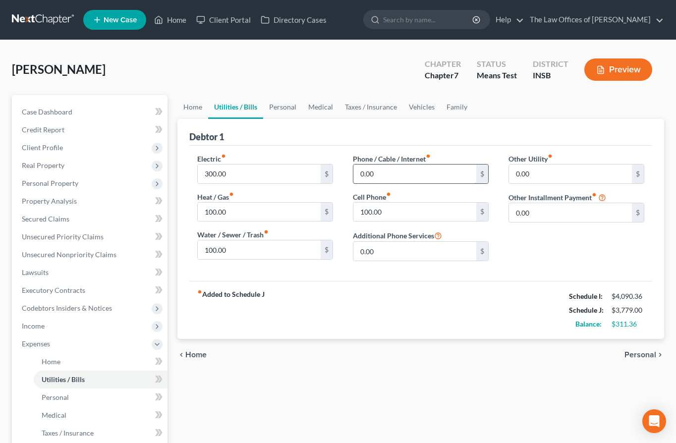
click at [388, 170] on input "0.00" at bounding box center [415, 174] width 123 height 19
type input "50.00"
click at [286, 110] on link "Personal" at bounding box center [282, 107] width 39 height 24
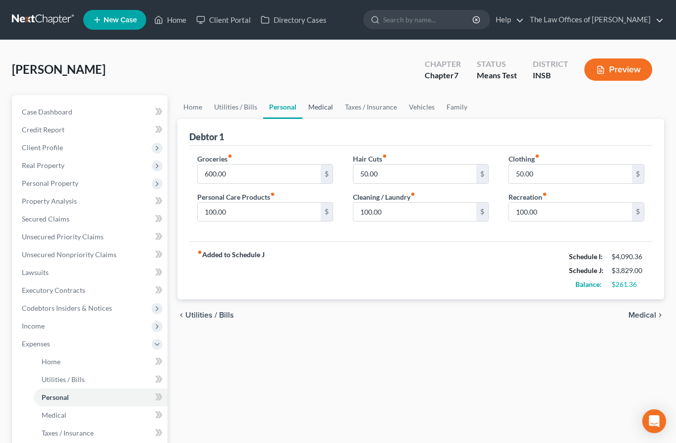
click at [315, 104] on link "Medical" at bounding box center [320, 107] width 37 height 24
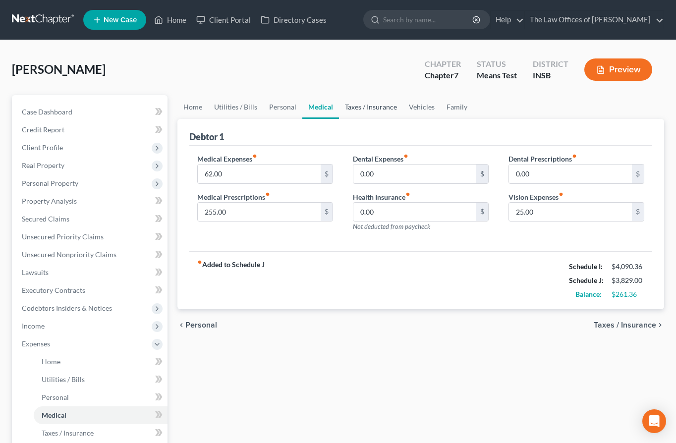
click at [362, 104] on link "Taxes / Insurance" at bounding box center [371, 107] width 64 height 24
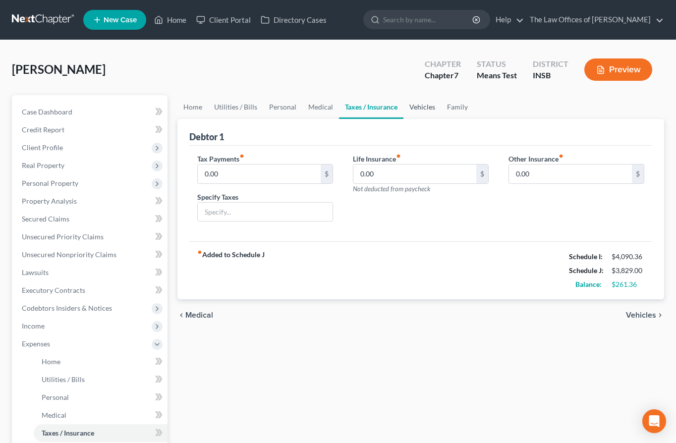
click at [418, 111] on link "Vehicles" at bounding box center [423, 107] width 38 height 24
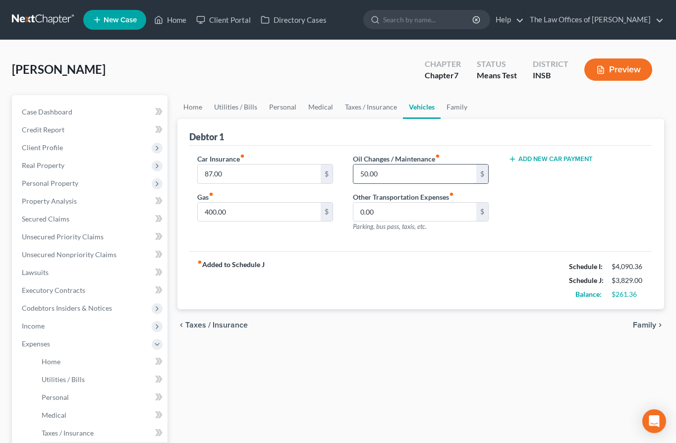
click at [385, 180] on input "50.00" at bounding box center [415, 174] width 123 height 19
type input "75.00"
click at [240, 169] on input "87.00" at bounding box center [259, 174] width 123 height 19
type input "97.00"
click at [464, 111] on link "Family" at bounding box center [457, 107] width 33 height 24
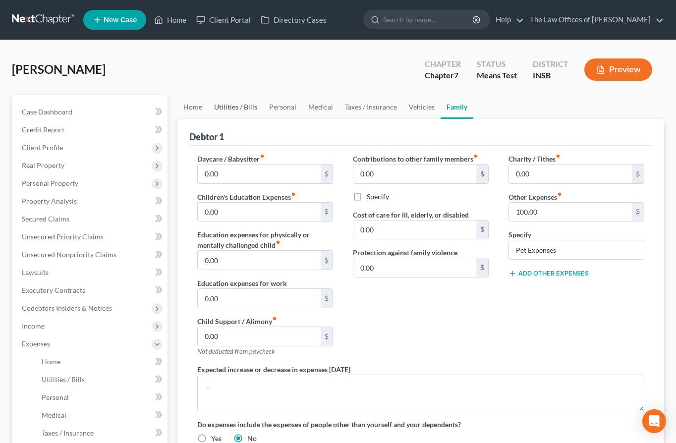
click at [223, 108] on link "Utilities / Bills" at bounding box center [235, 107] width 55 height 24
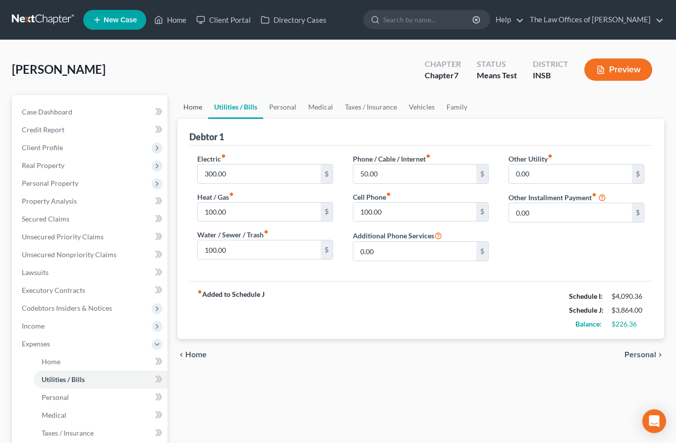
click at [194, 108] on link "Home" at bounding box center [193, 107] width 31 height 24
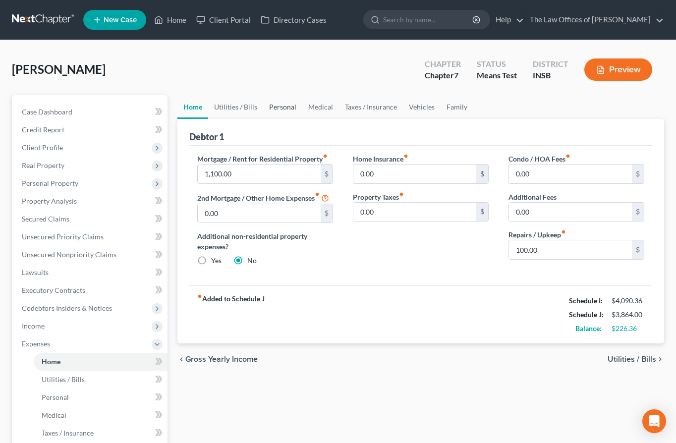
click at [278, 105] on link "Personal" at bounding box center [282, 107] width 39 height 24
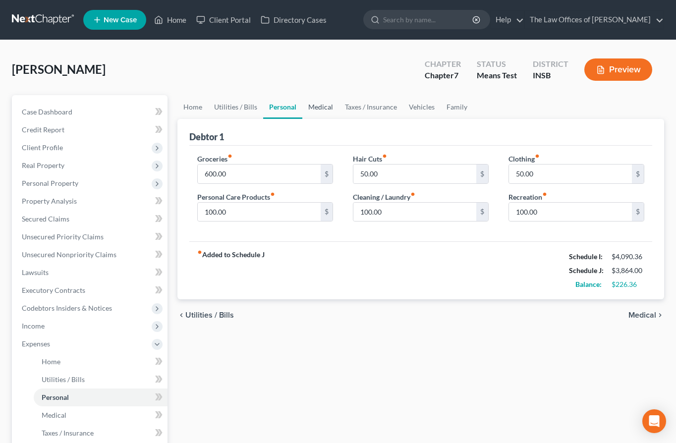
click at [317, 107] on link "Medical" at bounding box center [320, 107] width 37 height 24
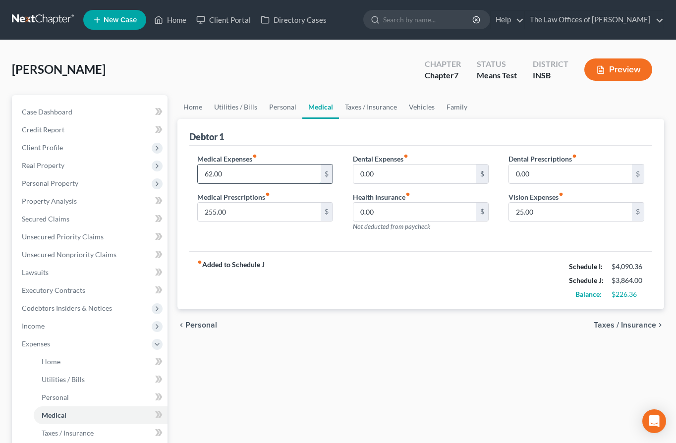
click at [236, 176] on input "62.00" at bounding box center [259, 174] width 123 height 19
type input "65.00"
click at [530, 214] on input "25.00" at bounding box center [570, 212] width 123 height 19
type input "35.00"
click at [272, 104] on link "Personal" at bounding box center [282, 107] width 39 height 24
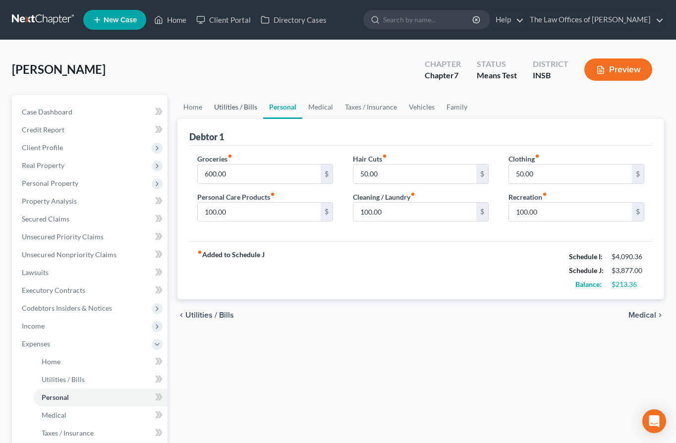
click at [230, 106] on link "Utilities / Bills" at bounding box center [235, 107] width 55 height 24
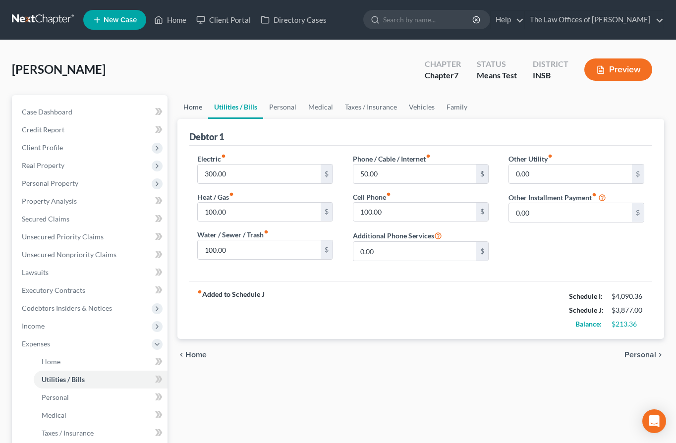
click at [191, 108] on link "Home" at bounding box center [193, 107] width 31 height 24
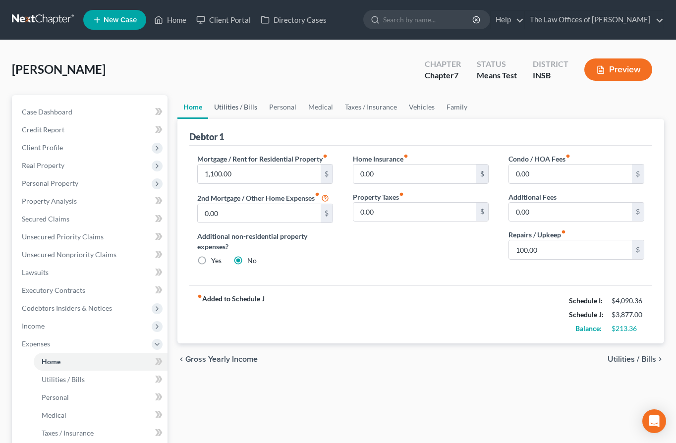
click at [237, 109] on link "Utilities / Bills" at bounding box center [235, 107] width 55 height 24
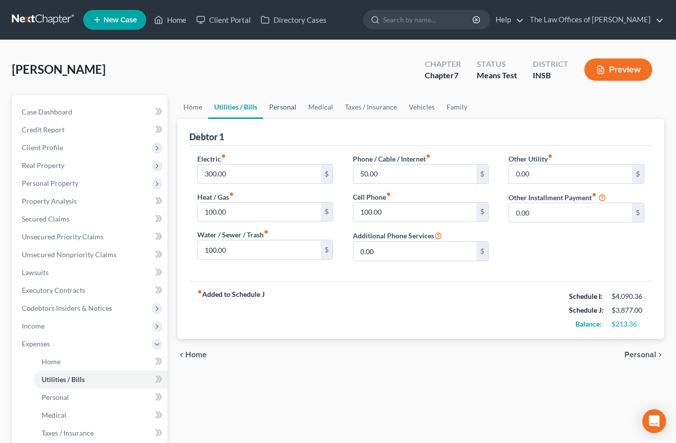
click at [287, 104] on link "Personal" at bounding box center [282, 107] width 39 height 24
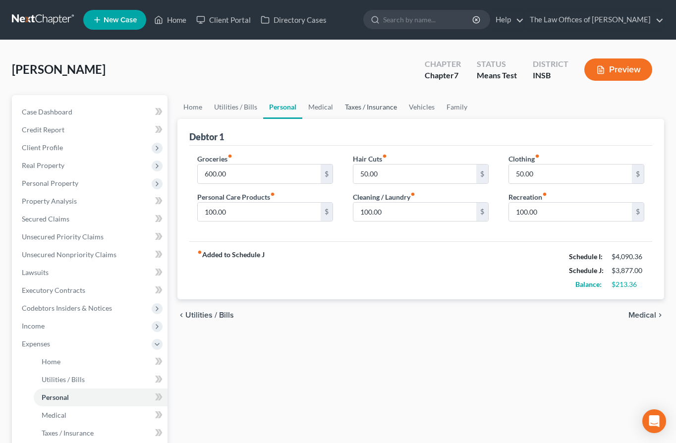
click at [362, 116] on link "Taxes / Insurance" at bounding box center [371, 107] width 64 height 24
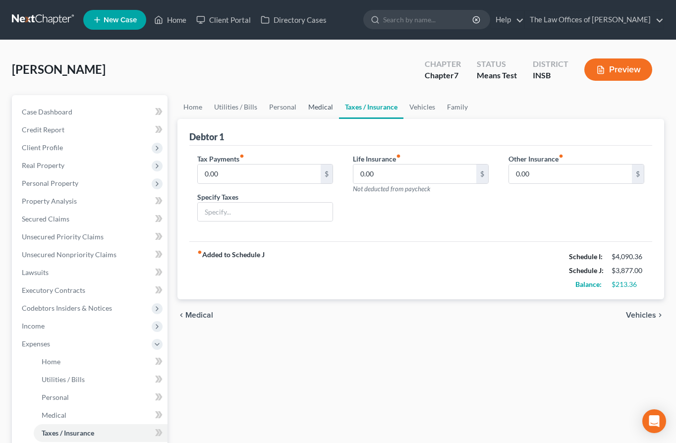
click at [318, 115] on link "Medical" at bounding box center [320, 107] width 37 height 24
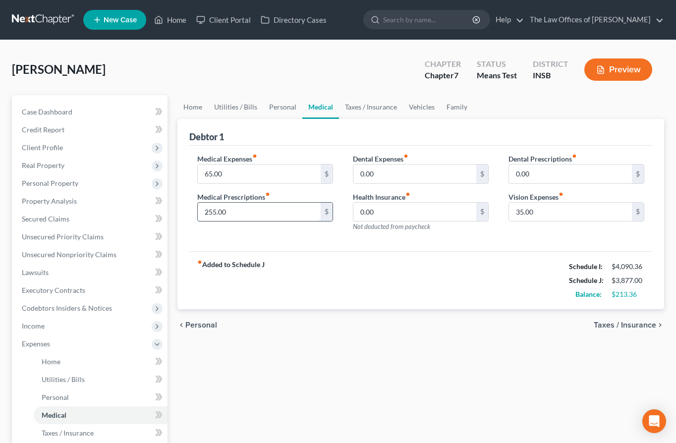
click at [228, 211] on input "255.00" at bounding box center [259, 212] width 123 height 19
type input "265.00"
click at [465, 112] on link "Family" at bounding box center [457, 107] width 33 height 24
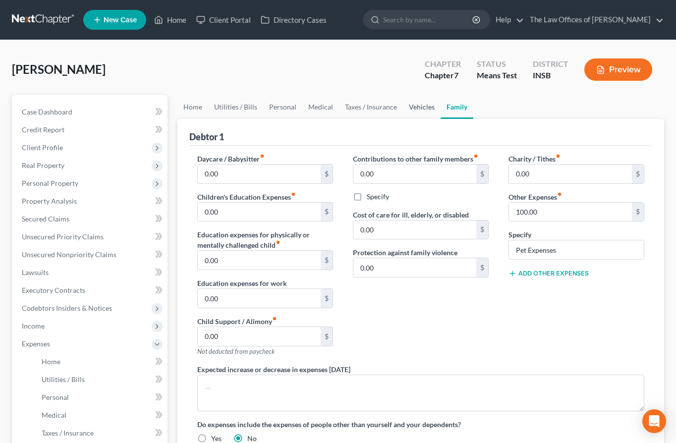
click at [413, 108] on link "Vehicles" at bounding box center [422, 107] width 38 height 24
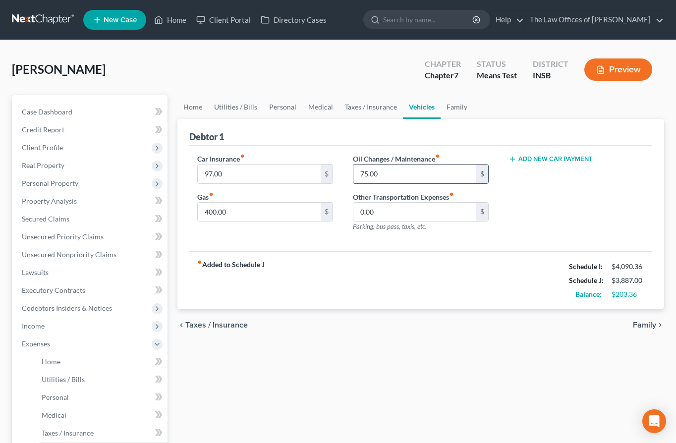
click at [388, 165] on input "75.00" at bounding box center [415, 174] width 123 height 19
type input "85.00"
click at [346, 293] on div "fiber_manual_record Added to Schedule J Schedule I: $4,090.36 Schedule J: $3,89…" at bounding box center [420, 280] width 463 height 58
click at [37, 20] on link at bounding box center [43, 20] width 63 height 18
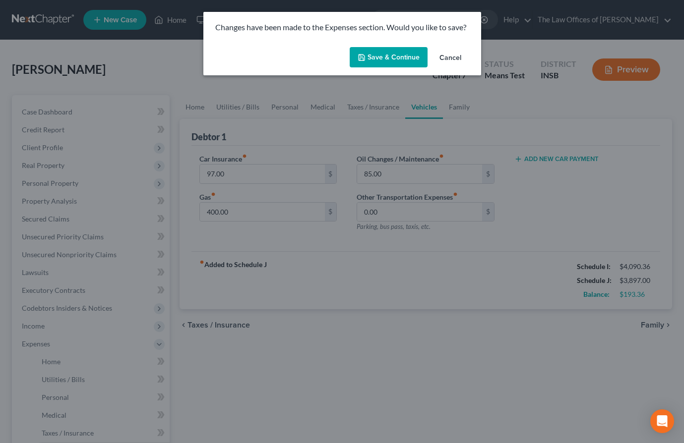
click at [381, 54] on button "Save & Continue" at bounding box center [389, 57] width 78 height 21
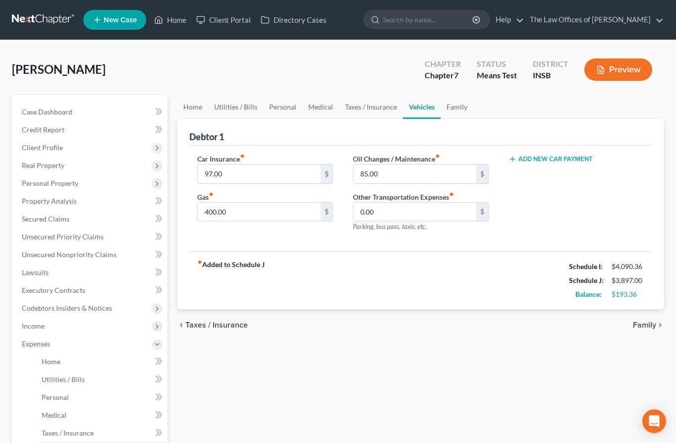
click at [39, 23] on link at bounding box center [43, 20] width 63 height 18
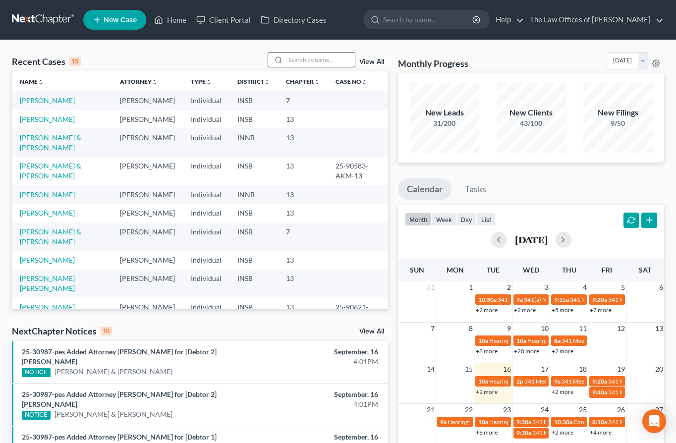
click at [318, 63] on input "search" at bounding box center [320, 60] width 69 height 14
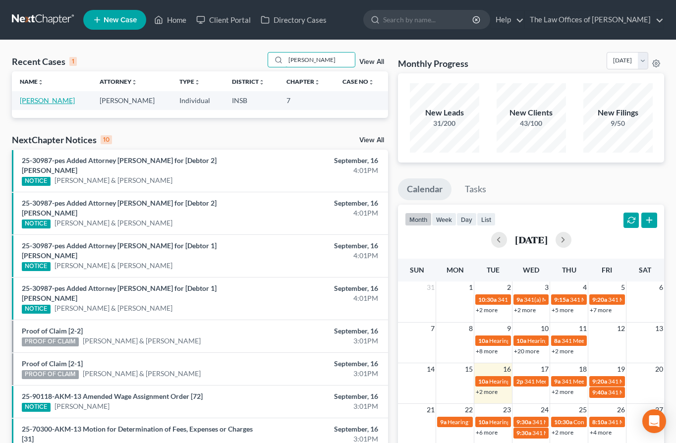
type input "[PERSON_NAME]"
click at [49, 104] on link "[PERSON_NAME]" at bounding box center [47, 100] width 55 height 8
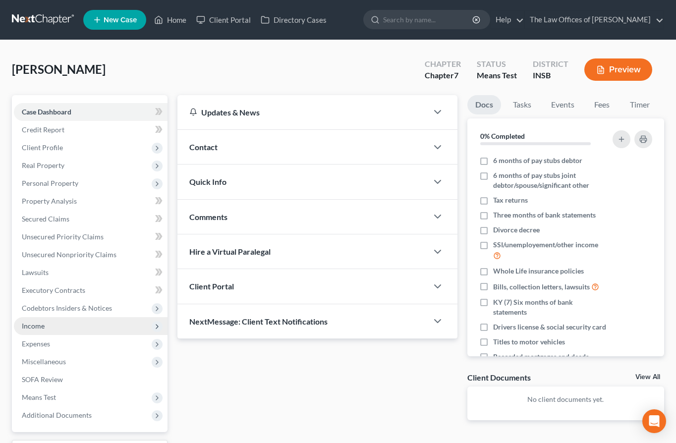
click at [44, 324] on span "Income" at bounding box center [33, 326] width 23 height 8
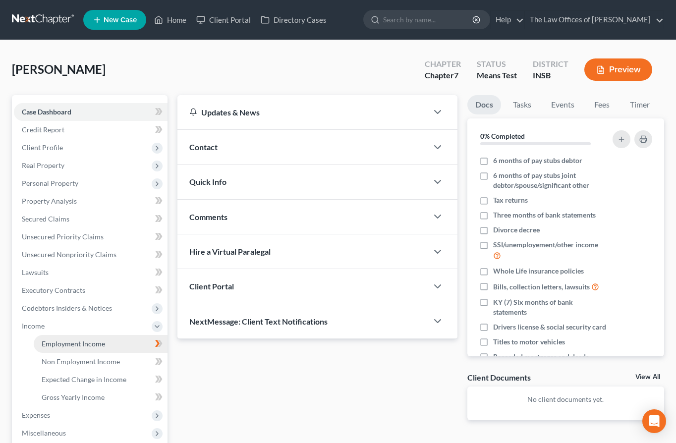
click at [54, 340] on span "Employment Income" at bounding box center [73, 344] width 63 height 8
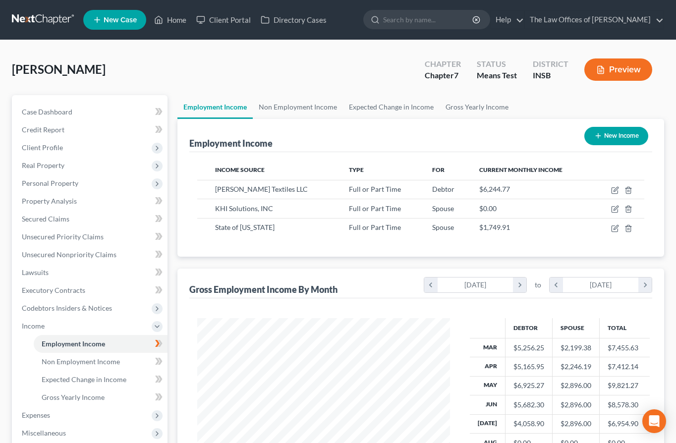
scroll to position [33, 0]
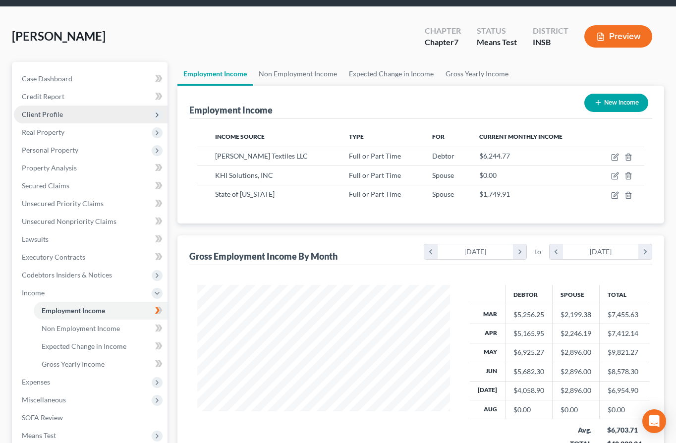
click at [49, 115] on span "Client Profile" at bounding box center [42, 114] width 41 height 8
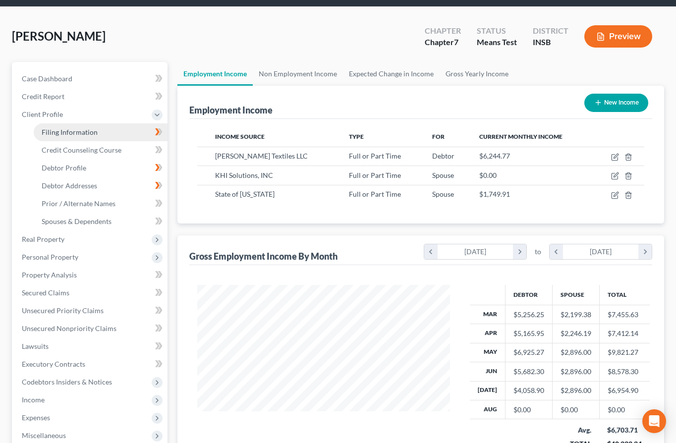
click at [66, 137] on link "Filing Information" at bounding box center [101, 132] width 134 height 18
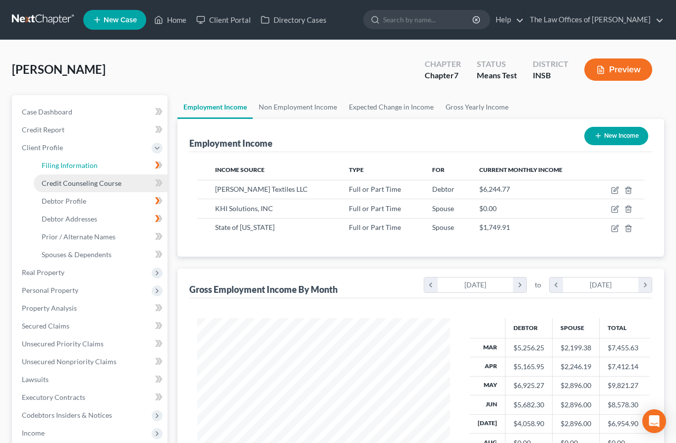
select select "1"
select select "0"
select select "15"
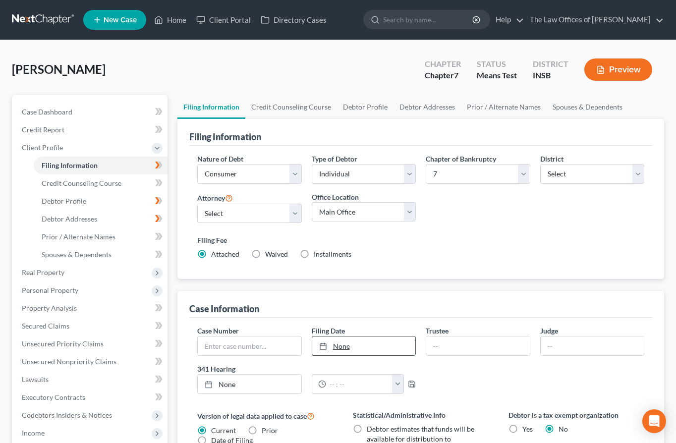
click at [339, 349] on link "None" at bounding box center [364, 346] width 104 height 19
type input "[DATE]"
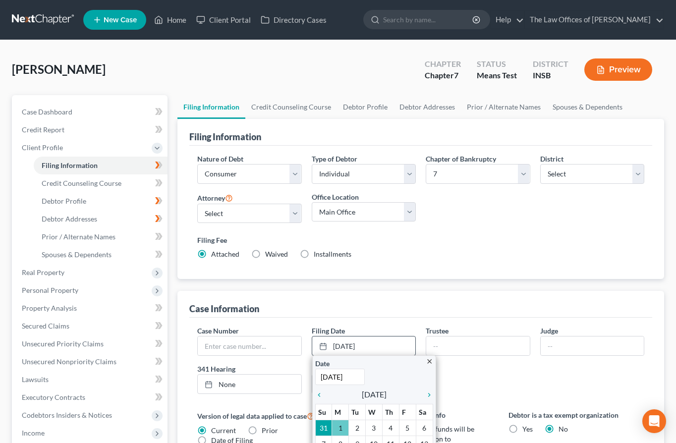
scroll to position [66, 0]
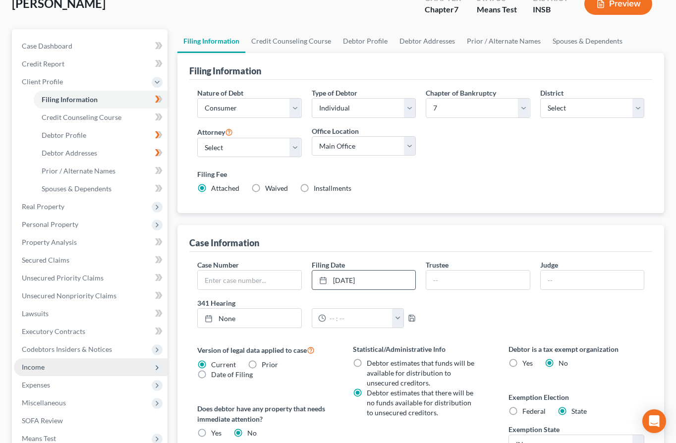
click at [44, 366] on span "Income" at bounding box center [33, 367] width 23 height 8
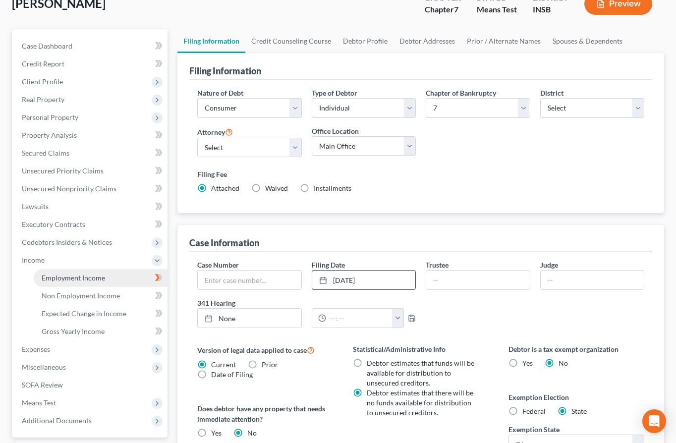
click at [62, 279] on span "Employment Income" at bounding box center [73, 278] width 63 height 8
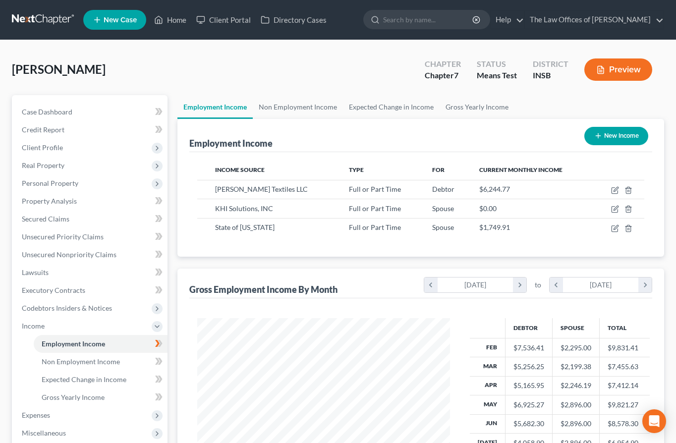
scroll to position [132, 0]
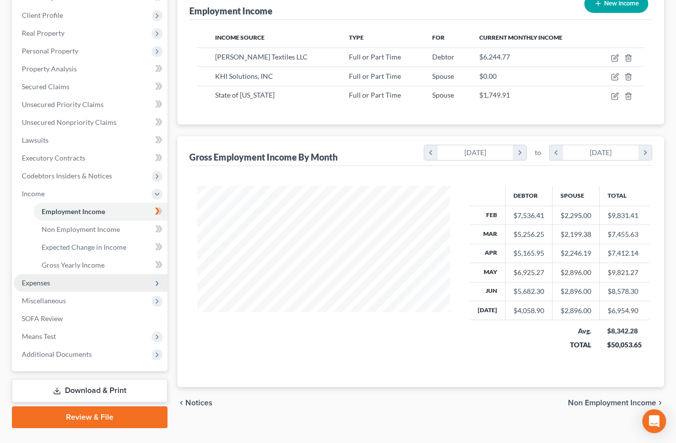
click at [42, 287] on span "Expenses" at bounding box center [91, 283] width 154 height 18
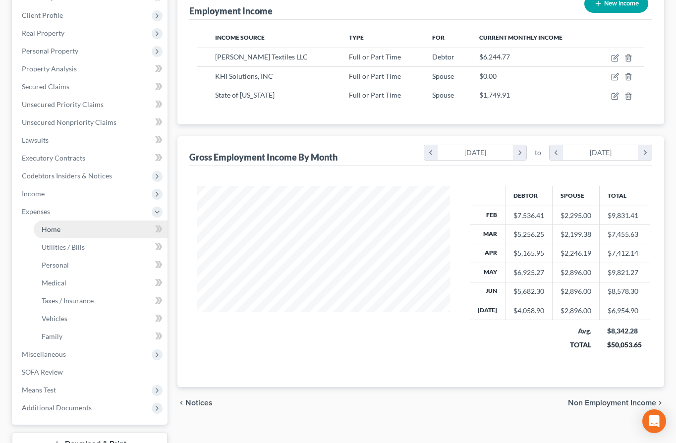
click at [61, 232] on link "Home" at bounding box center [101, 230] width 134 height 18
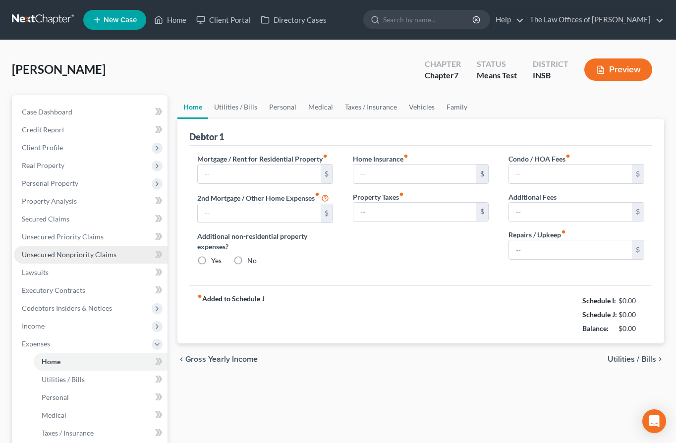
type input "625.00"
type input "0.00"
radio input "true"
type input "0.00"
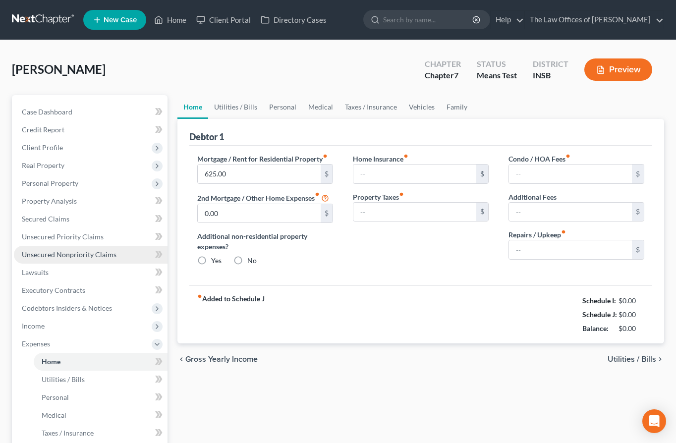
type input "0.00"
type input "100.00"
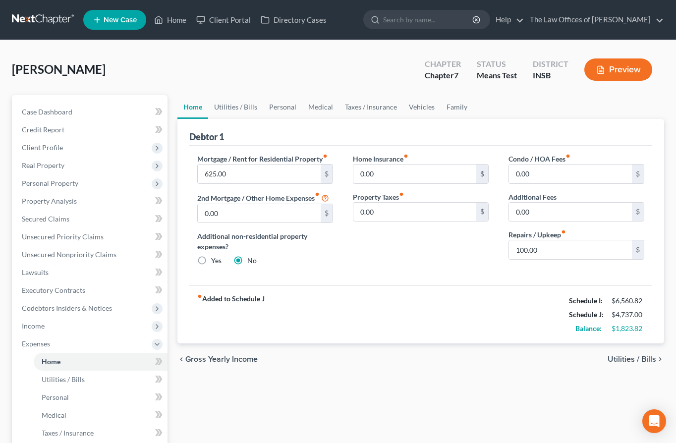
click at [418, 366] on div "chevron_left Gross Yearly Income Utilities / Bills chevron_right" at bounding box center [421, 360] width 487 height 32
click at [321, 52] on div "[PERSON_NAME] Upgraded Chapter Chapter 7 Status Means Test District INSB Preview" at bounding box center [338, 73] width 653 height 43
